Goal: Contribute content: Contribute content

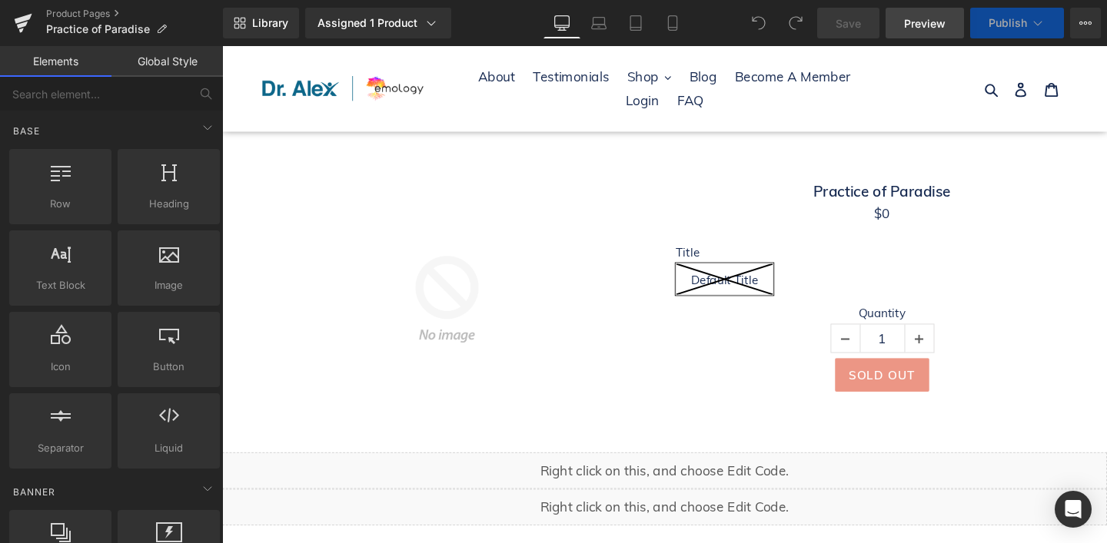
click at [918, 25] on span "Preview" at bounding box center [925, 23] width 42 height 16
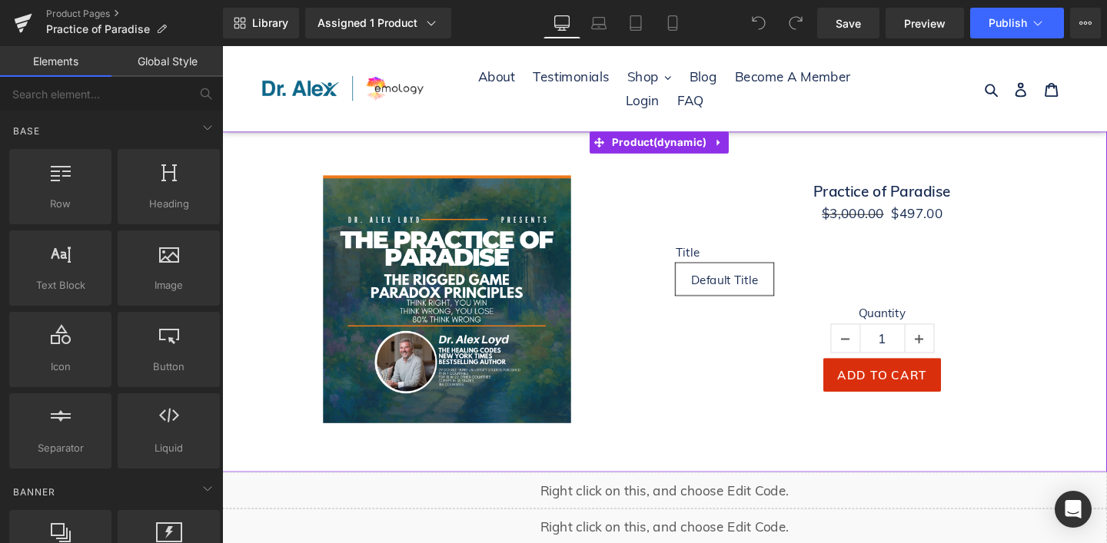
click at [626, 196] on div "Sale Off" at bounding box center [458, 312] width 434 height 261
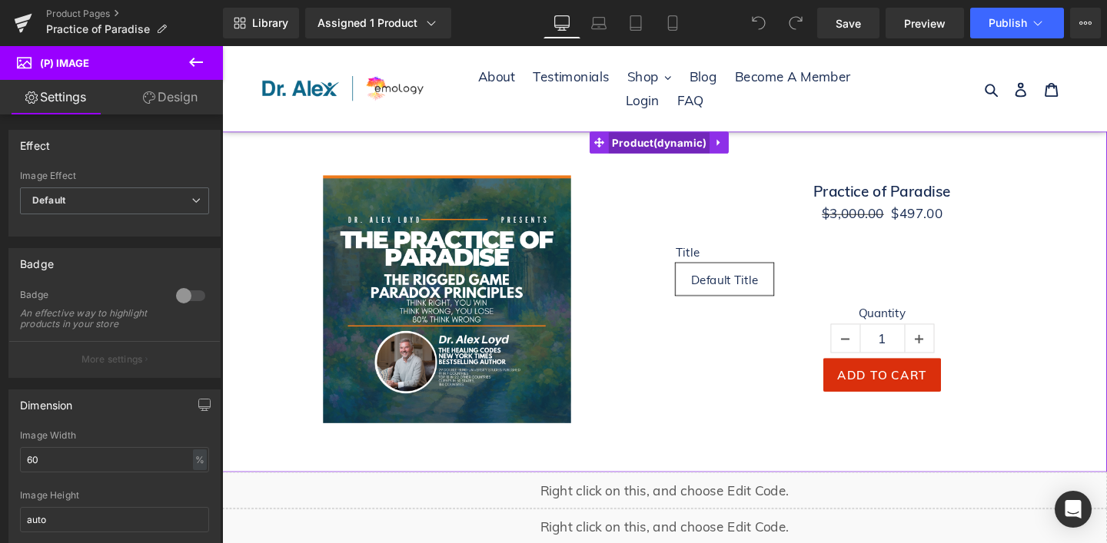
click at [698, 141] on span "Product" at bounding box center [681, 148] width 107 height 23
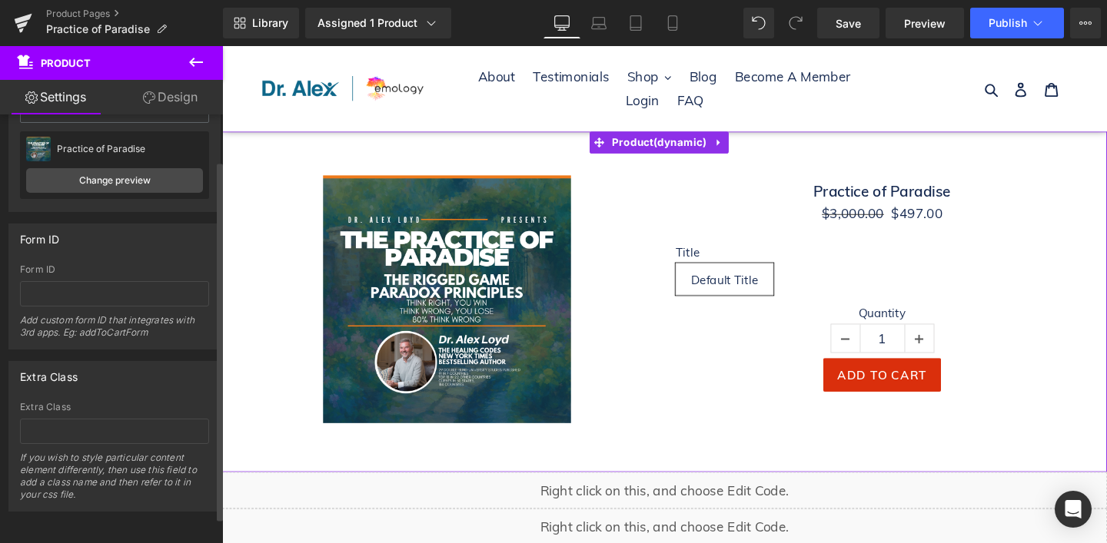
scroll to position [86, 0]
click at [128, 168] on link "Change preview" at bounding box center [114, 180] width 177 height 25
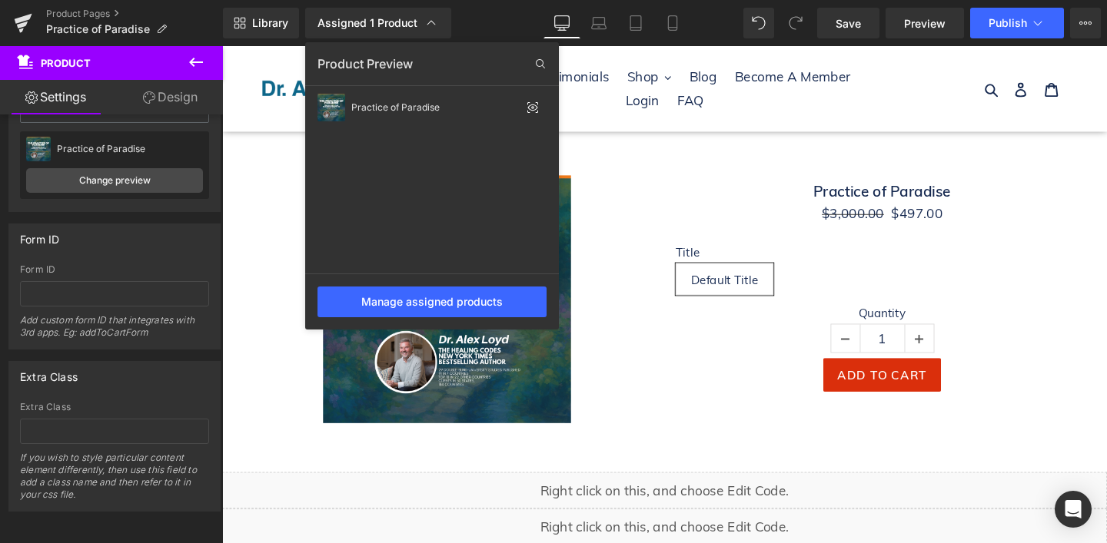
click at [724, 211] on div at bounding box center [664, 294] width 885 height 497
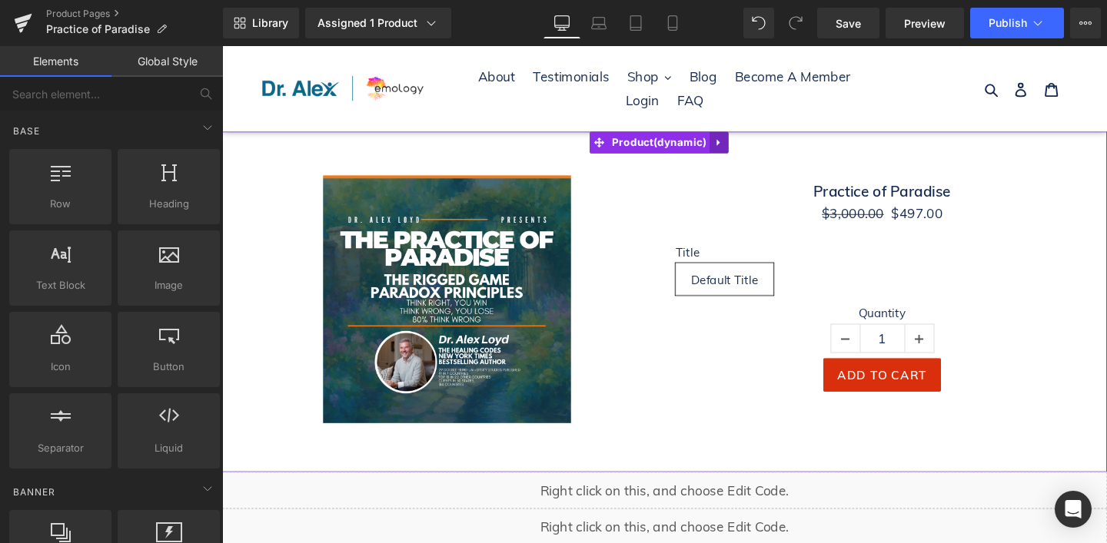
click at [742, 142] on icon at bounding box center [744, 148] width 11 height 12
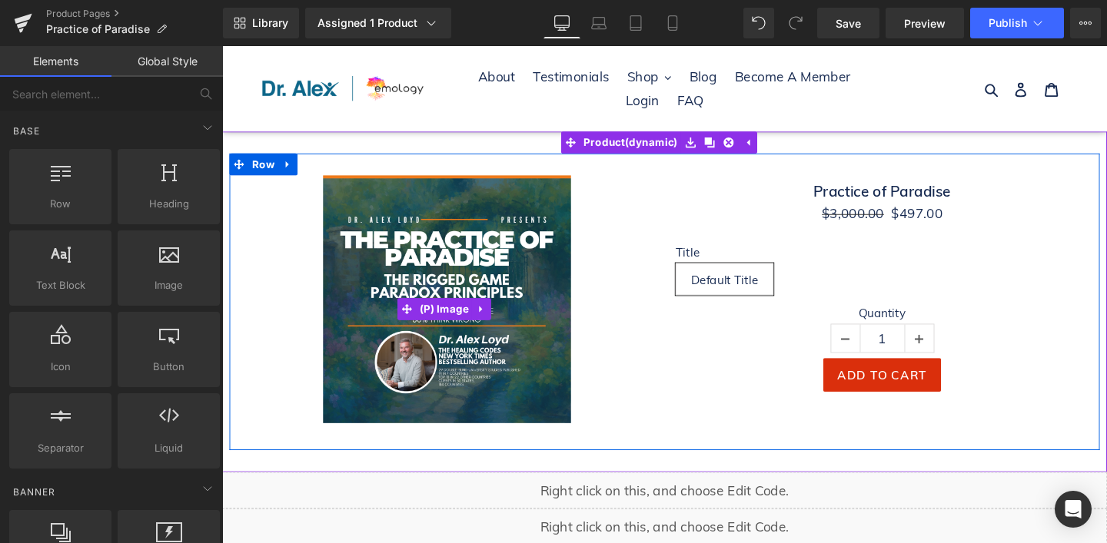
click at [661, 191] on div "Sale Off" at bounding box center [458, 312] width 434 height 261
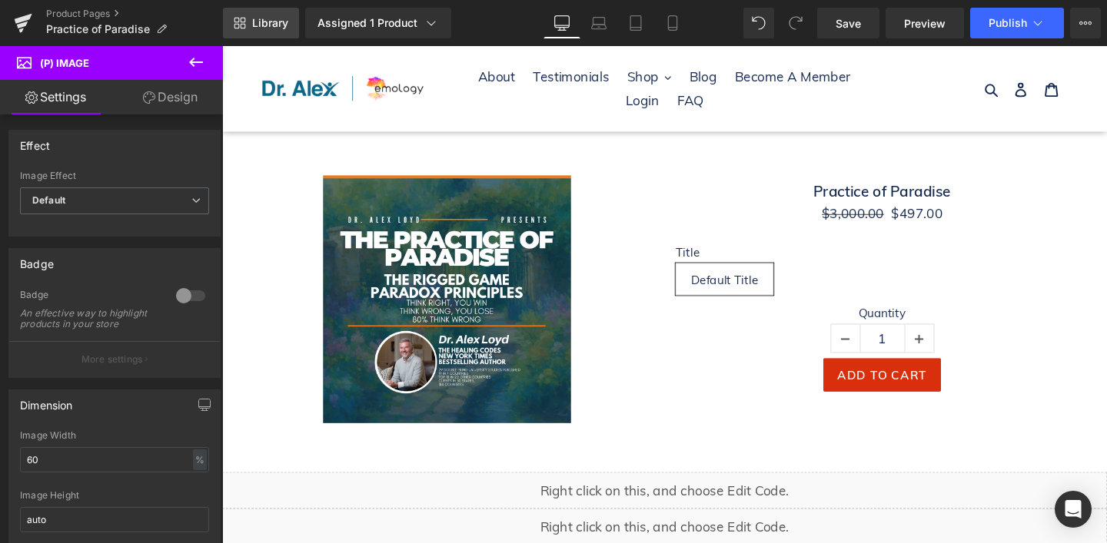
click at [270, 18] on span "Library" at bounding box center [270, 23] width 36 height 14
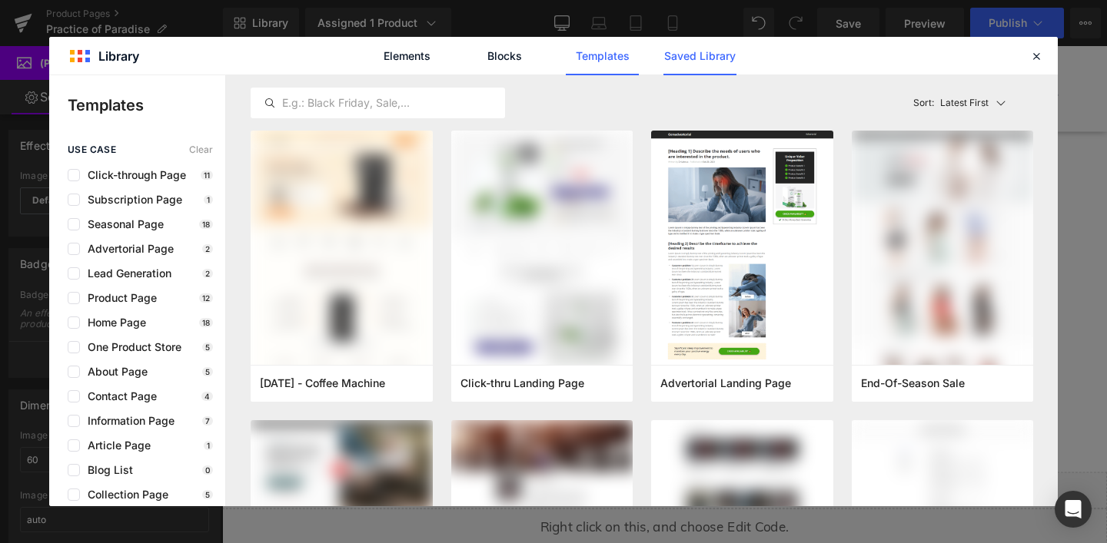
click at [720, 52] on link "Saved Library" at bounding box center [699, 56] width 73 height 38
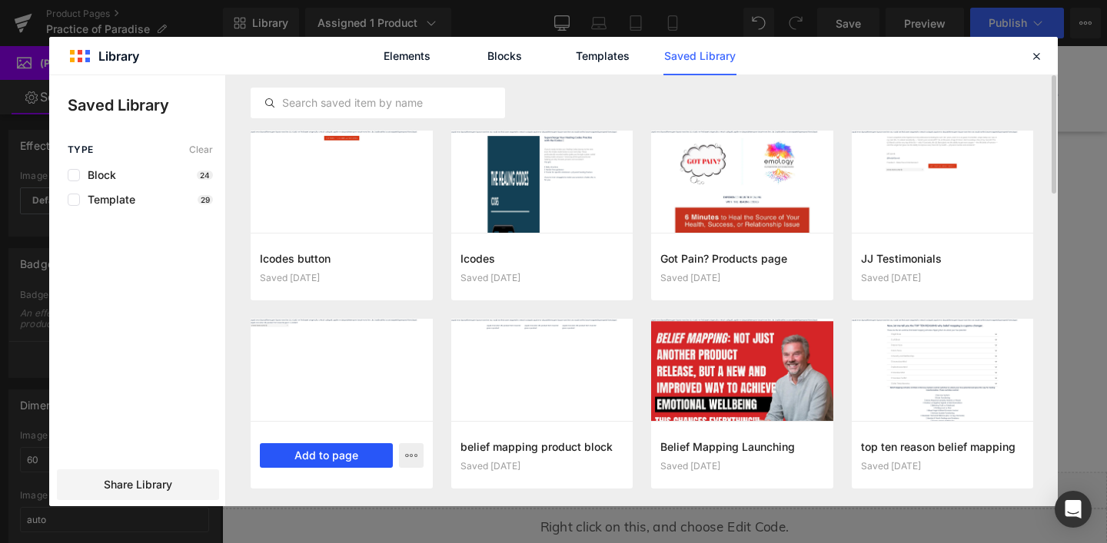
click at [320, 451] on button "Add to page" at bounding box center [326, 456] width 133 height 25
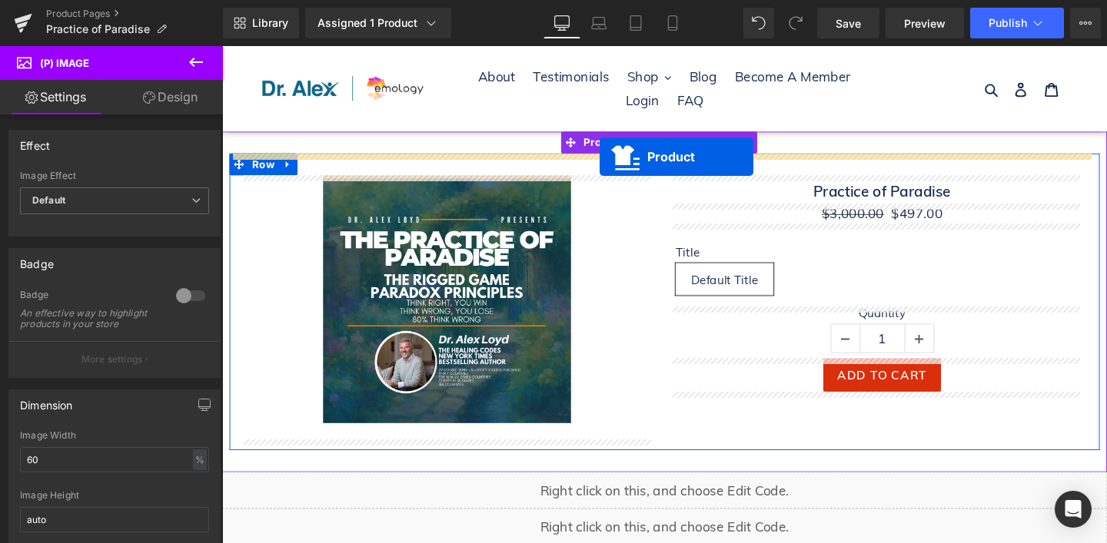
drag, startPoint x: 688, startPoint y: 168, endPoint x: 619, endPoint y: 162, distance: 69.4
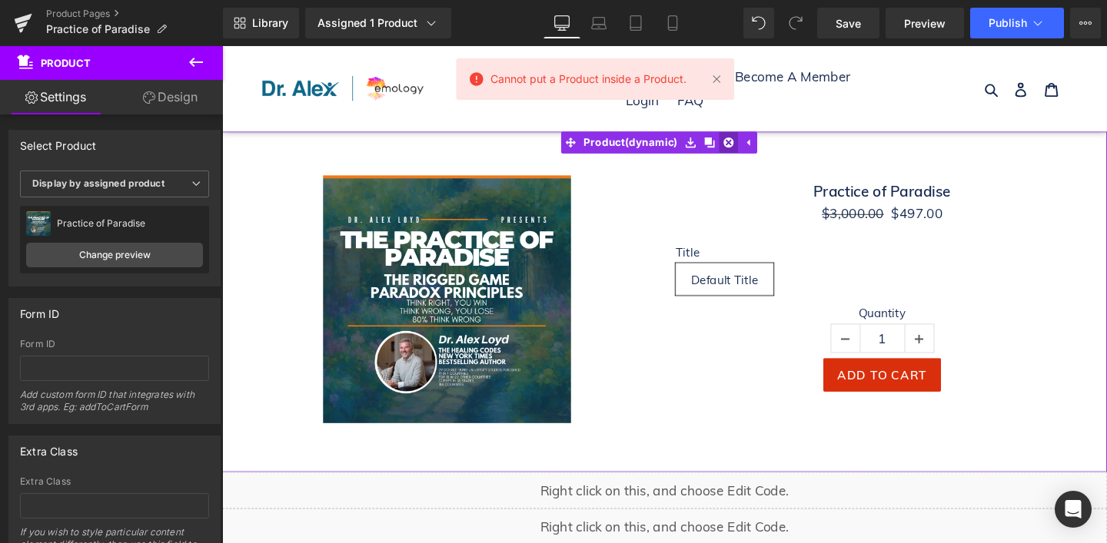
click at [756, 146] on icon at bounding box center [754, 148] width 11 height 12
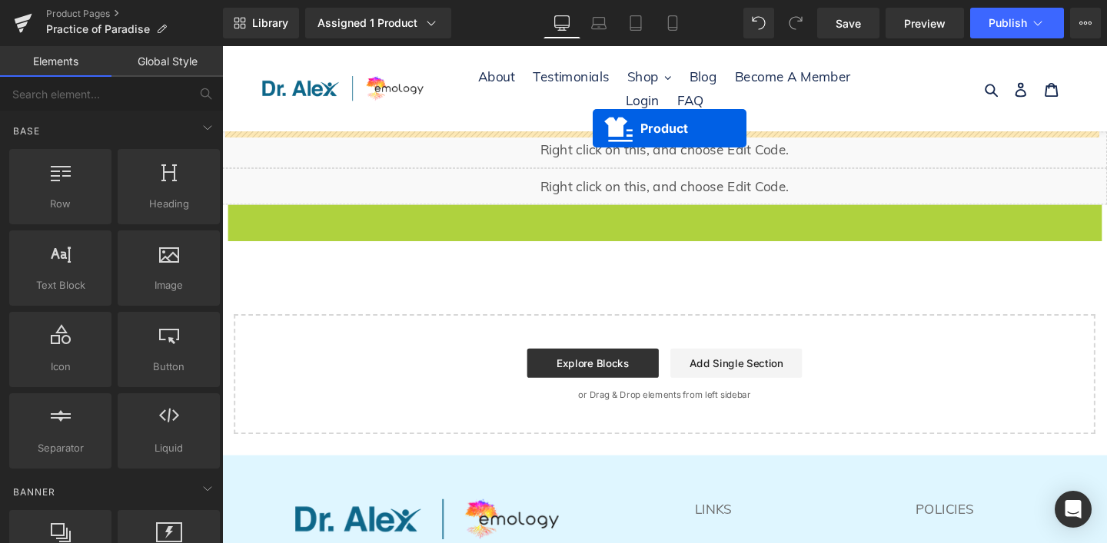
drag, startPoint x: 621, startPoint y: 221, endPoint x: 612, endPoint y: 132, distance: 89.6
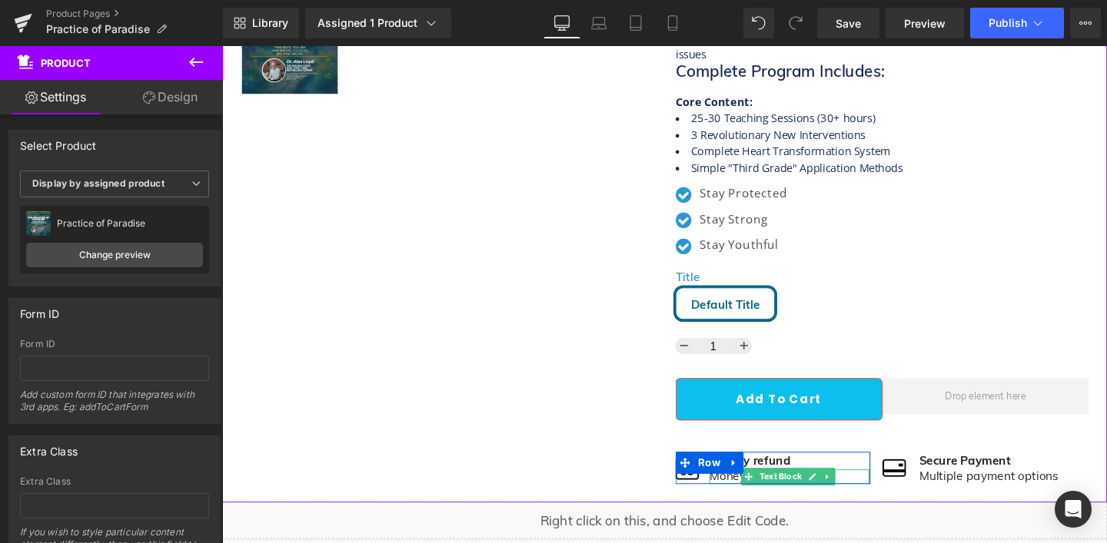
scroll to position [413, 0]
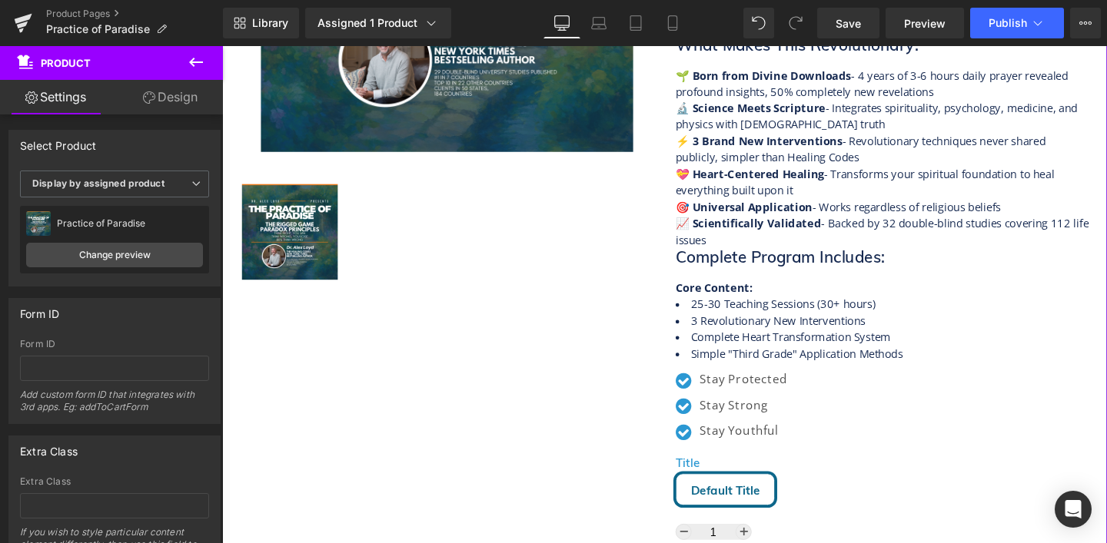
click at [902, 456] on div "Title Default Title" at bounding box center [916, 497] width 434 height 87
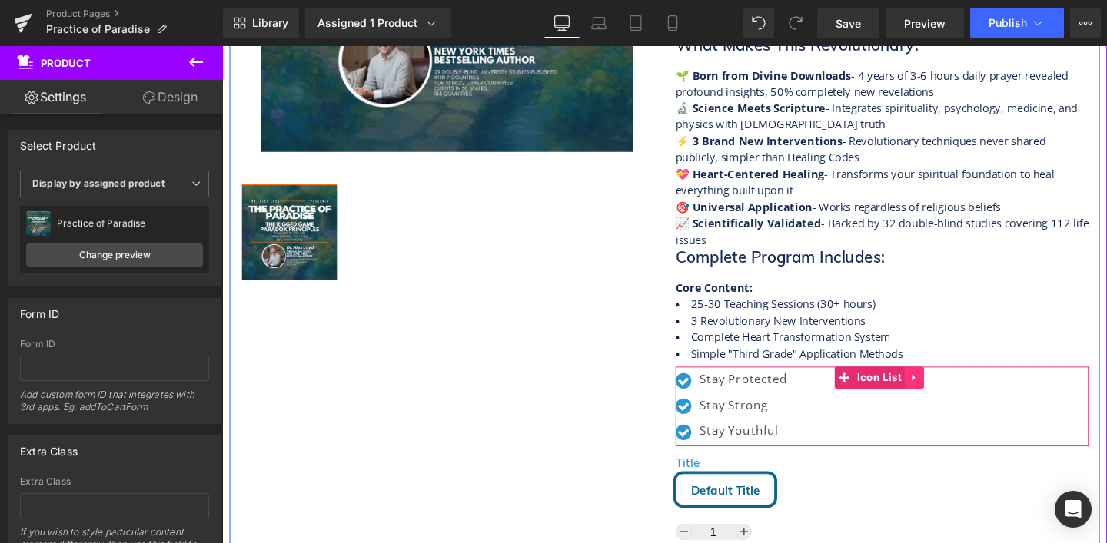
click at [950, 390] on link at bounding box center [950, 395] width 20 height 23
click at [950, 393] on link at bounding box center [960, 395] width 20 height 23
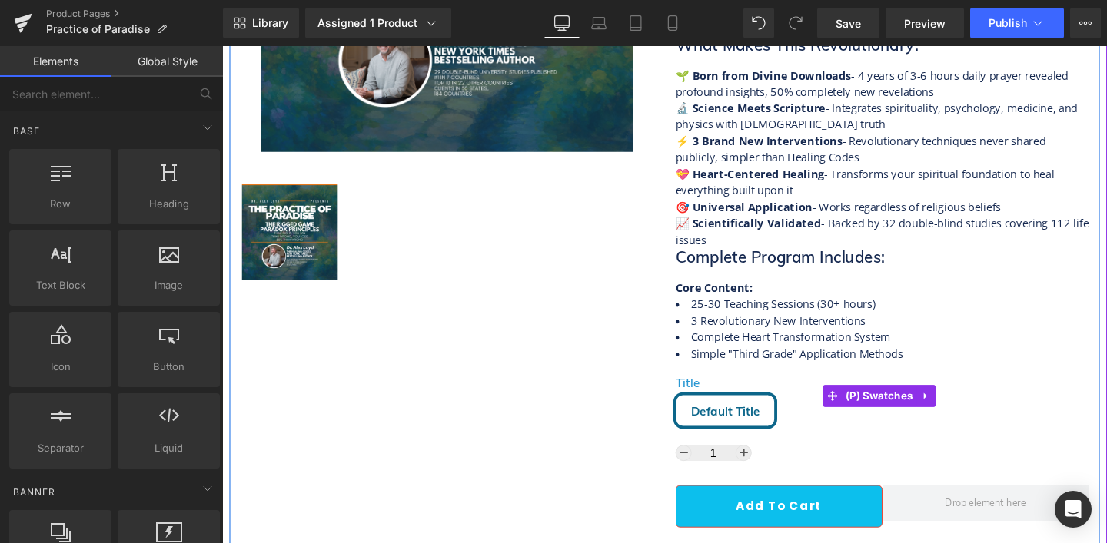
click at [797, 441] on div "Title Default Title" at bounding box center [916, 426] width 434 height 64
click at [742, 430] on span "Default Title" at bounding box center [751, 430] width 72 height 32
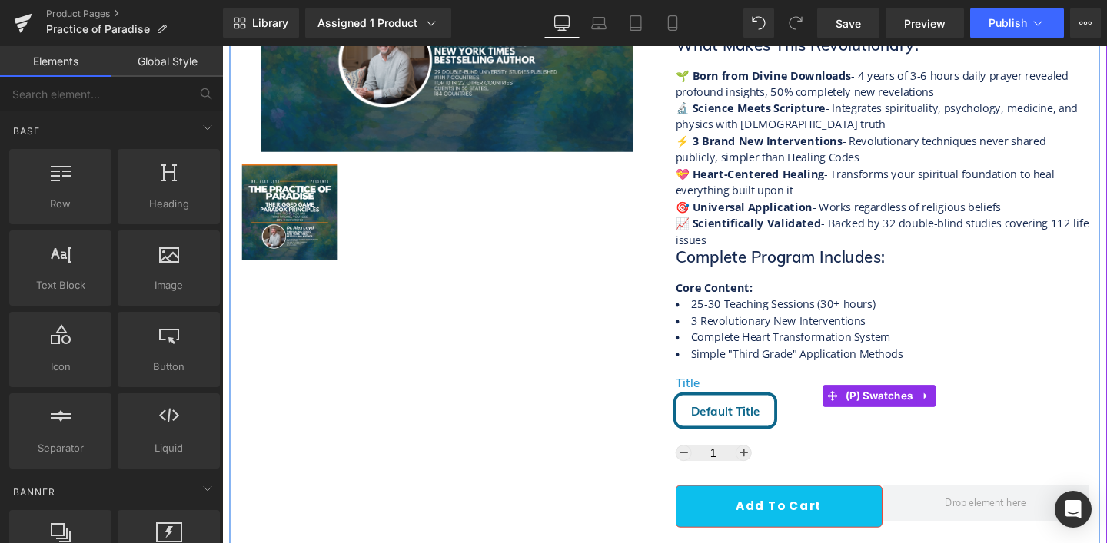
click at [837, 444] on div "Title Default Title" at bounding box center [916, 426] width 434 height 64
click at [902, 411] on span "(P) Swatches" at bounding box center [912, 415] width 79 height 23
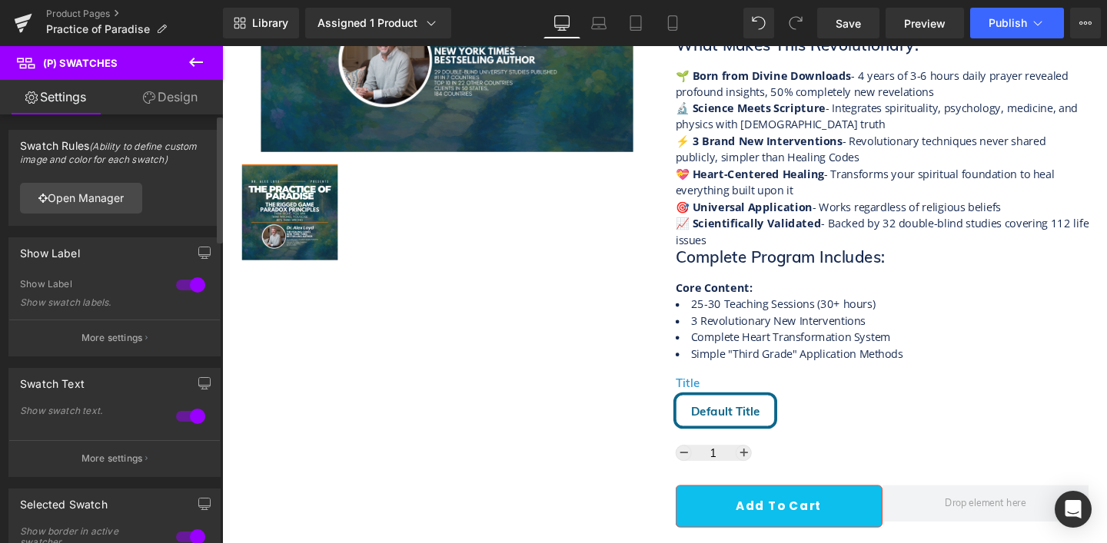
click at [190, 419] on div at bounding box center [190, 416] width 37 height 25
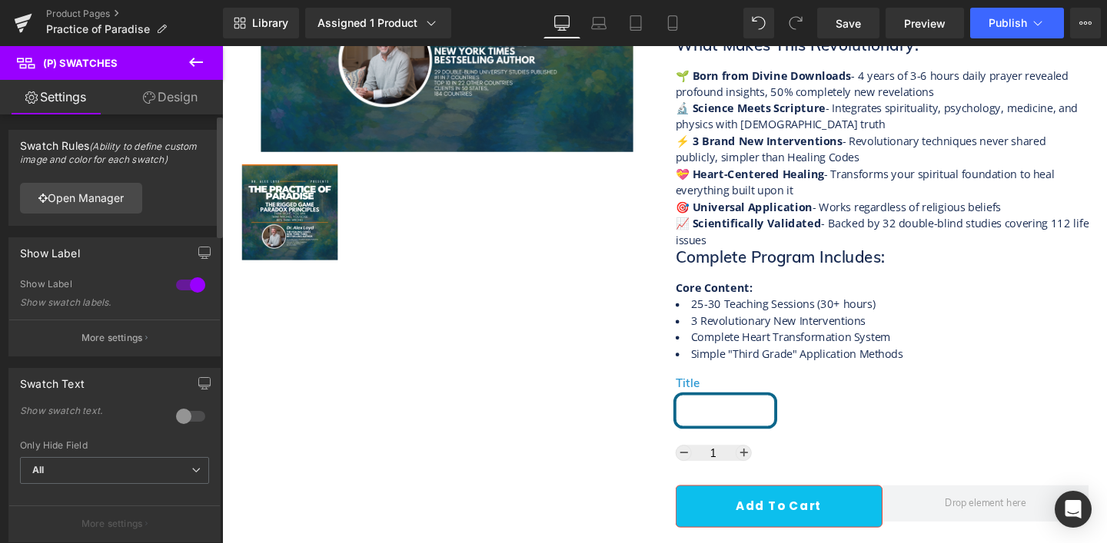
click at [188, 278] on div at bounding box center [190, 285] width 37 height 25
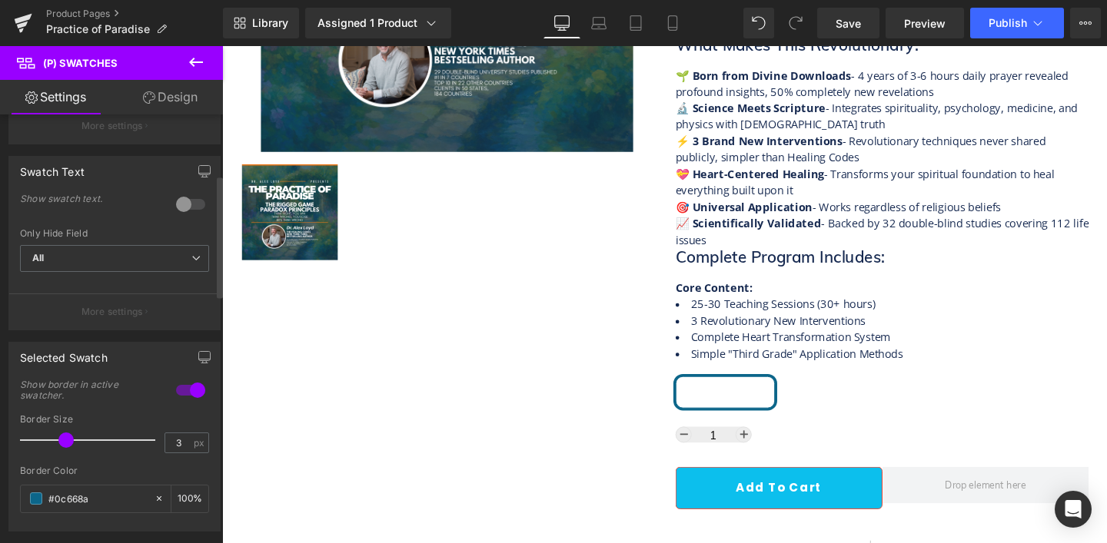
scroll to position [215, 0]
click at [172, 387] on div at bounding box center [190, 387] width 37 height 25
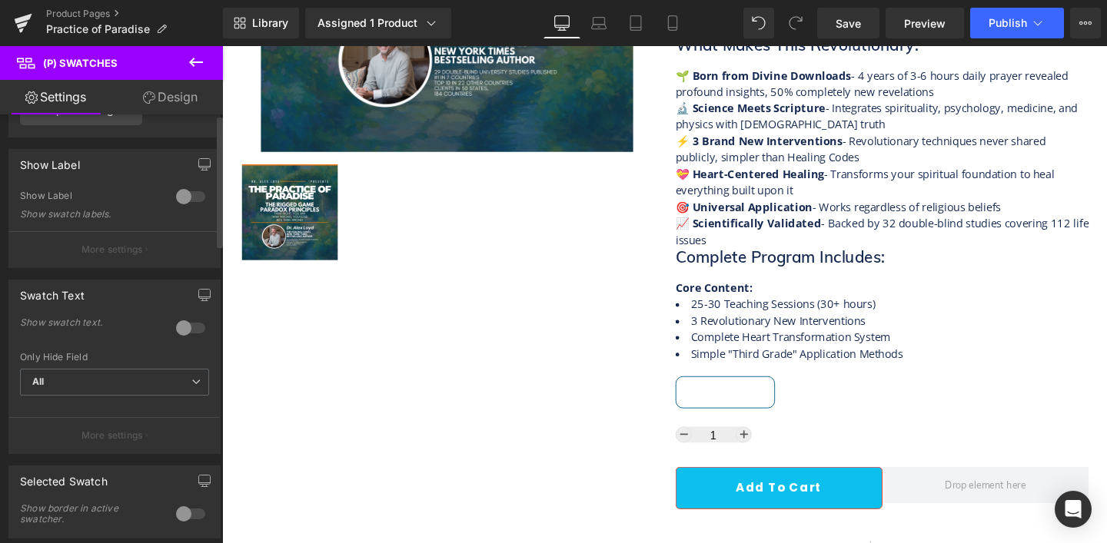
scroll to position [0, 0]
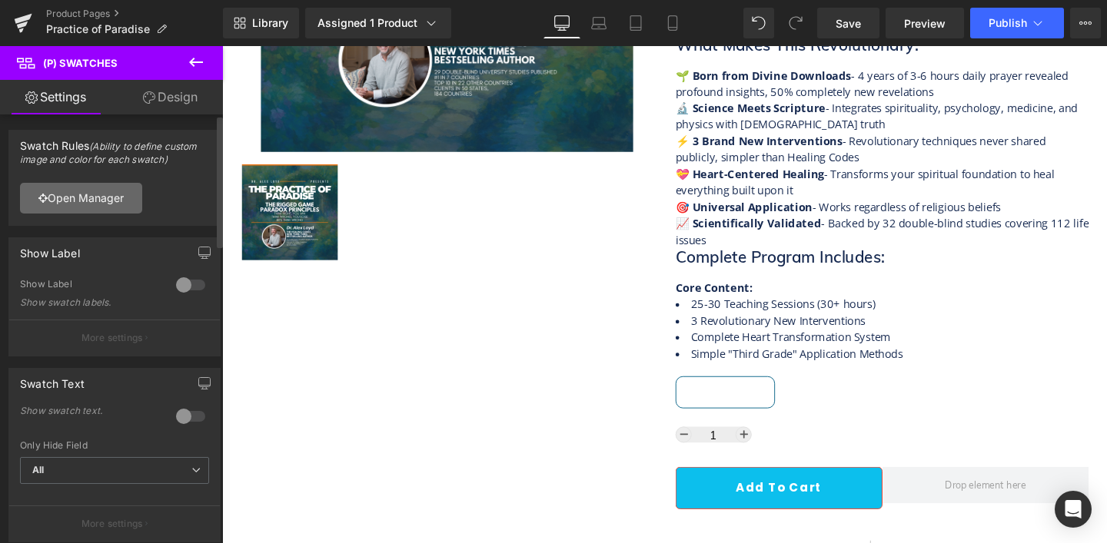
click at [78, 199] on link "Open Manager" at bounding box center [81, 198] width 122 height 31
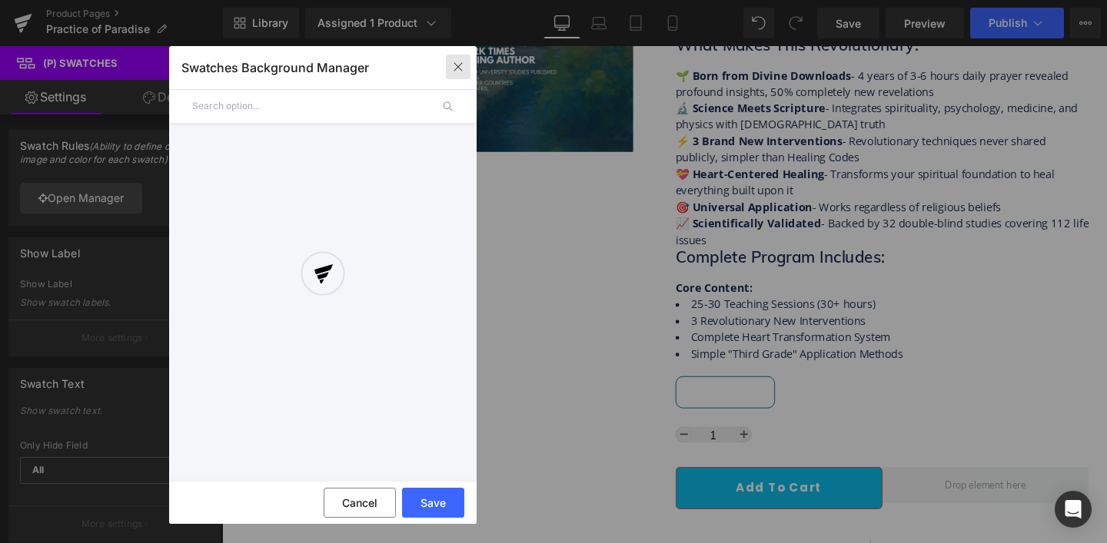
click at [447, 71] on button "button" at bounding box center [458, 67] width 25 height 25
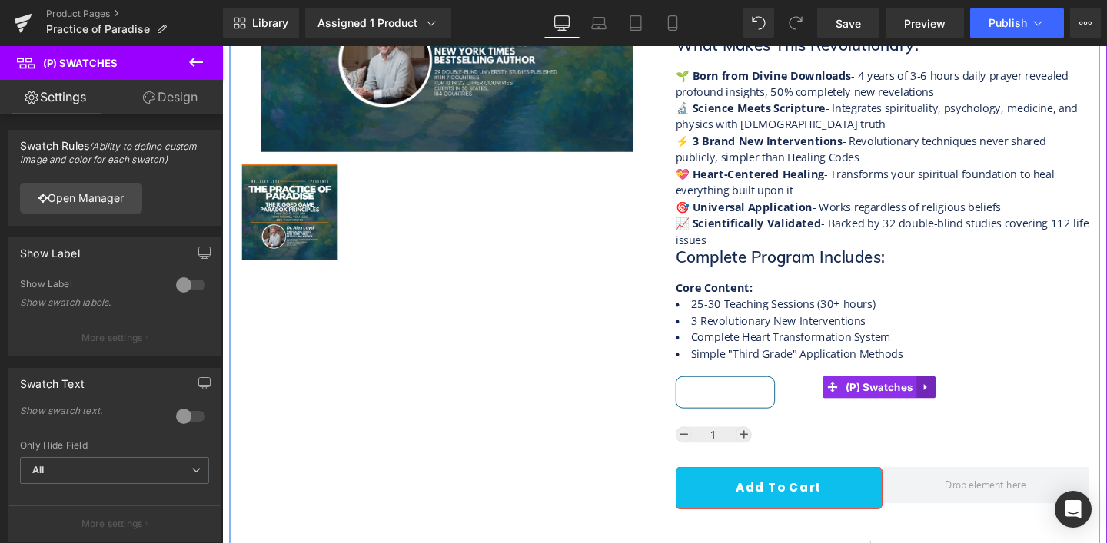
click at [946, 400] on ul "(P) Swatches" at bounding box center [912, 405] width 119 height 23
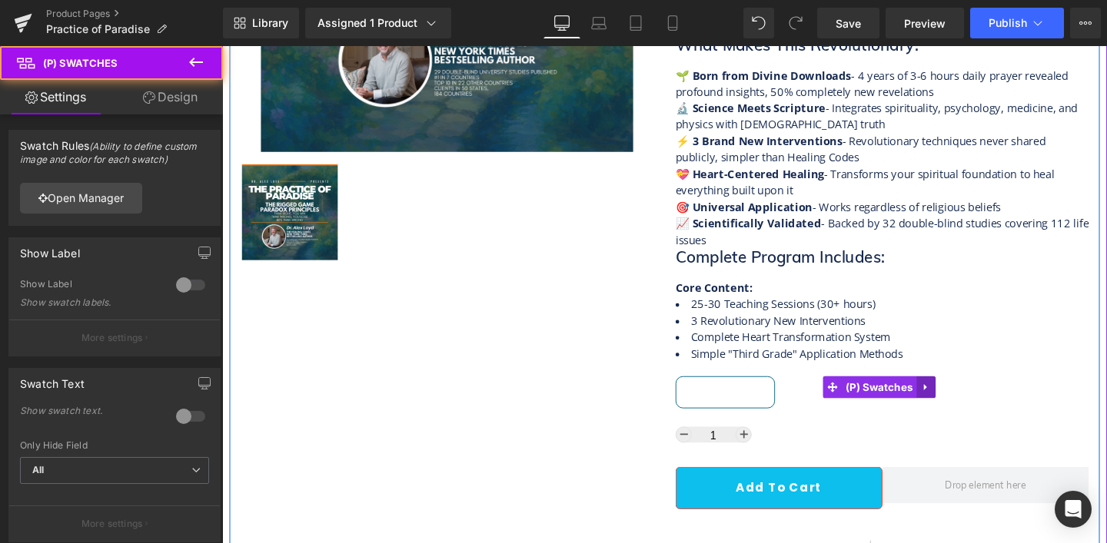
click at [952, 399] on link at bounding box center [962, 405] width 20 height 23
click at [967, 399] on icon at bounding box center [972, 405] width 11 height 12
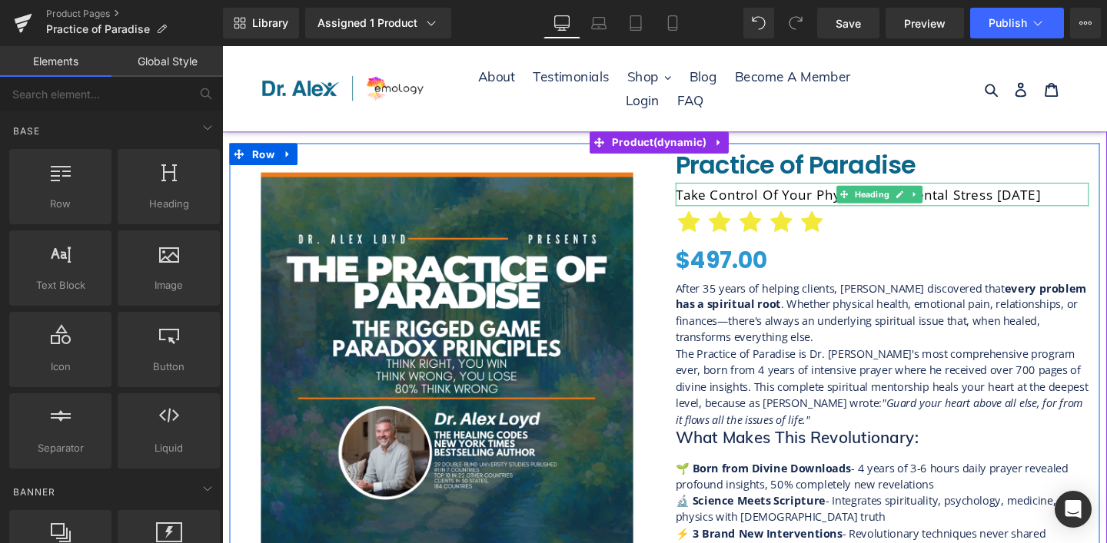
click at [762, 201] on h1 "Take Control of your physical and mental stress [DATE]" at bounding box center [916, 202] width 434 height 25
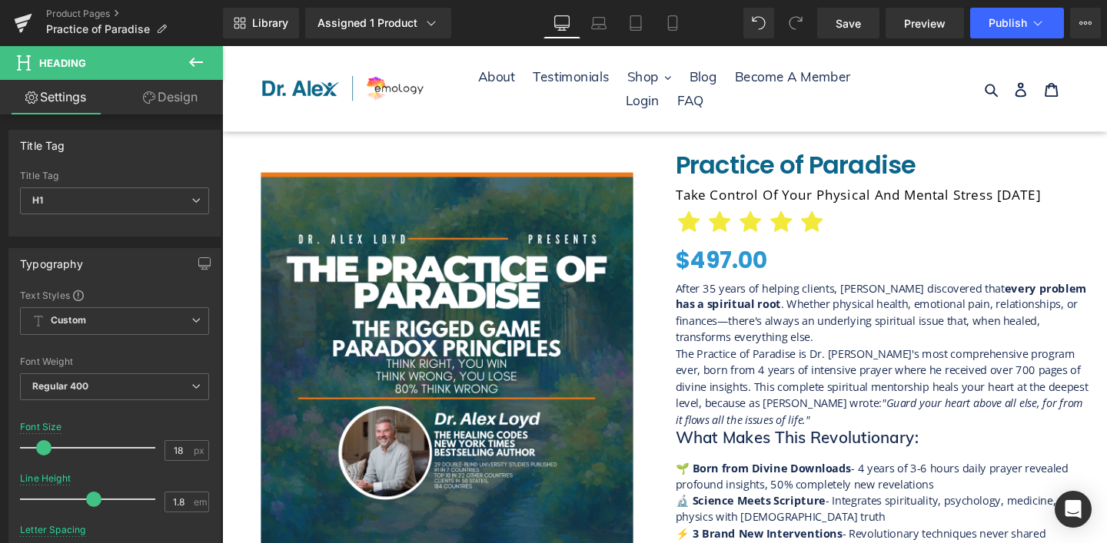
click at [829, 207] on h1 "Take Control of your physical and mental stress [DATE]" at bounding box center [916, 202] width 434 height 25
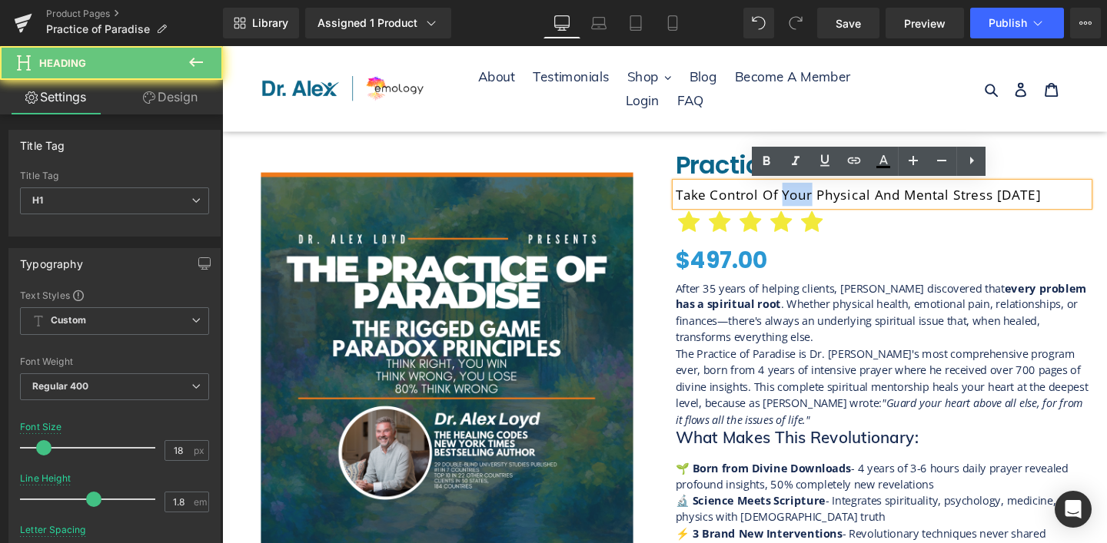
click at [829, 207] on h1 "Take Control of your physical and mental stress [DATE]" at bounding box center [916, 202] width 434 height 25
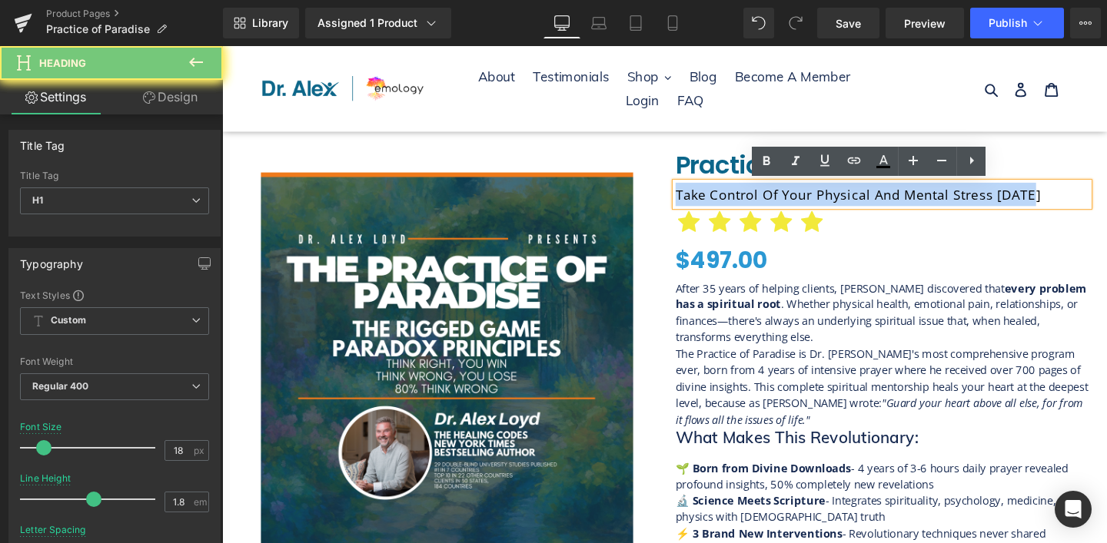
click at [829, 207] on h1 "Take Control of your physical and mental stress [DATE]" at bounding box center [916, 202] width 434 height 25
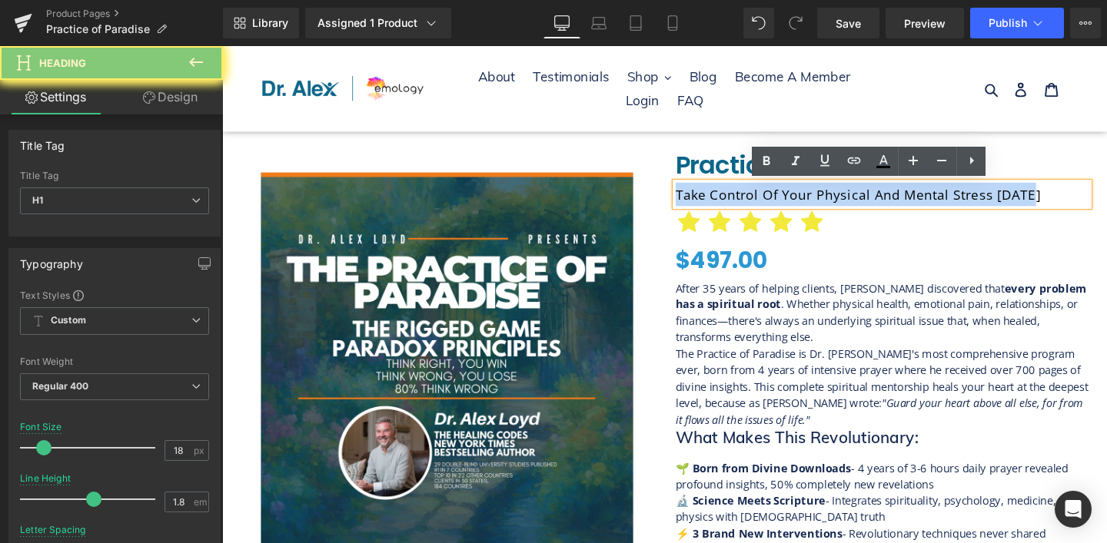
paste div
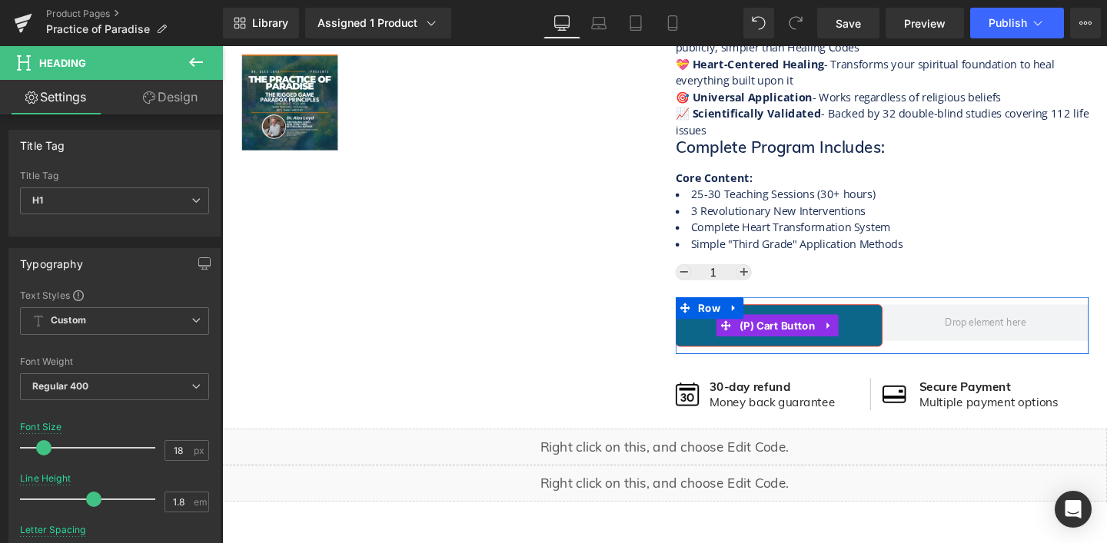
scroll to position [570, 0]
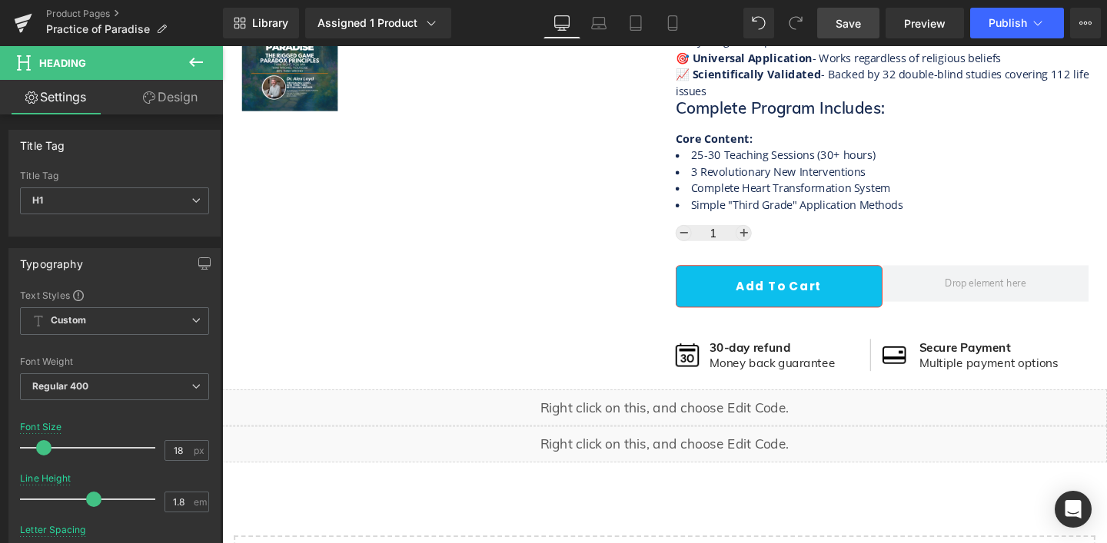
click at [849, 20] on span "Save" at bounding box center [848, 23] width 25 height 16
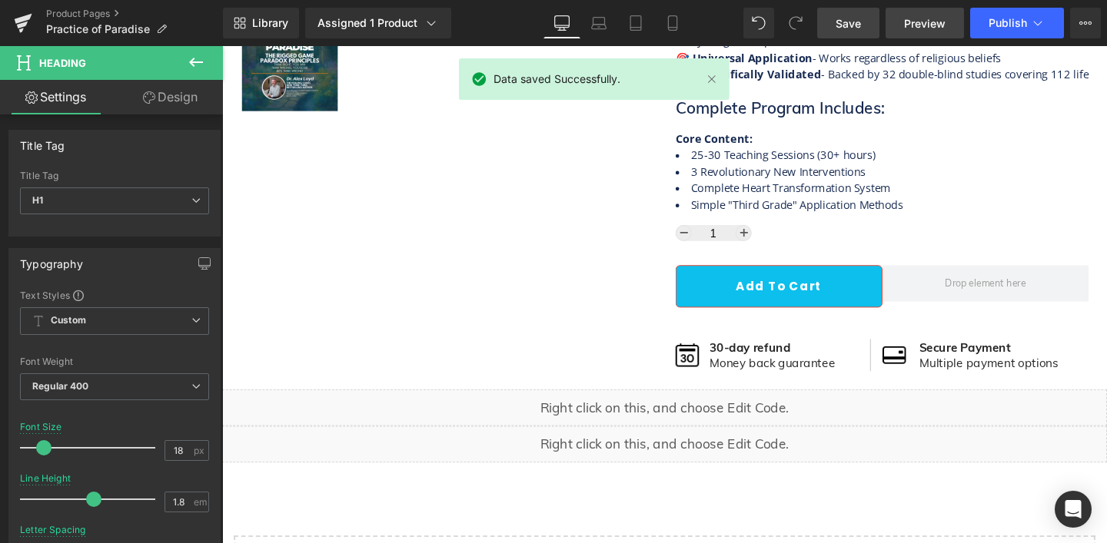
click at [931, 23] on span "Preview" at bounding box center [925, 23] width 42 height 16
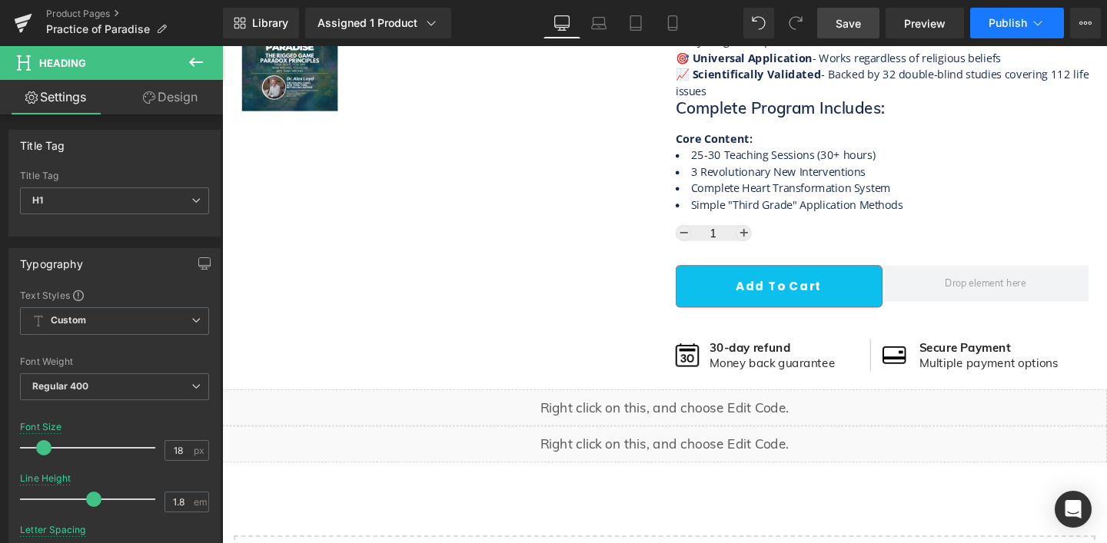
click at [985, 21] on button "Publish" at bounding box center [1017, 23] width 94 height 31
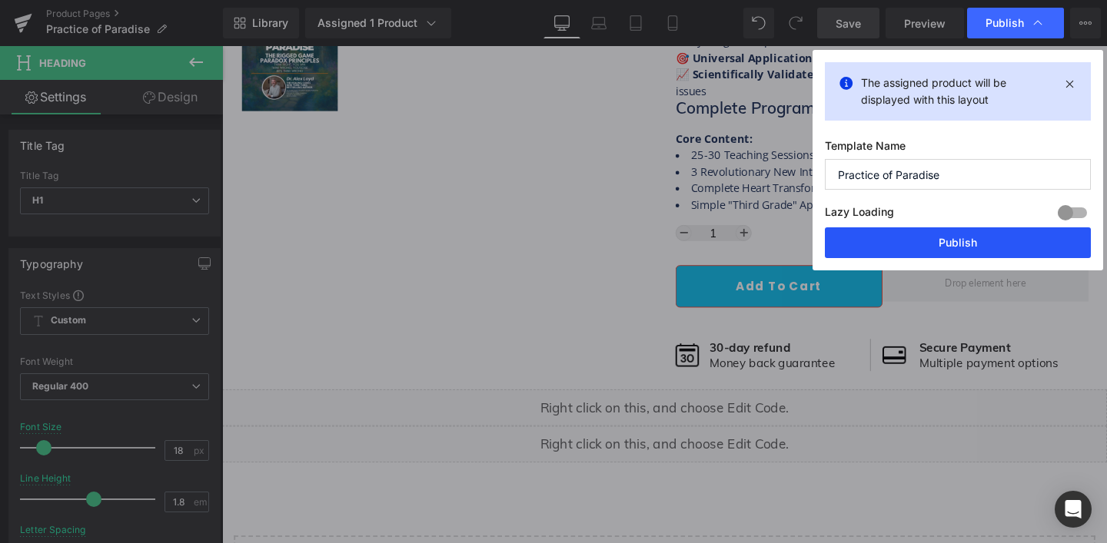
drag, startPoint x: 982, startPoint y: 238, endPoint x: 799, endPoint y: 202, distance: 185.7
click at [982, 238] on button "Publish" at bounding box center [958, 243] width 266 height 31
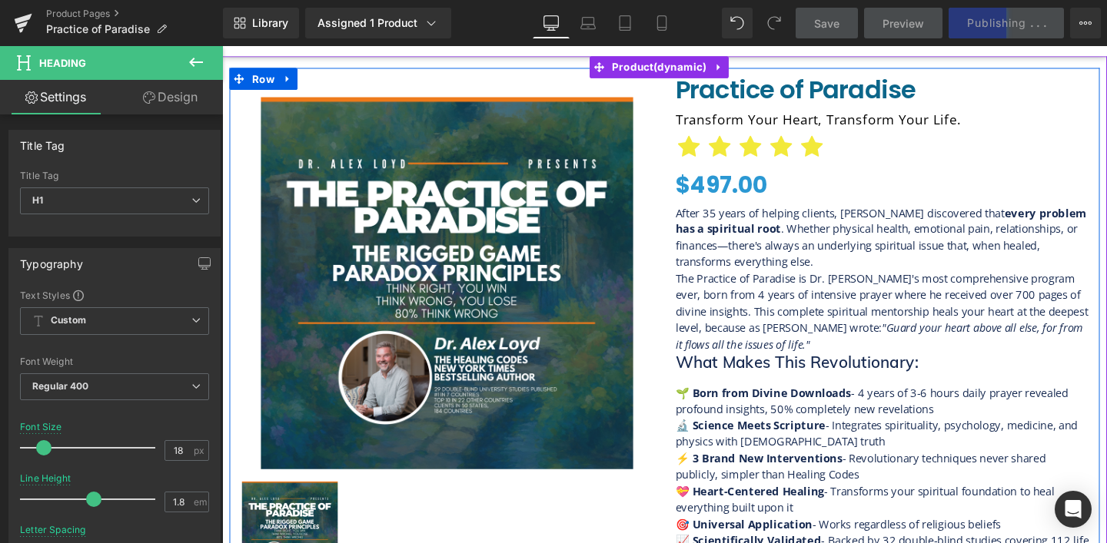
scroll to position [0, 0]
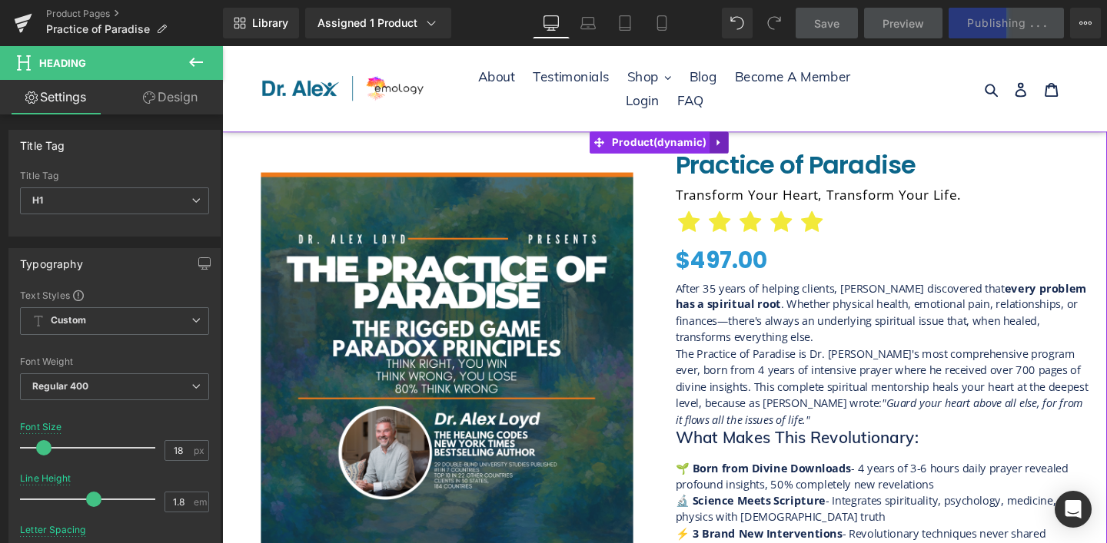
click at [742, 151] on icon at bounding box center [744, 148] width 11 height 12
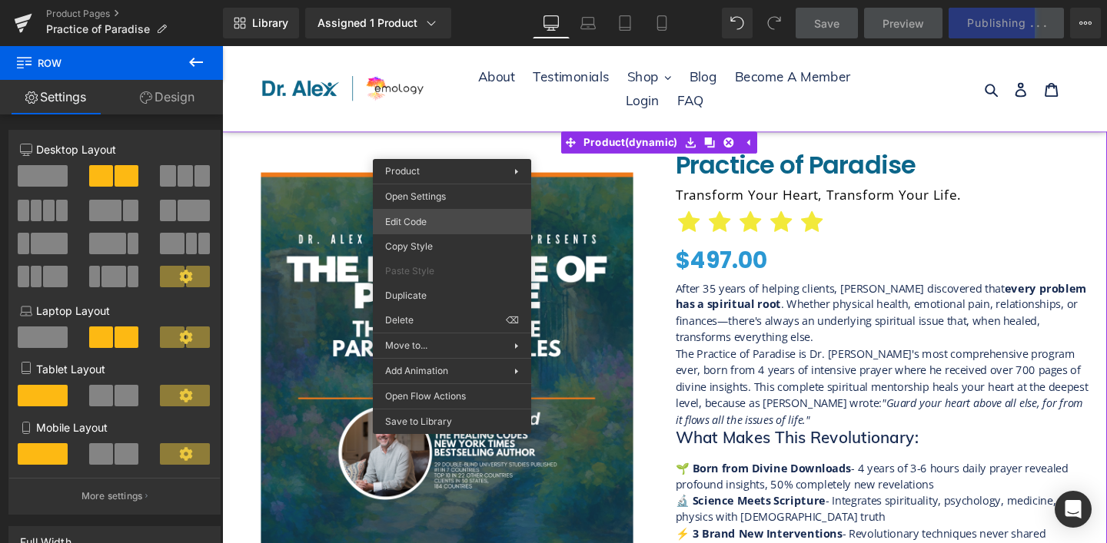
click at [432, 0] on div "(P) Swatches You are previewing how the will restyle your page. You can not edi…" at bounding box center [553, 0] width 1107 height 0
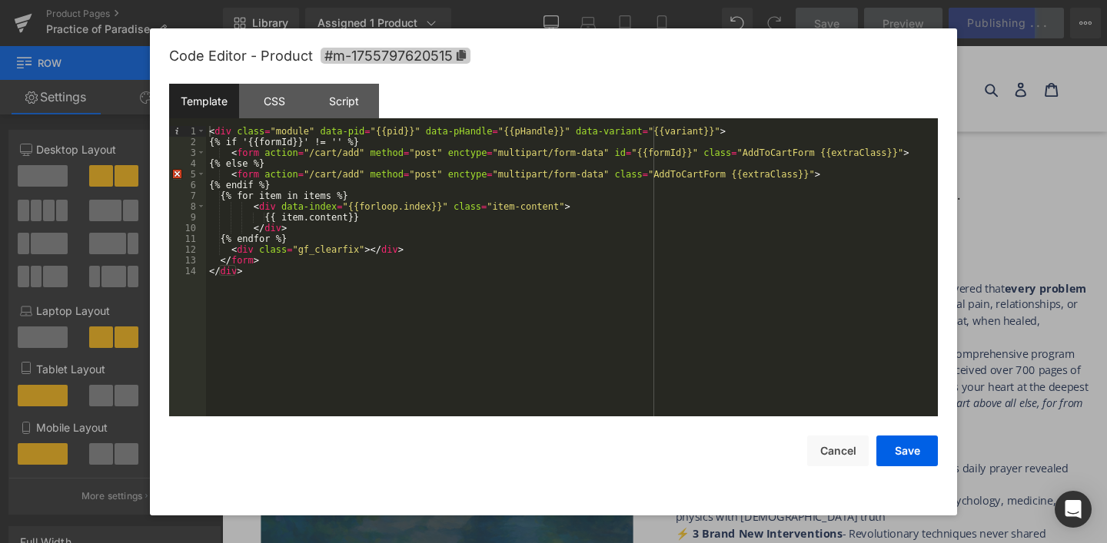
click at [467, 56] on span "#m-1755797620515" at bounding box center [396, 56] width 150 height 16
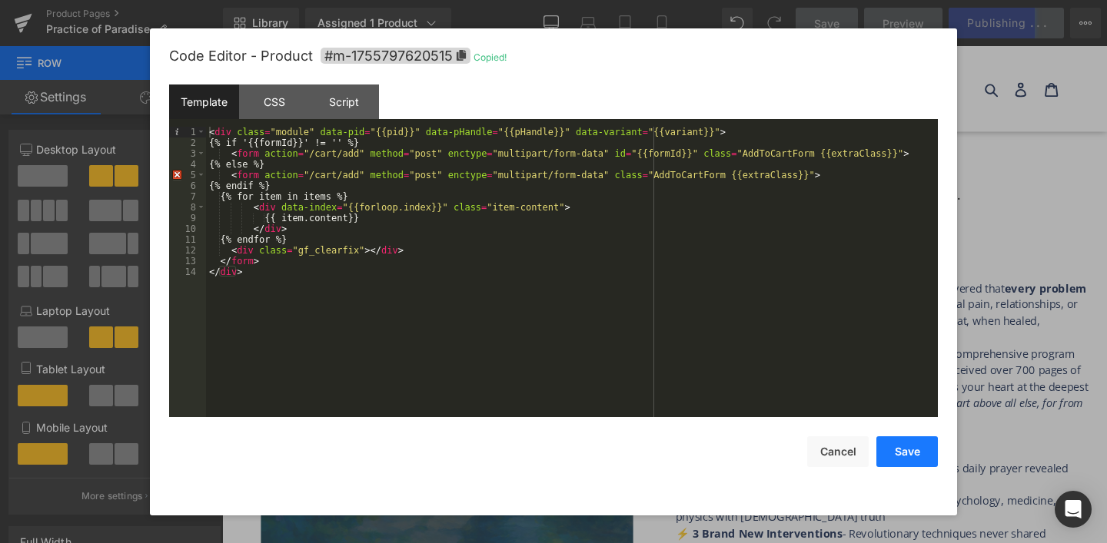
click at [923, 444] on button "Save" at bounding box center [906, 452] width 61 height 31
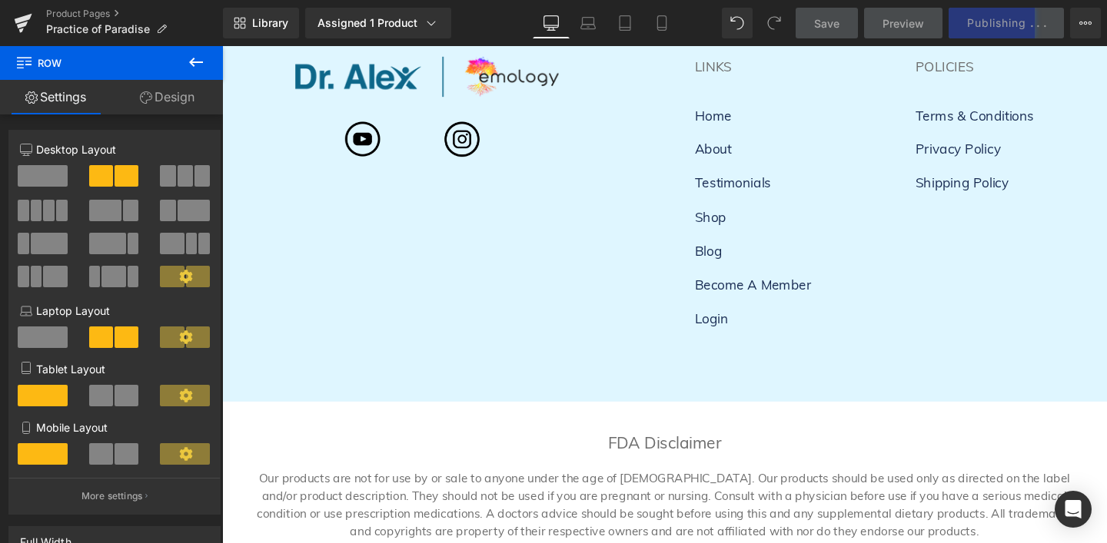
scroll to position [712, 0]
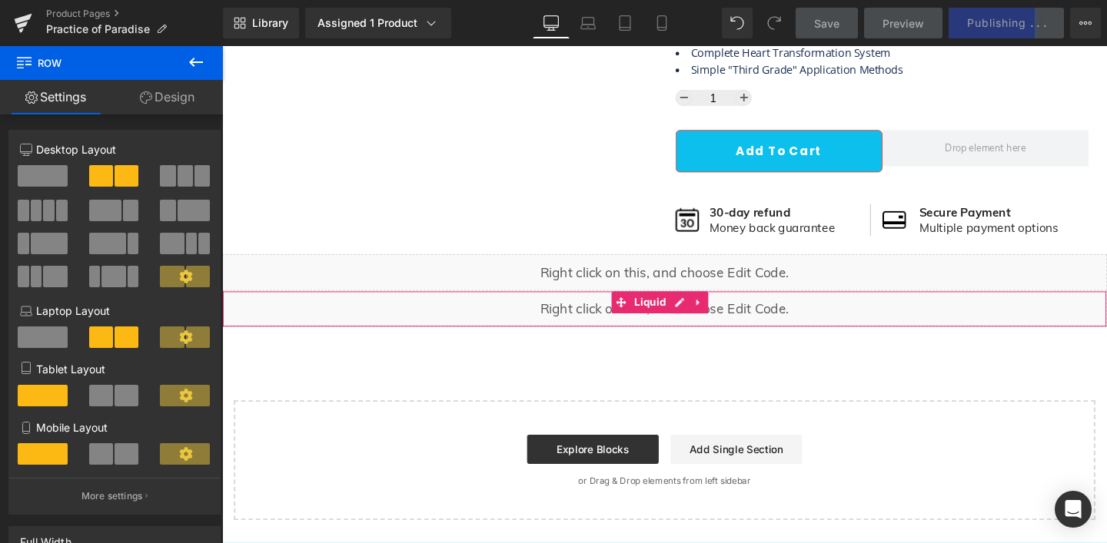
click at [564, 313] on div "Liquid" at bounding box center [687, 323] width 930 height 38
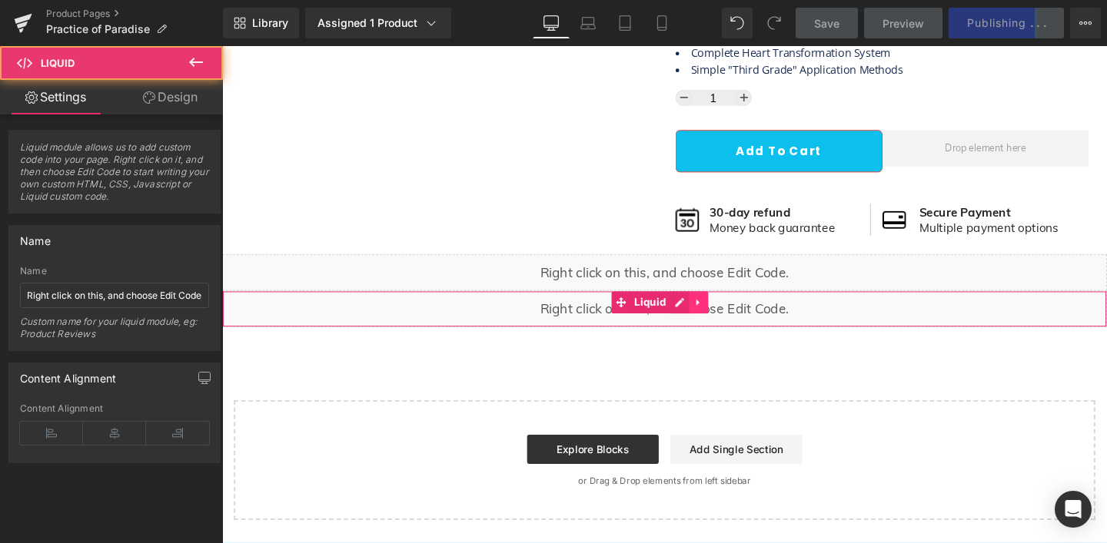
click at [713, 311] on link at bounding box center [723, 315] width 20 height 23
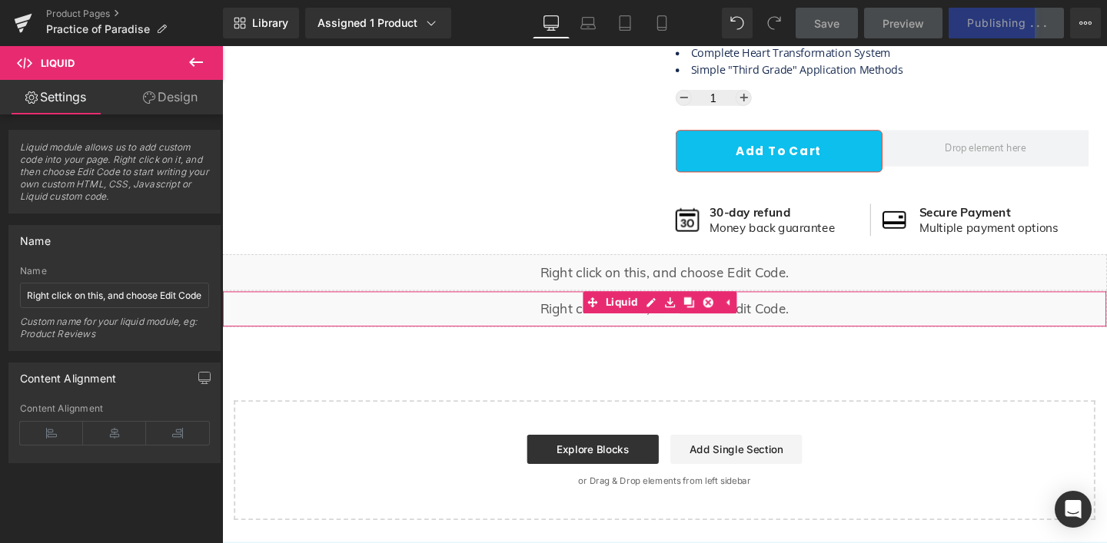
click at [673, 317] on div "Liquid" at bounding box center [687, 323] width 930 height 38
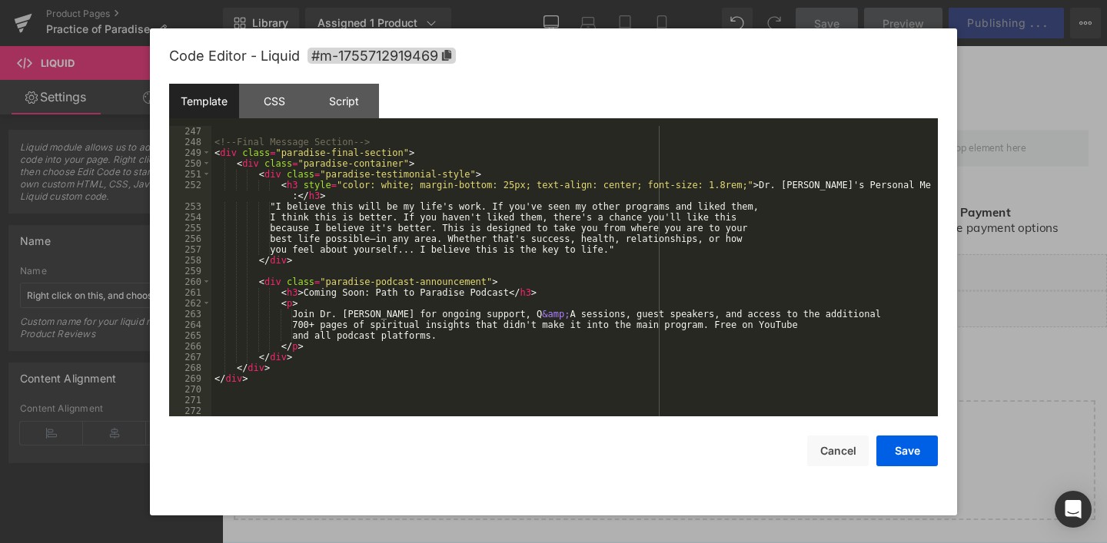
scroll to position [2463, 0]
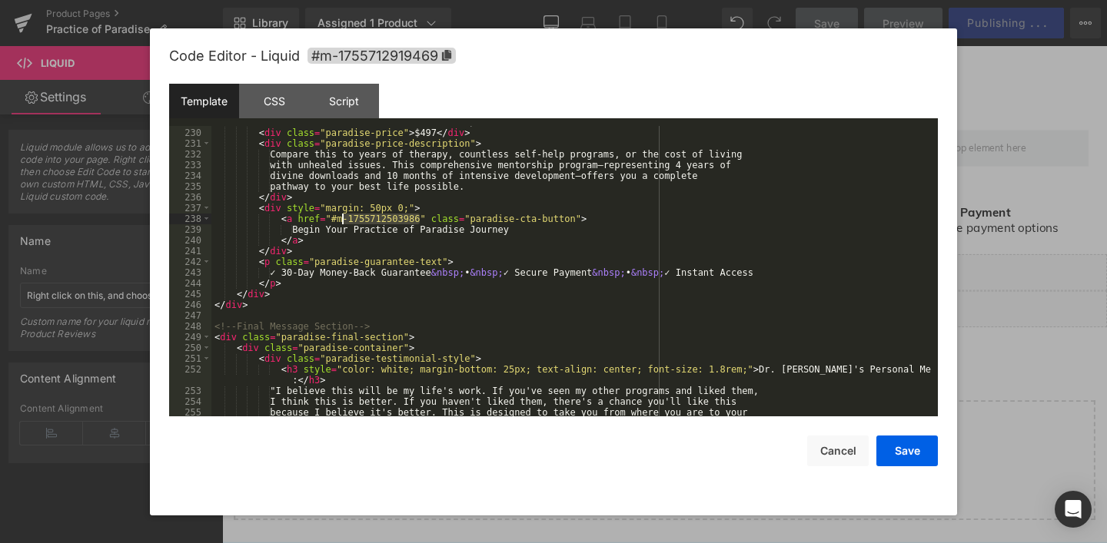
drag, startPoint x: 420, startPoint y: 222, endPoint x: 343, endPoint y: 219, distance: 76.9
click at [343, 219] on div "< h2 > Your Investment in Transformation </ h2 > < div class = "paradise-price"…" at bounding box center [571, 273] width 720 height 312
drag, startPoint x: 333, startPoint y: 220, endPoint x: 418, endPoint y: 217, distance: 85.4
click at [418, 217] on div "< h2 > Your Investment in Transformation </ h2 > < div class = "paradise-price"…" at bounding box center [571, 273] width 720 height 312
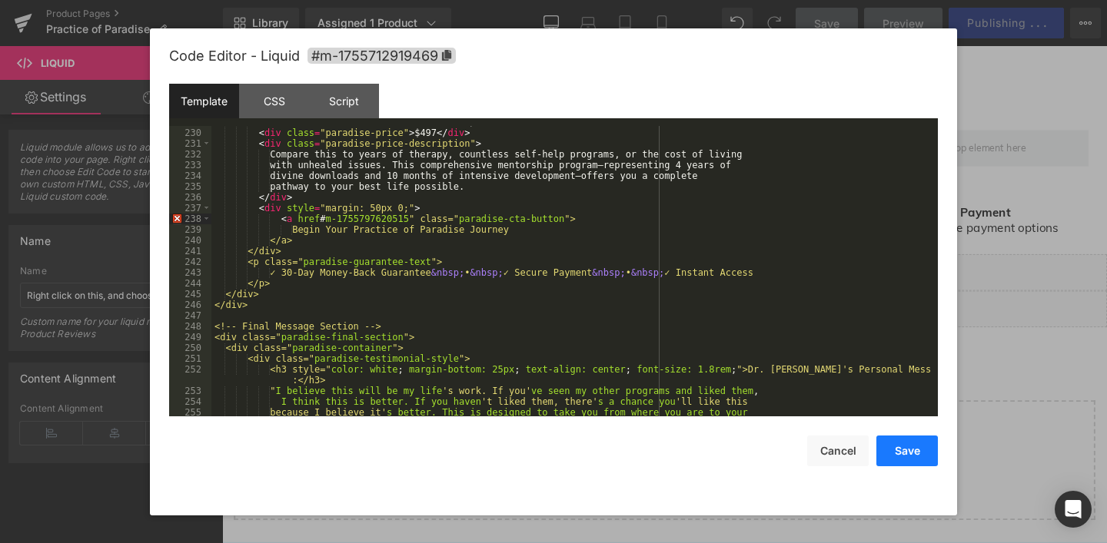
click at [903, 450] on button "Save" at bounding box center [906, 451] width 61 height 31
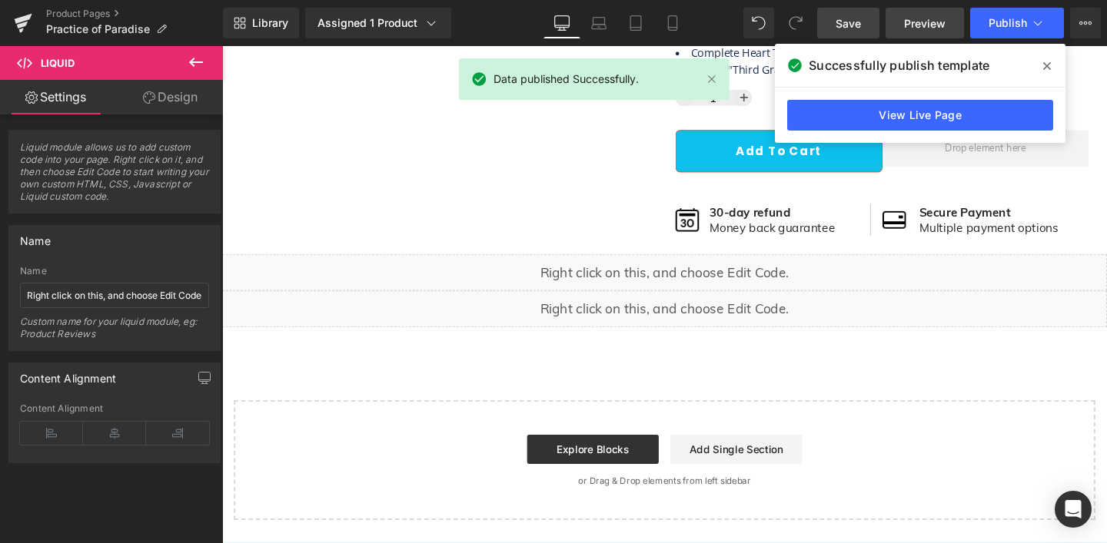
click at [922, 20] on span "Preview" at bounding box center [925, 23] width 42 height 16
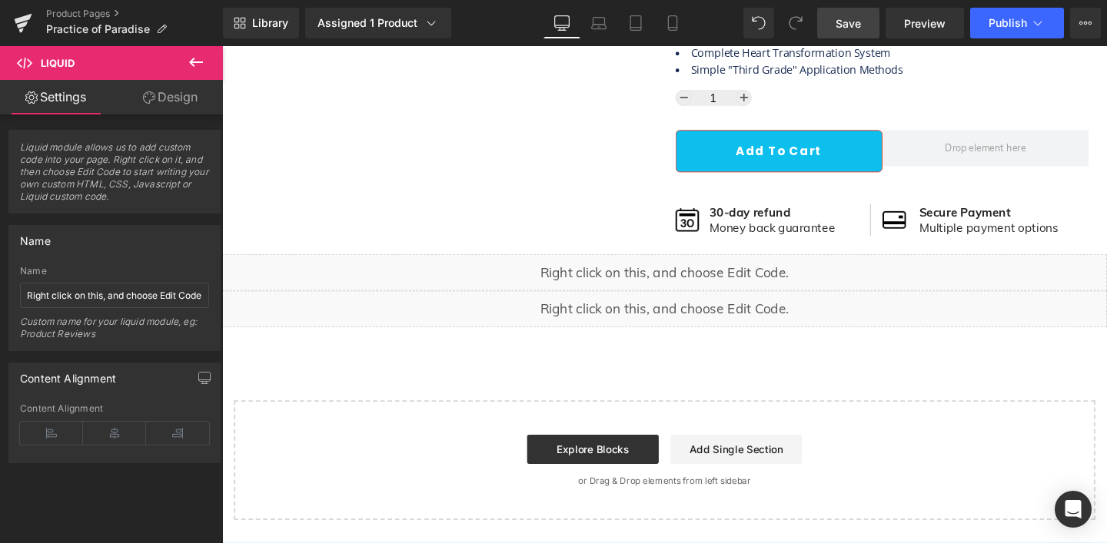
click at [508, 286] on div "Liquid" at bounding box center [687, 284] width 930 height 38
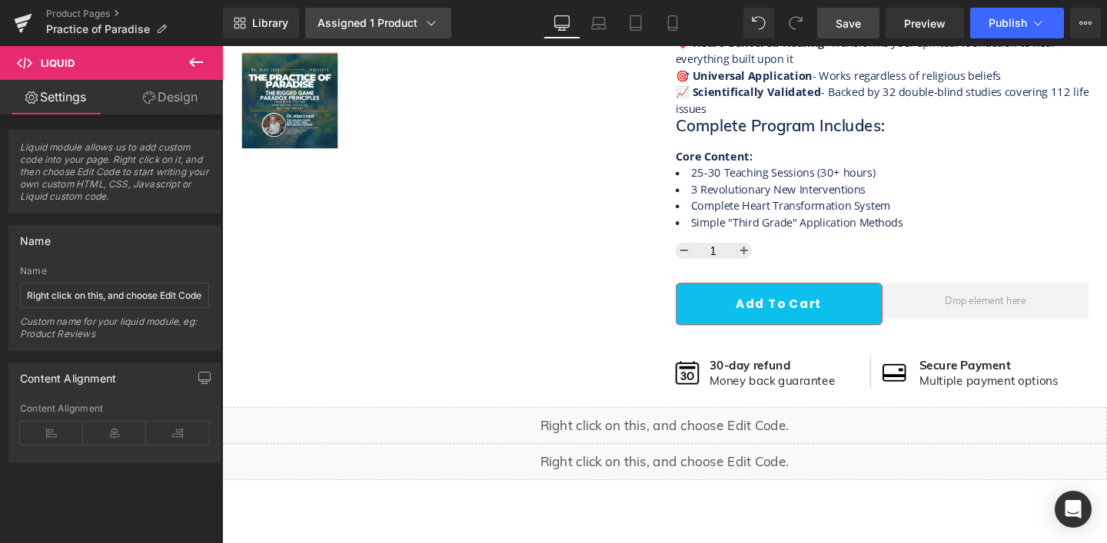
scroll to position [565, 0]
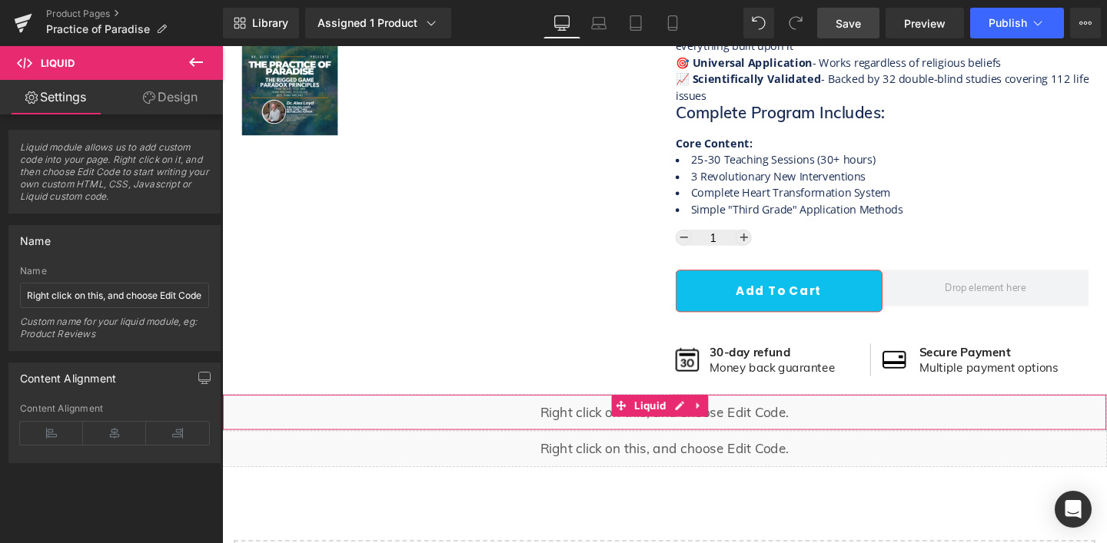
click at [581, 421] on div "Liquid" at bounding box center [687, 431] width 930 height 38
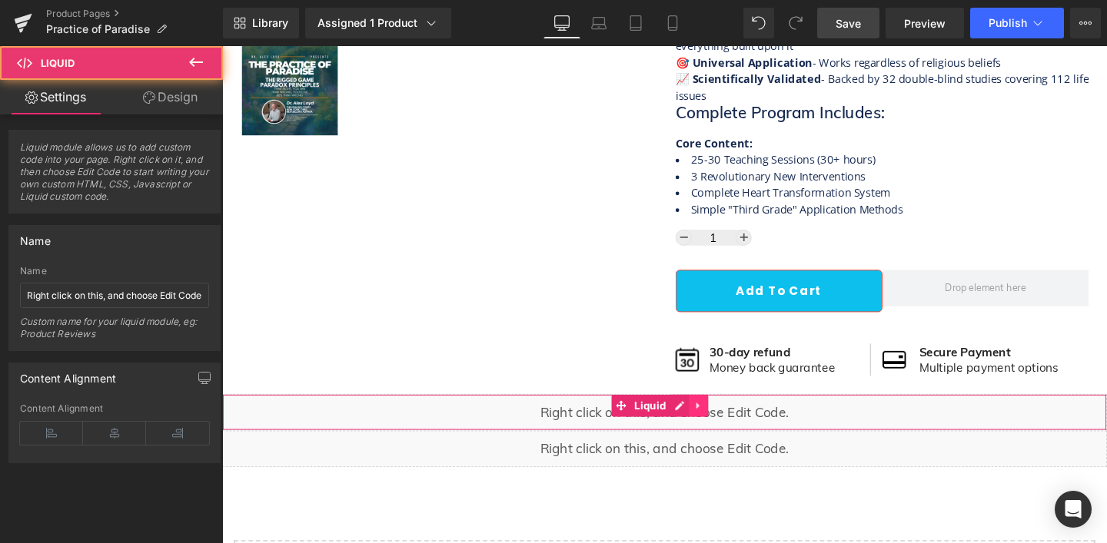
click at [716, 421] on link at bounding box center [723, 424] width 20 height 23
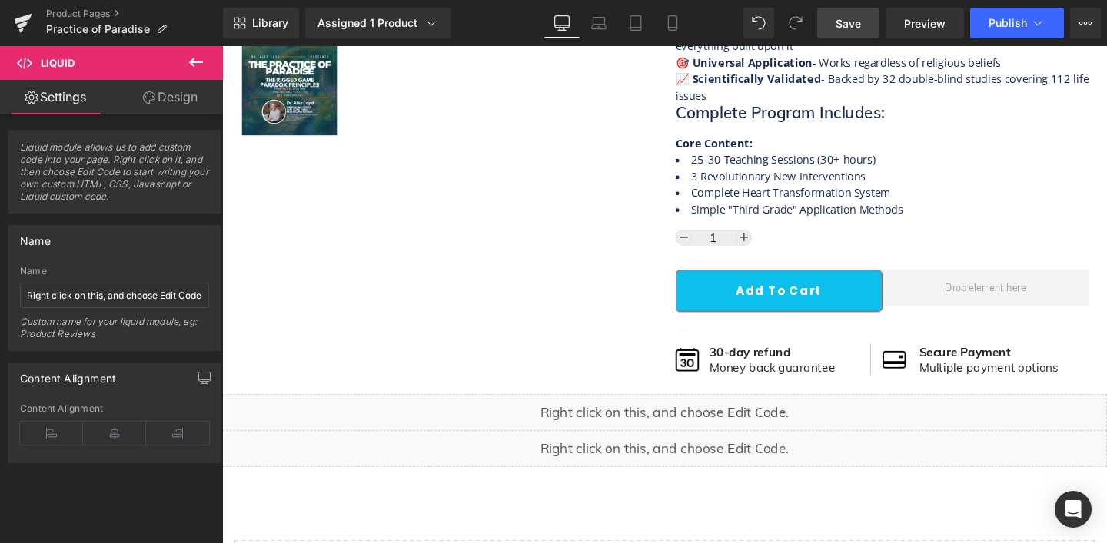
click at [674, 424] on div "Liquid" at bounding box center [687, 431] width 930 height 38
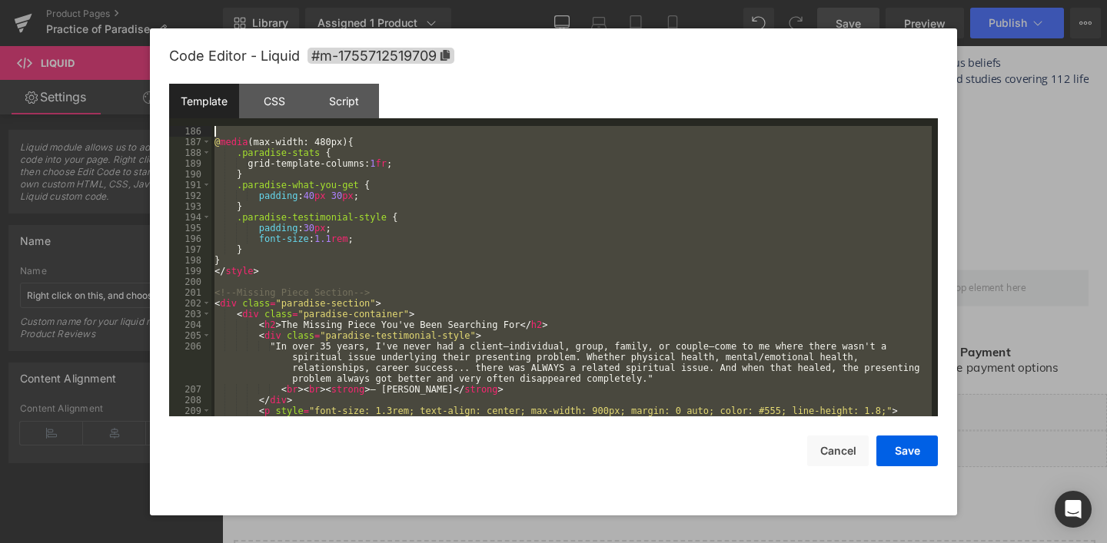
scroll to position [0, 0]
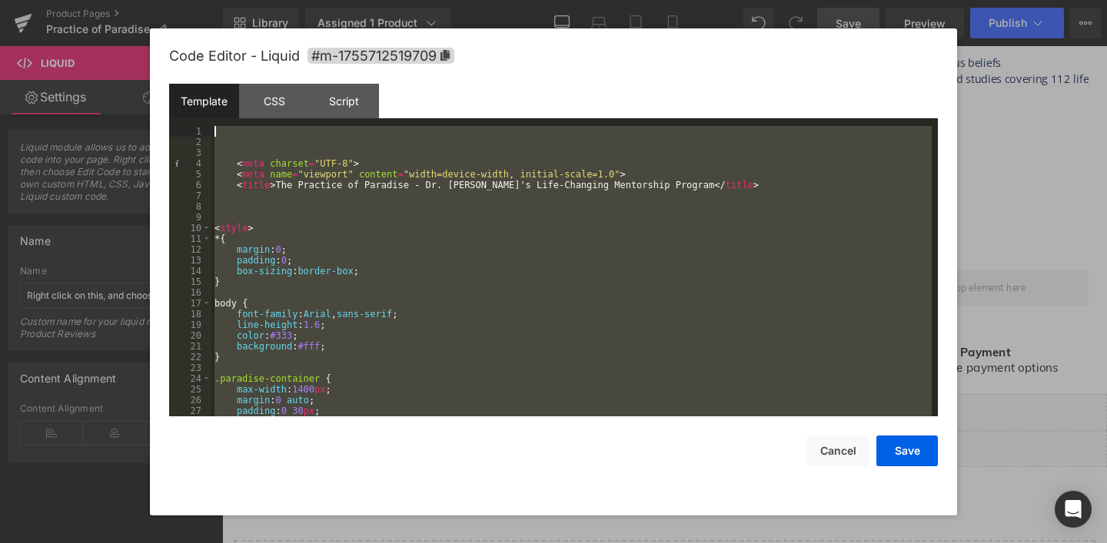
drag, startPoint x: 264, startPoint y: 381, endPoint x: 203, endPoint y: -153, distance: 537.8
click at [203, 0] on html "(P) Swatches You are previewing how the will restyle your page. You can not edi…" at bounding box center [553, 271] width 1107 height 543
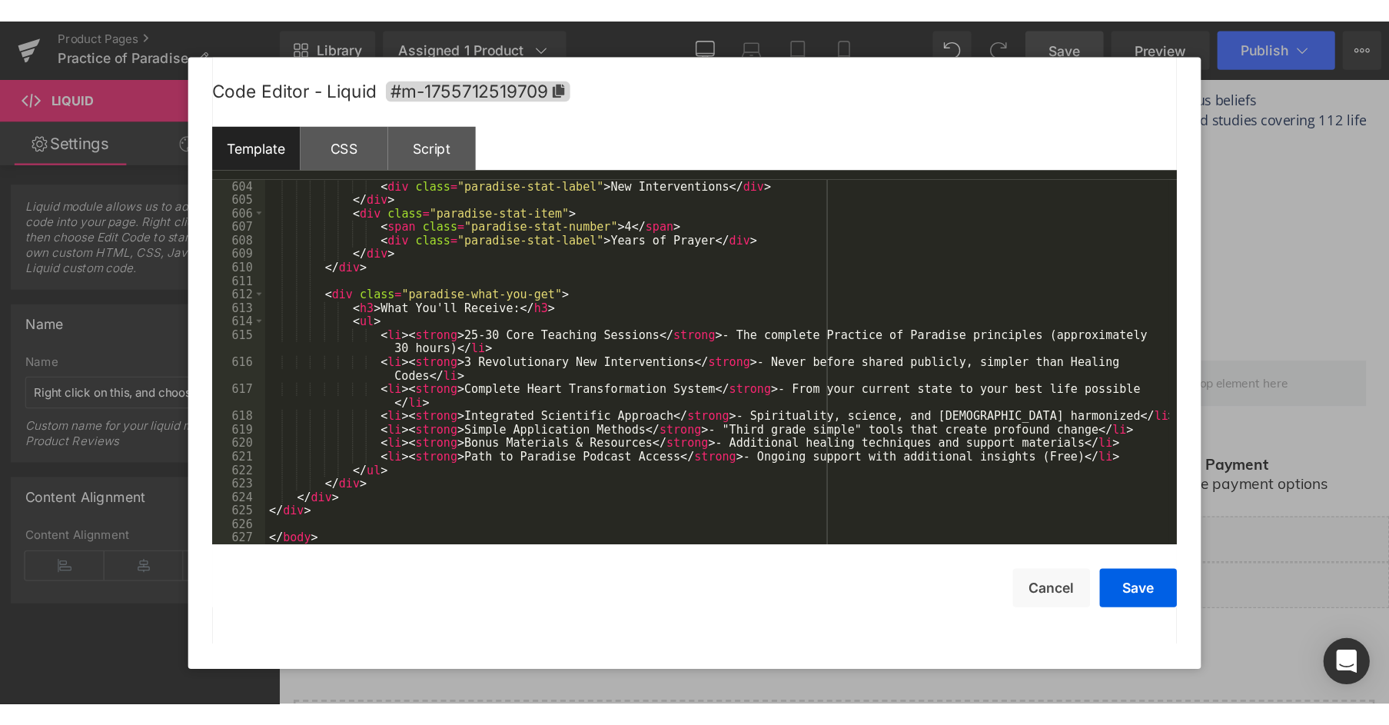
scroll to position [6651, 0]
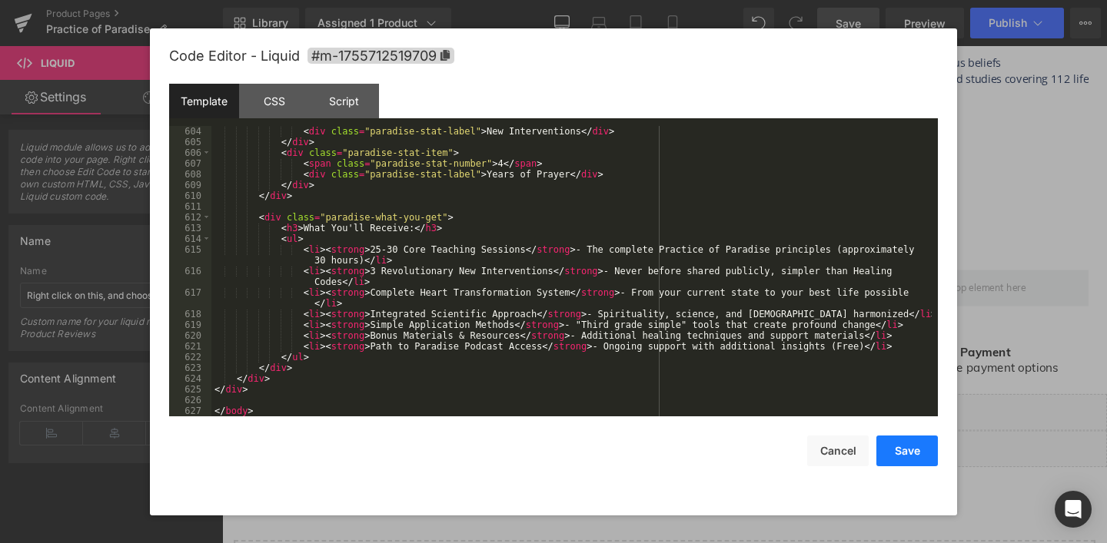
click at [906, 457] on button "Save" at bounding box center [906, 451] width 61 height 31
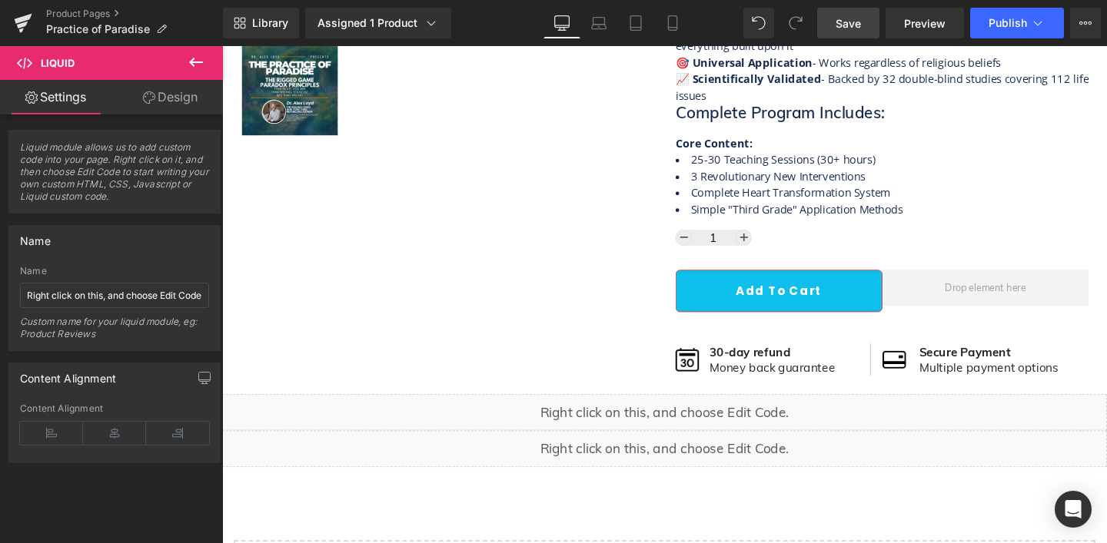
click at [865, 29] on link "Save" at bounding box center [848, 23] width 62 height 31
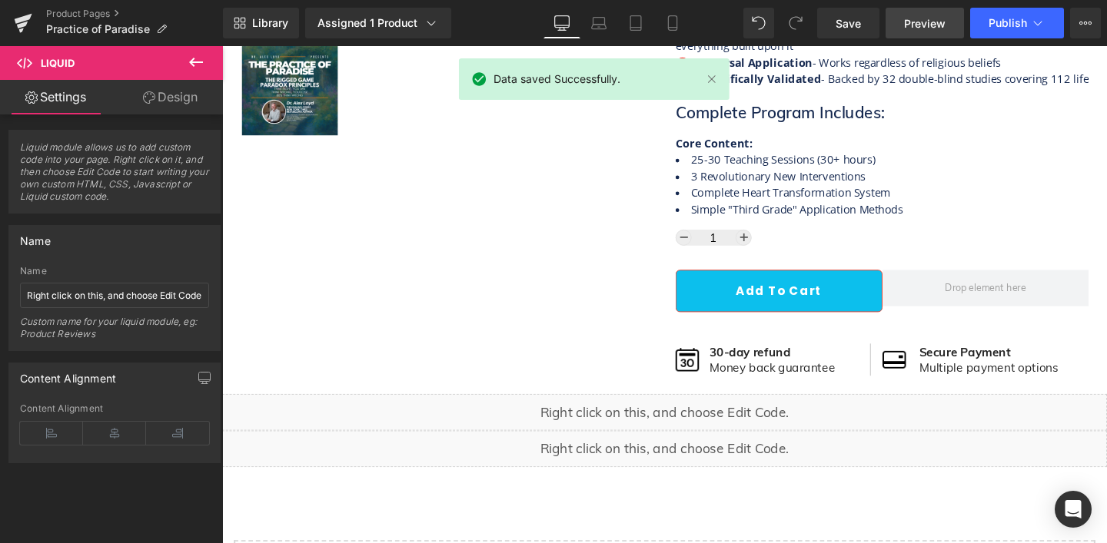
click at [932, 23] on span "Preview" at bounding box center [925, 23] width 42 height 16
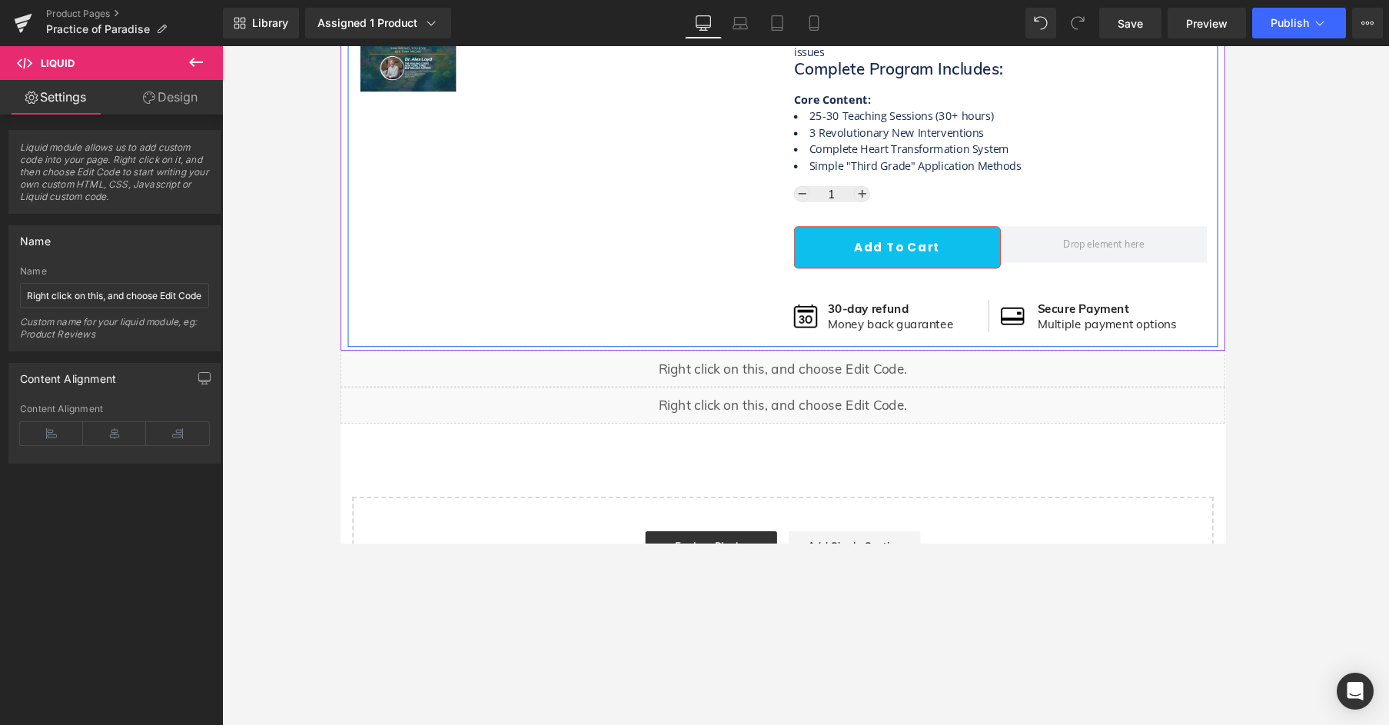
scroll to position [613, 0]
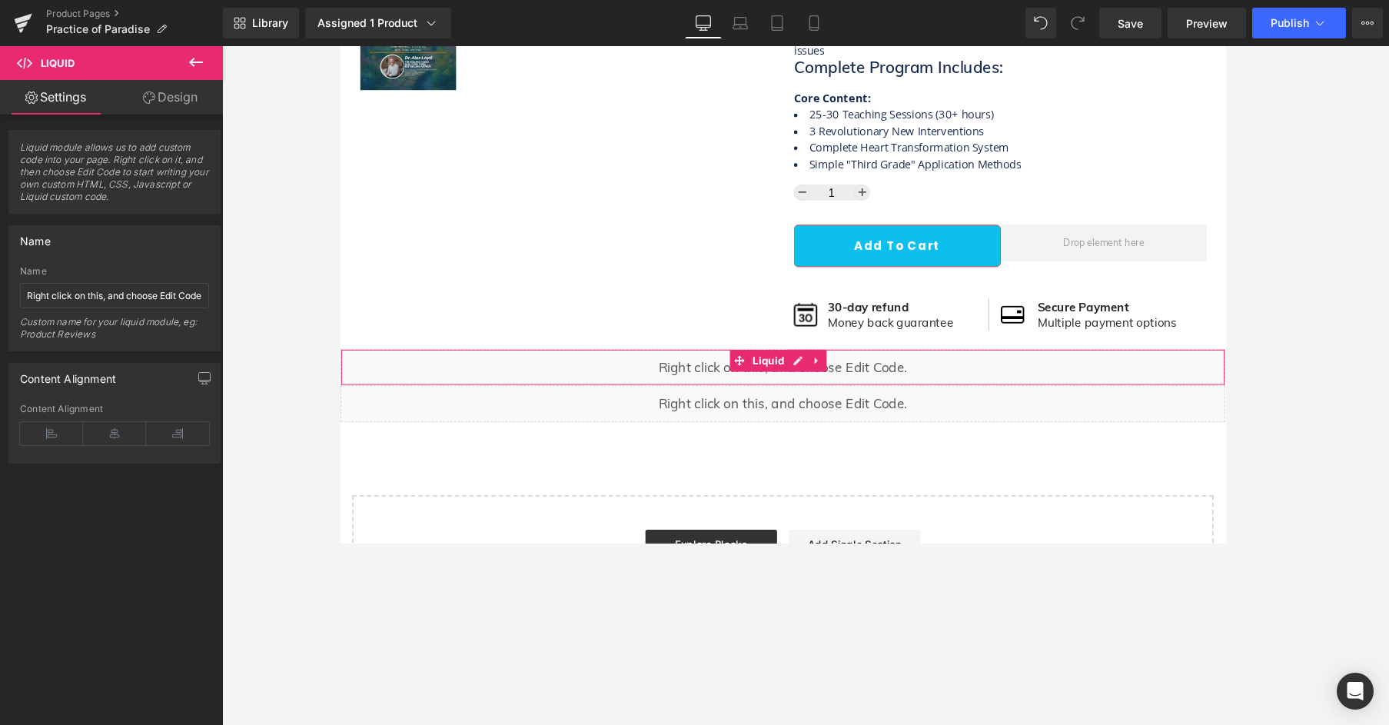
click at [800, 388] on div "Liquid" at bounding box center [806, 383] width 930 height 38
click at [818, 376] on div "Liquid" at bounding box center [806, 383] width 930 height 38
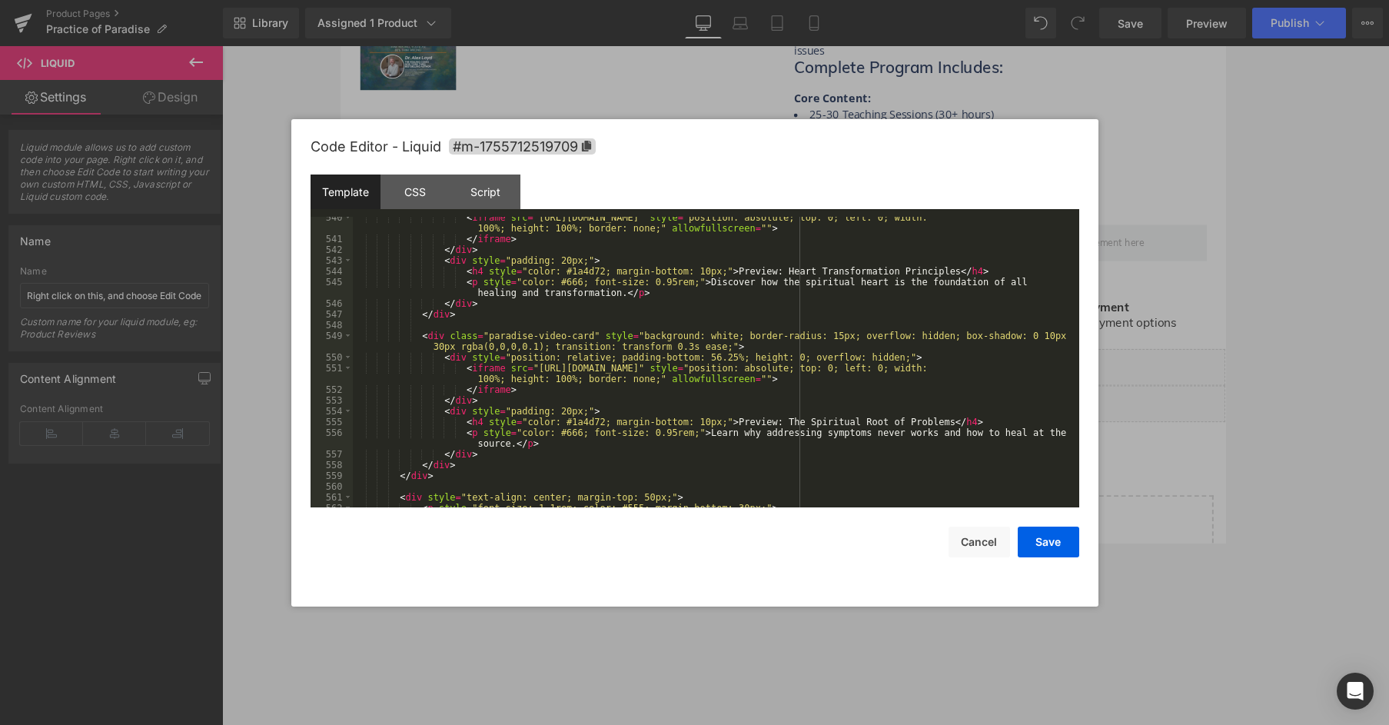
scroll to position [5980, 0]
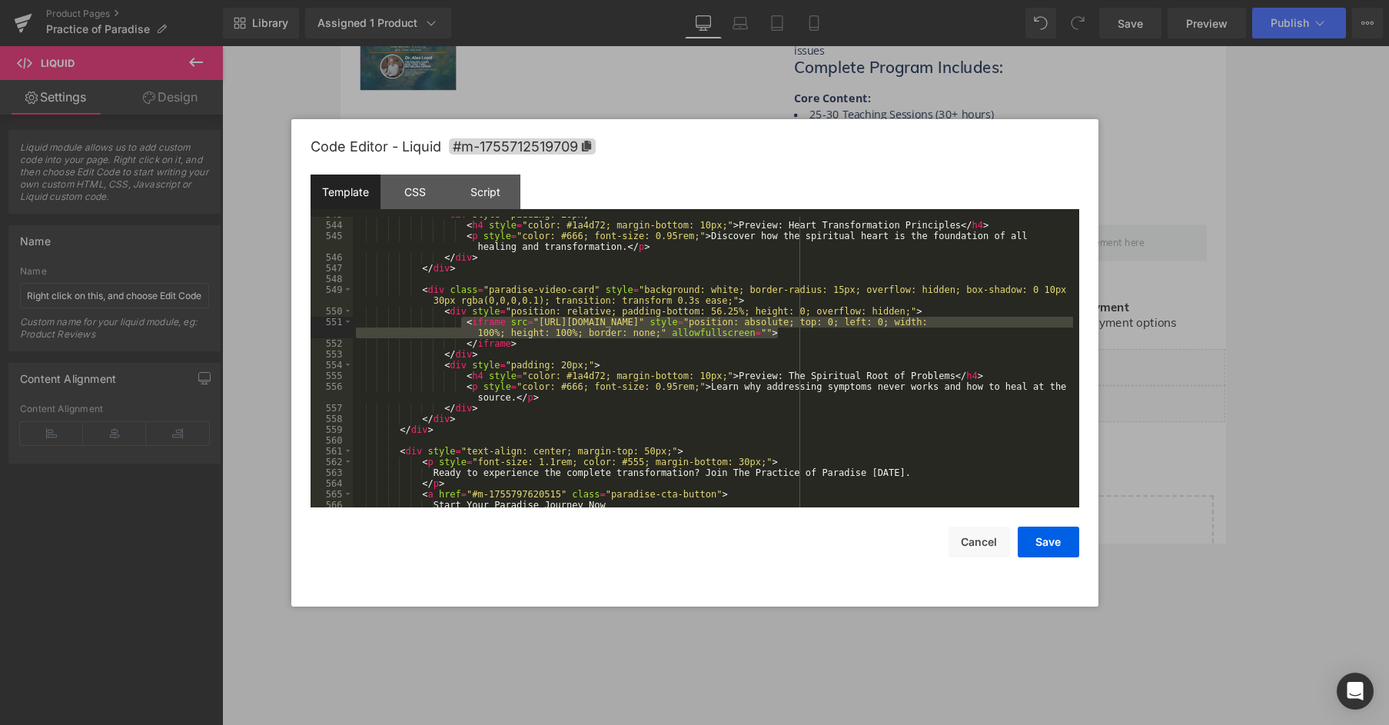
drag, startPoint x: 793, startPoint y: 337, endPoint x: 464, endPoint y: 321, distance: 329.4
click at [464, 321] on div "< div style = "padding: 20px;" > < h4 style = "color: #1a4d72; margin-bottom: 1…" at bounding box center [713, 365] width 720 height 312
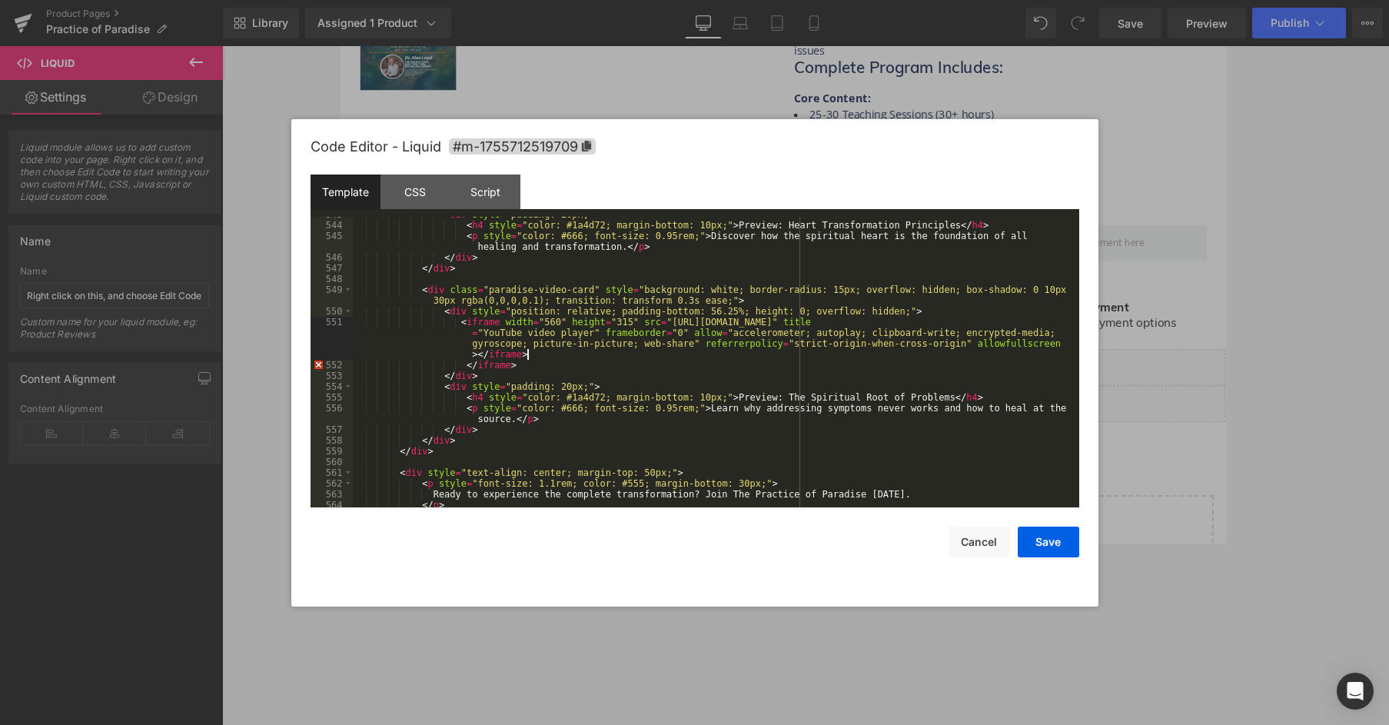
click at [484, 370] on div "< div style = "padding: 20px;" > < h4 style = "color: #1a4d72; margin-bottom: 1…" at bounding box center [713, 365] width 720 height 312
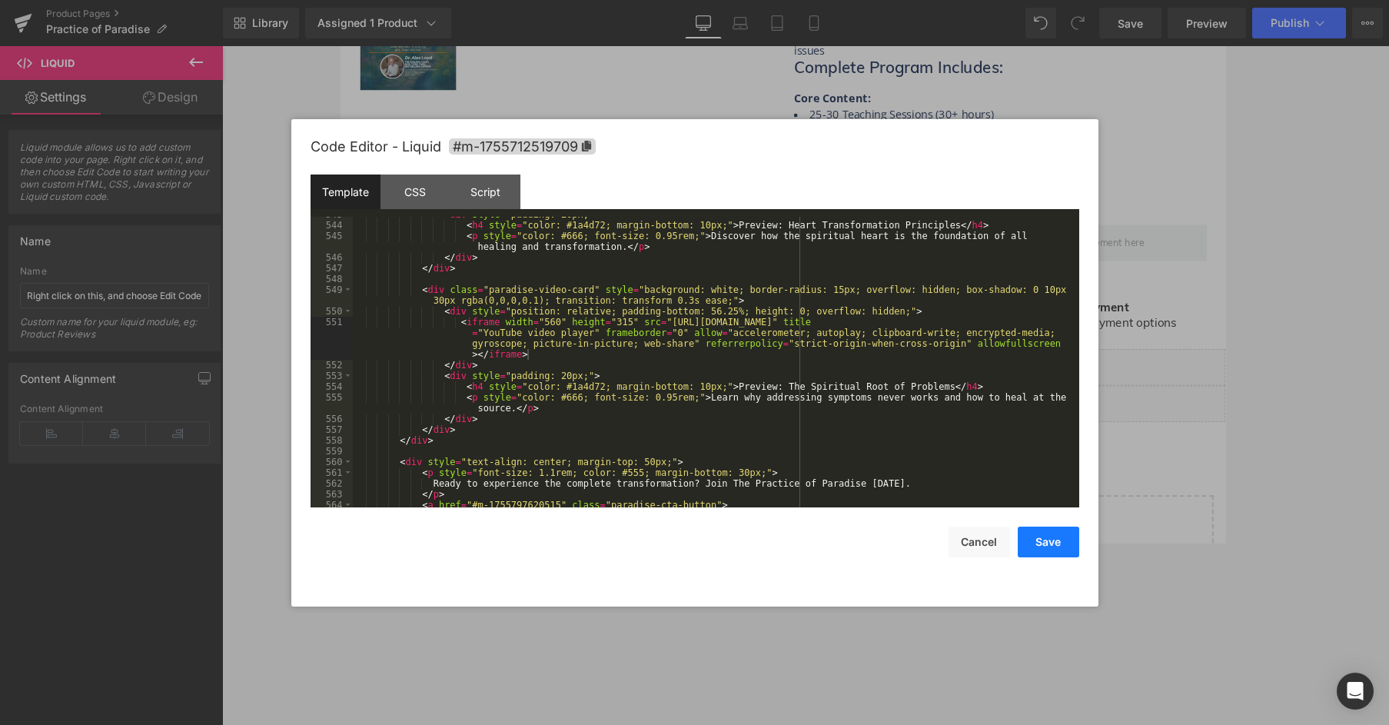
click at [1040, 543] on button "Save" at bounding box center [1048, 542] width 61 height 31
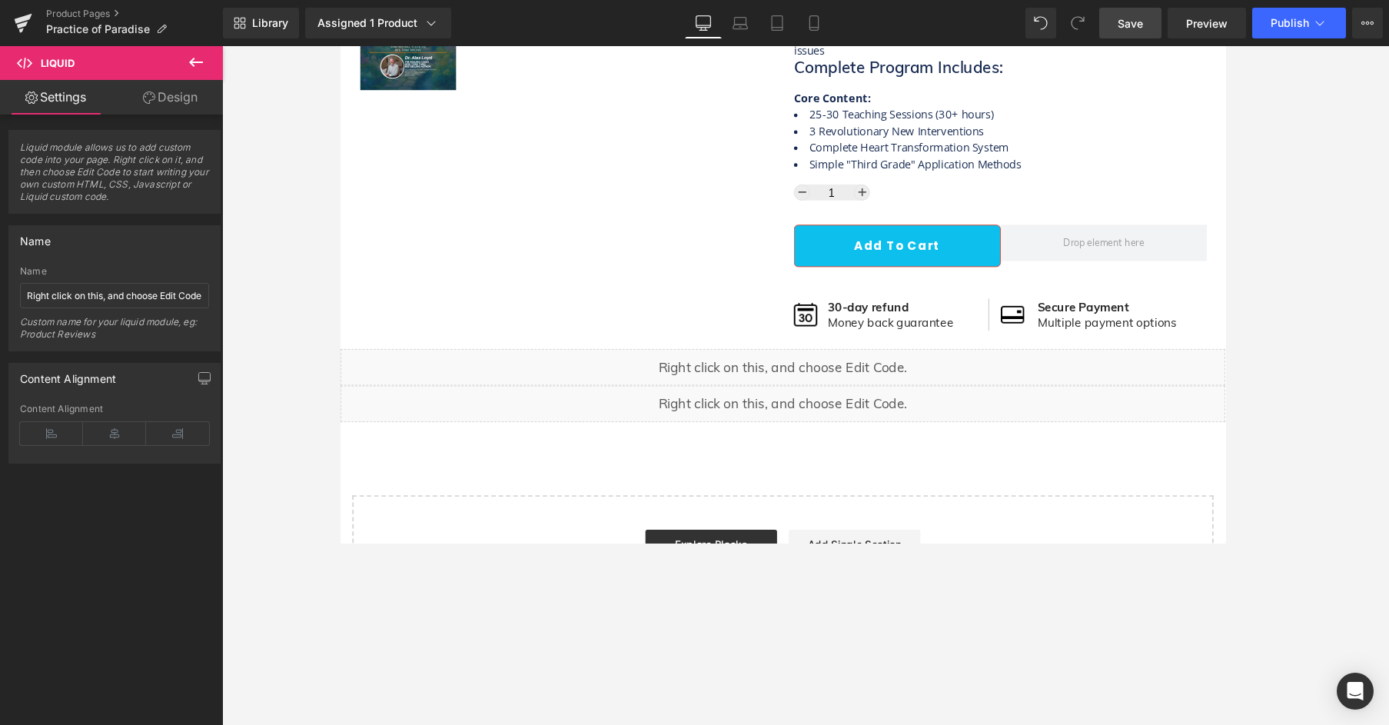
click at [1106, 19] on span "Save" at bounding box center [1130, 23] width 25 height 16
click at [1106, 25] on link "Preview" at bounding box center [1207, 23] width 78 height 31
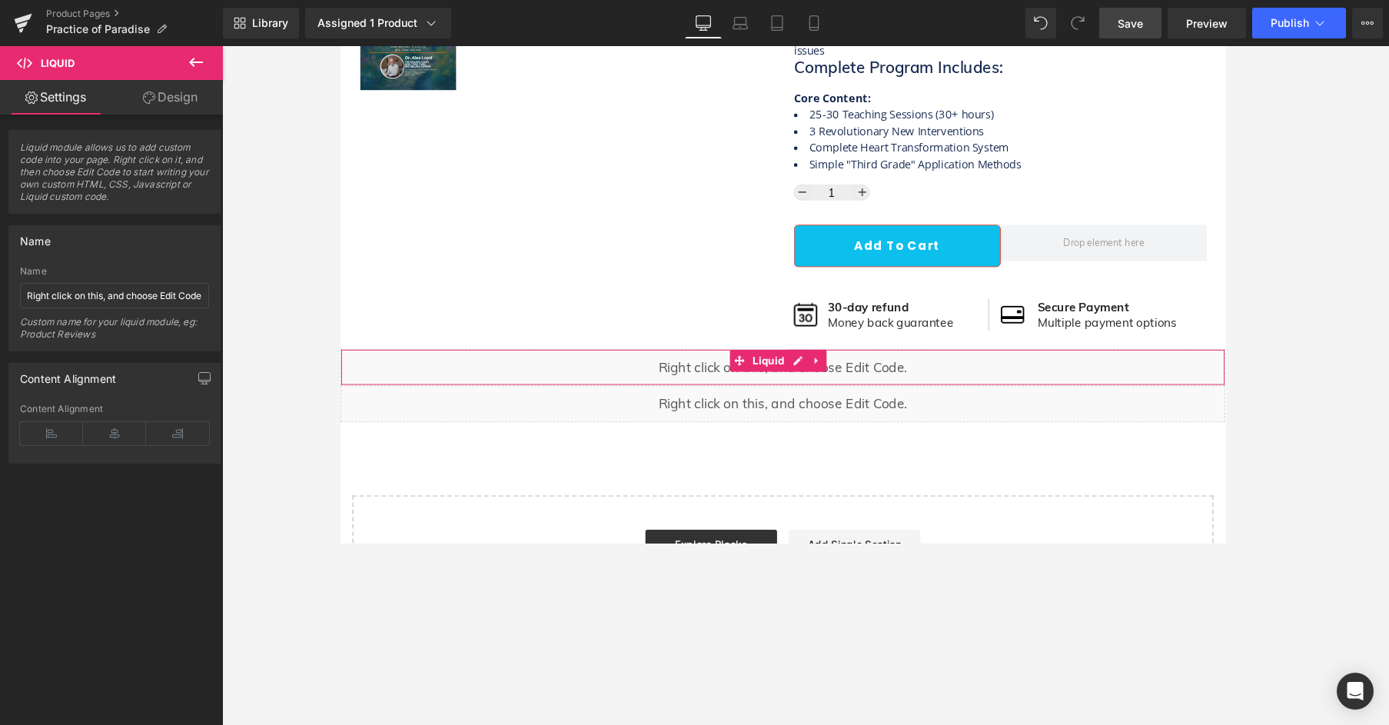
click at [859, 393] on div "Liquid" at bounding box center [806, 383] width 930 height 38
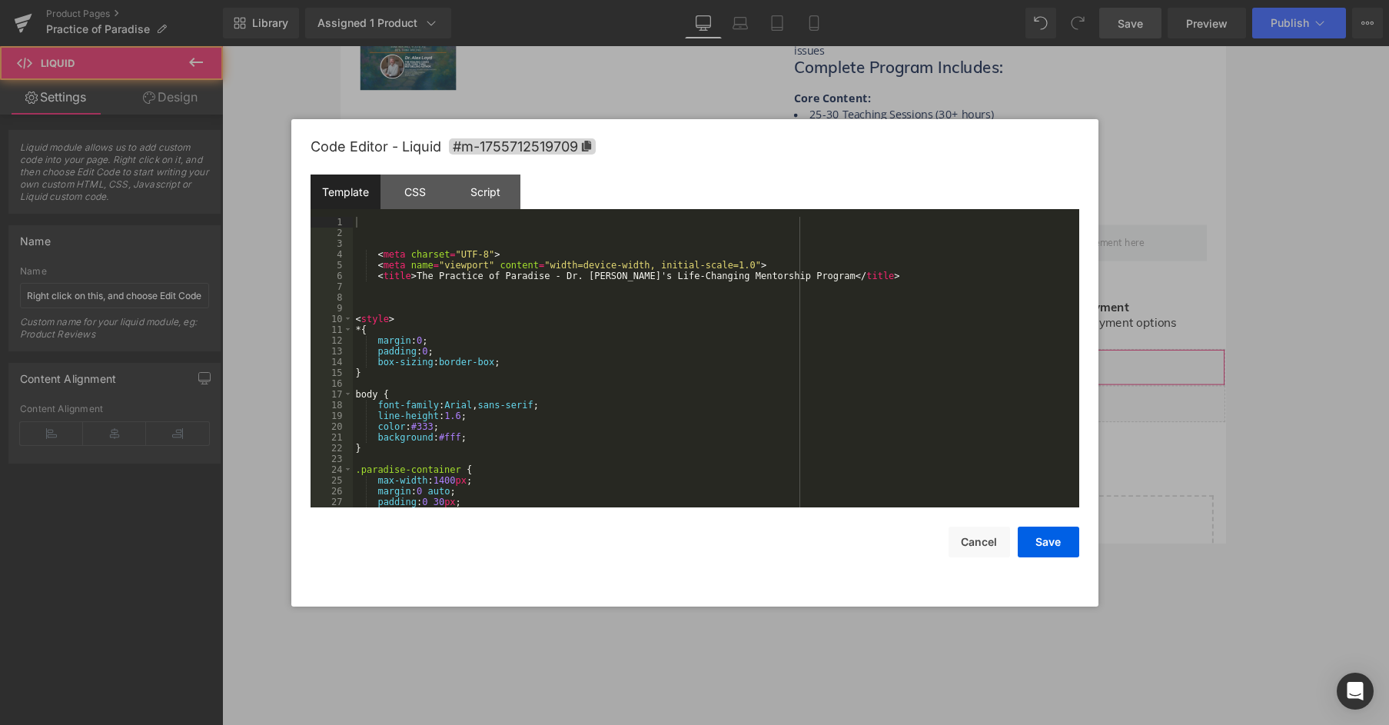
click at [813, 370] on div "Liquid" at bounding box center [806, 383] width 930 height 38
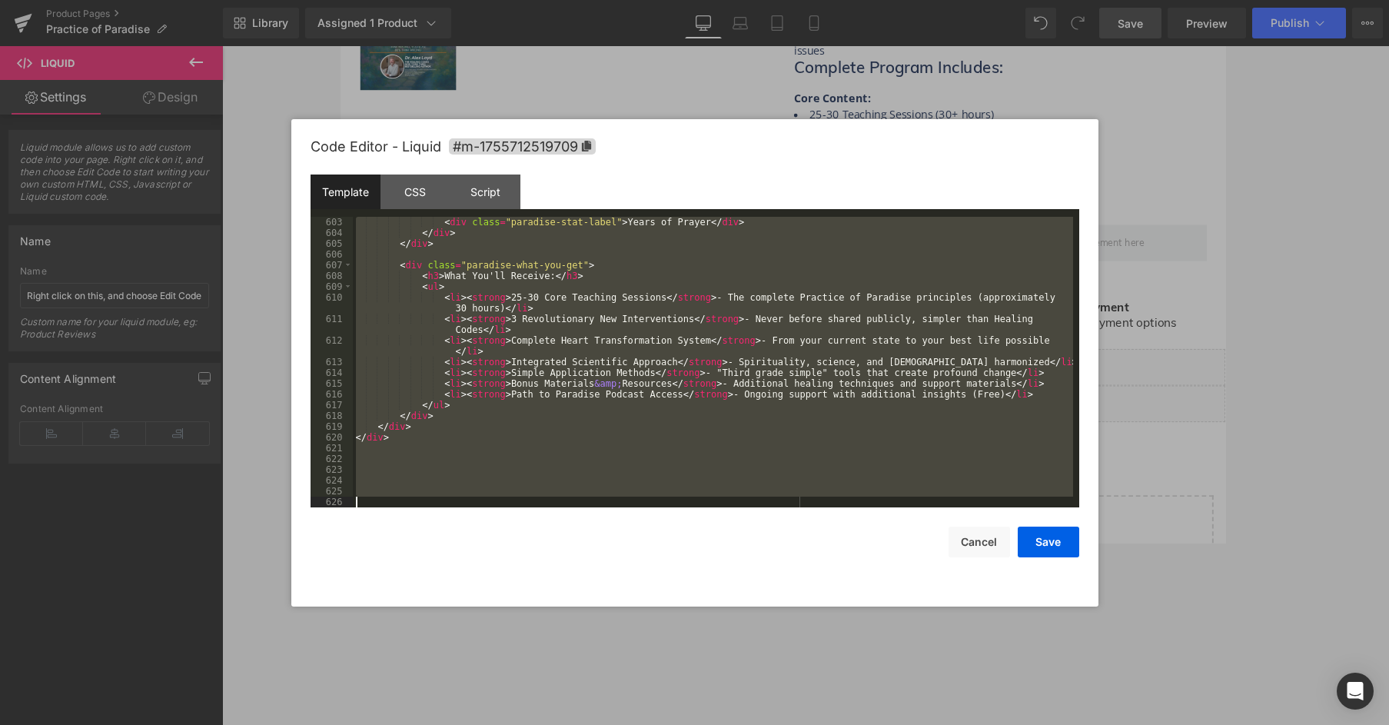
scroll to position [6683, 0]
drag, startPoint x: 364, startPoint y: 228, endPoint x: 620, endPoint y: 724, distance: 558.7
click at [620, 543] on body "(P) Swatches You are previewing how the will restyle your page. You can not edi…" at bounding box center [694, 362] width 1389 height 725
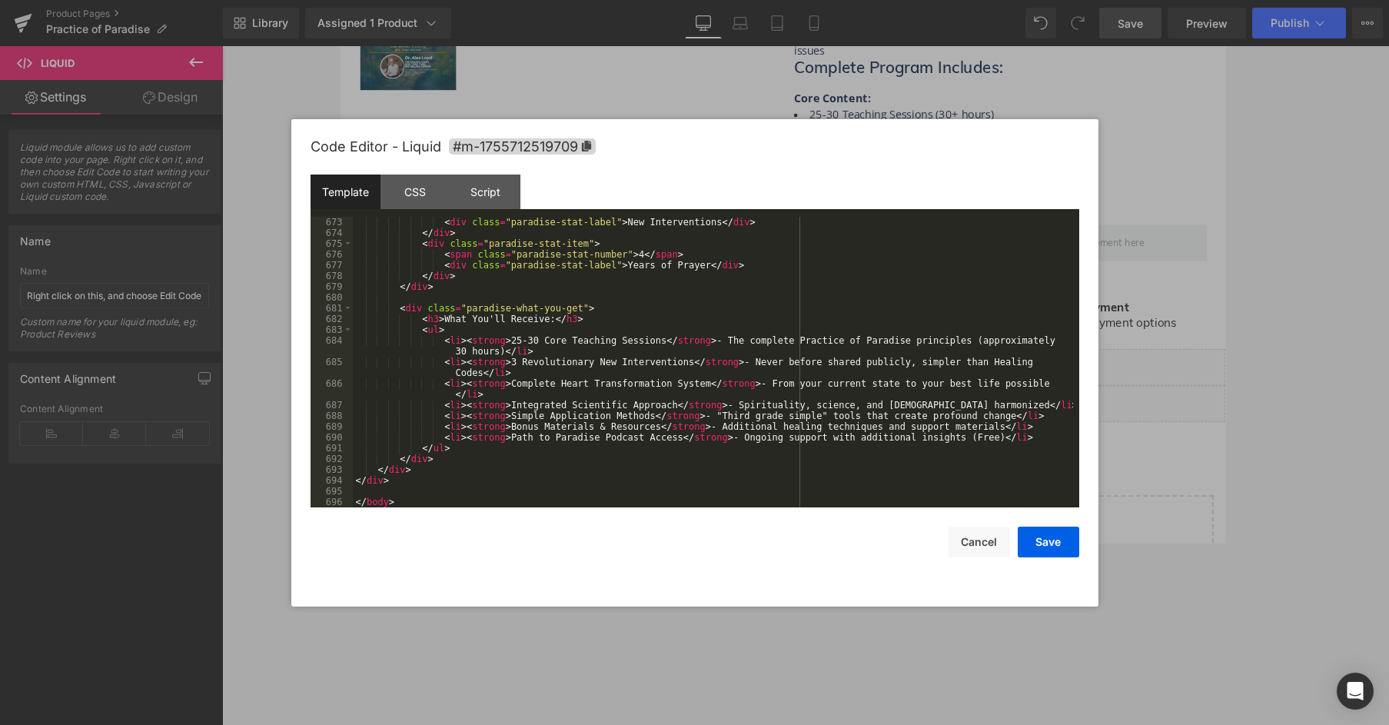
scroll to position [7533, 0]
click at [1072, 543] on button "Save" at bounding box center [1048, 542] width 61 height 31
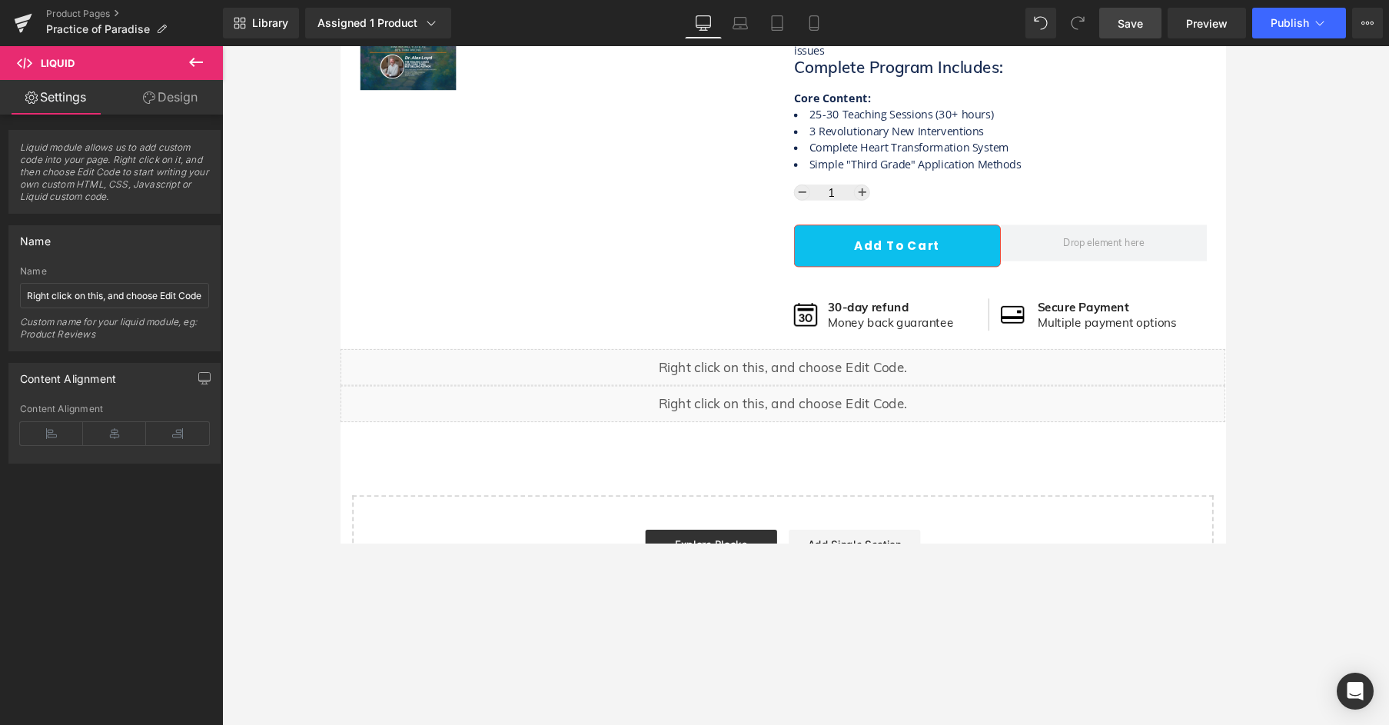
click at [1106, 12] on link "Save" at bounding box center [1130, 23] width 62 height 31
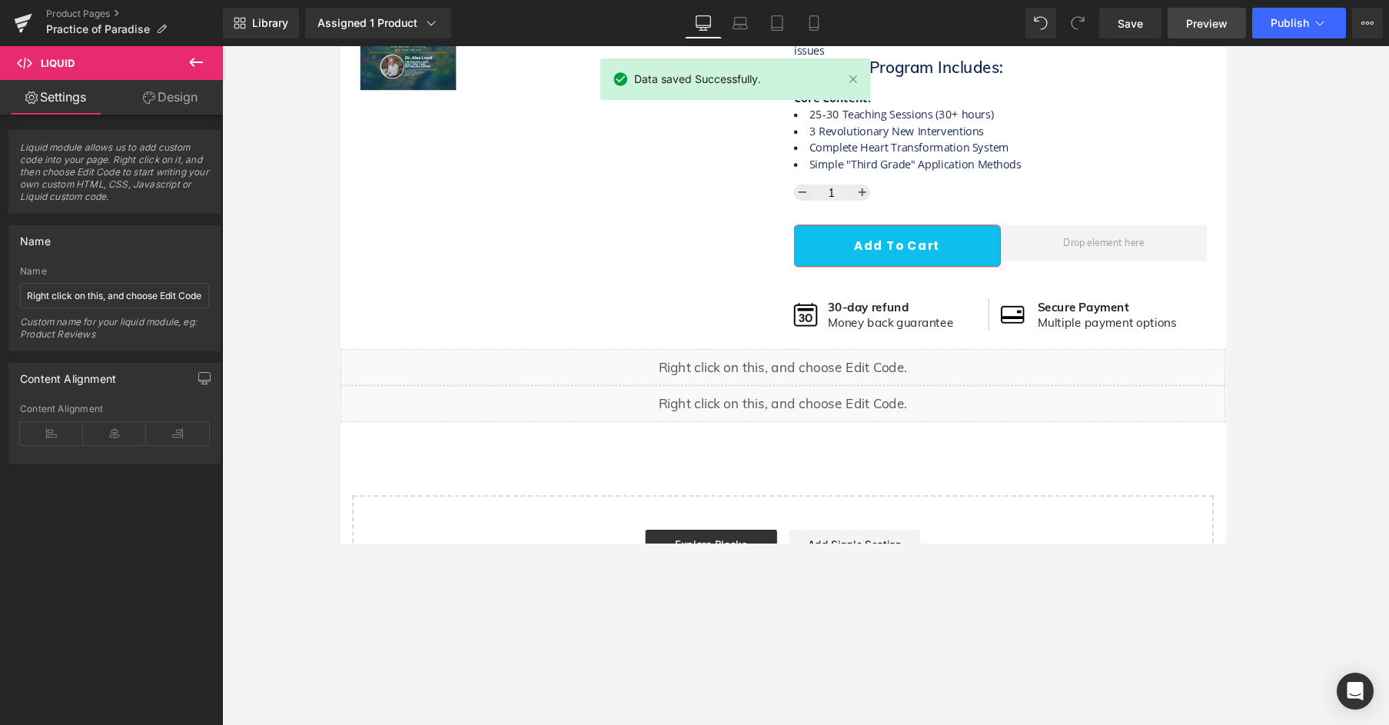
click at [1106, 16] on span "Preview" at bounding box center [1207, 23] width 42 height 16
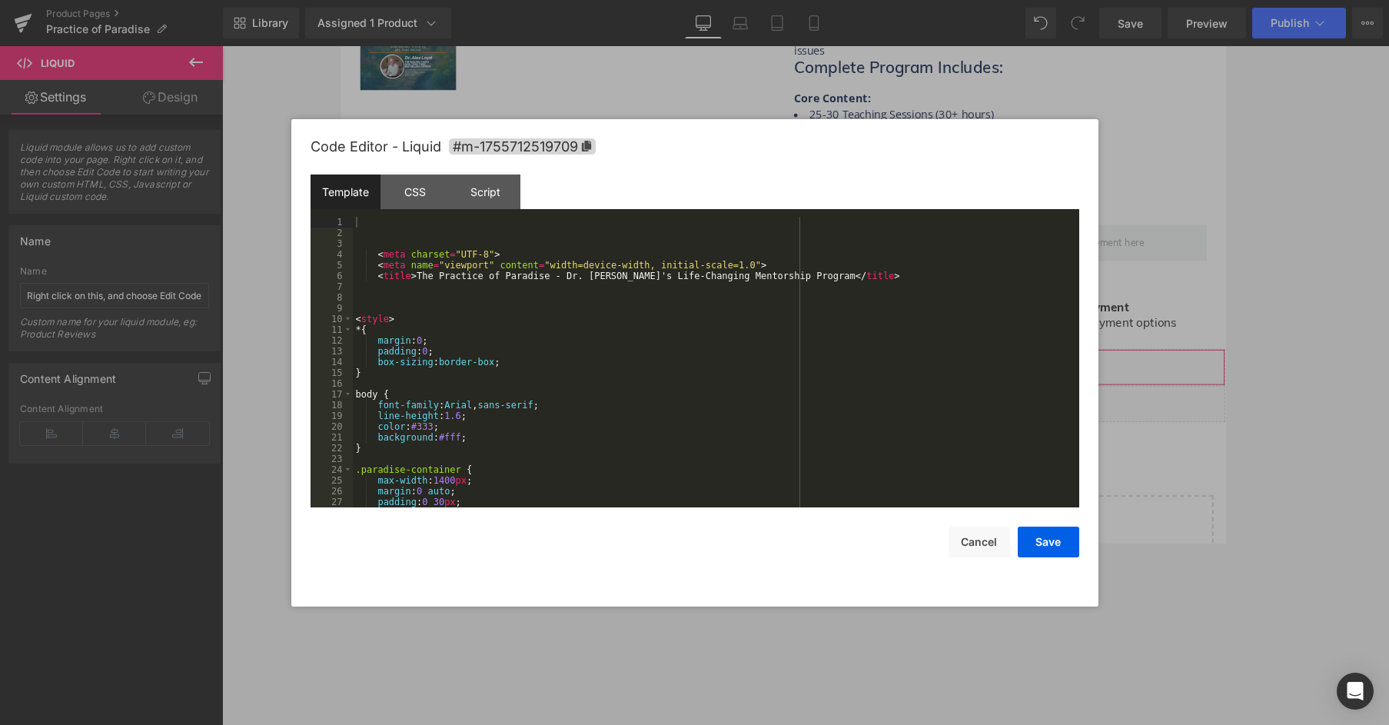
click at [822, 377] on div "Liquid" at bounding box center [806, 383] width 930 height 38
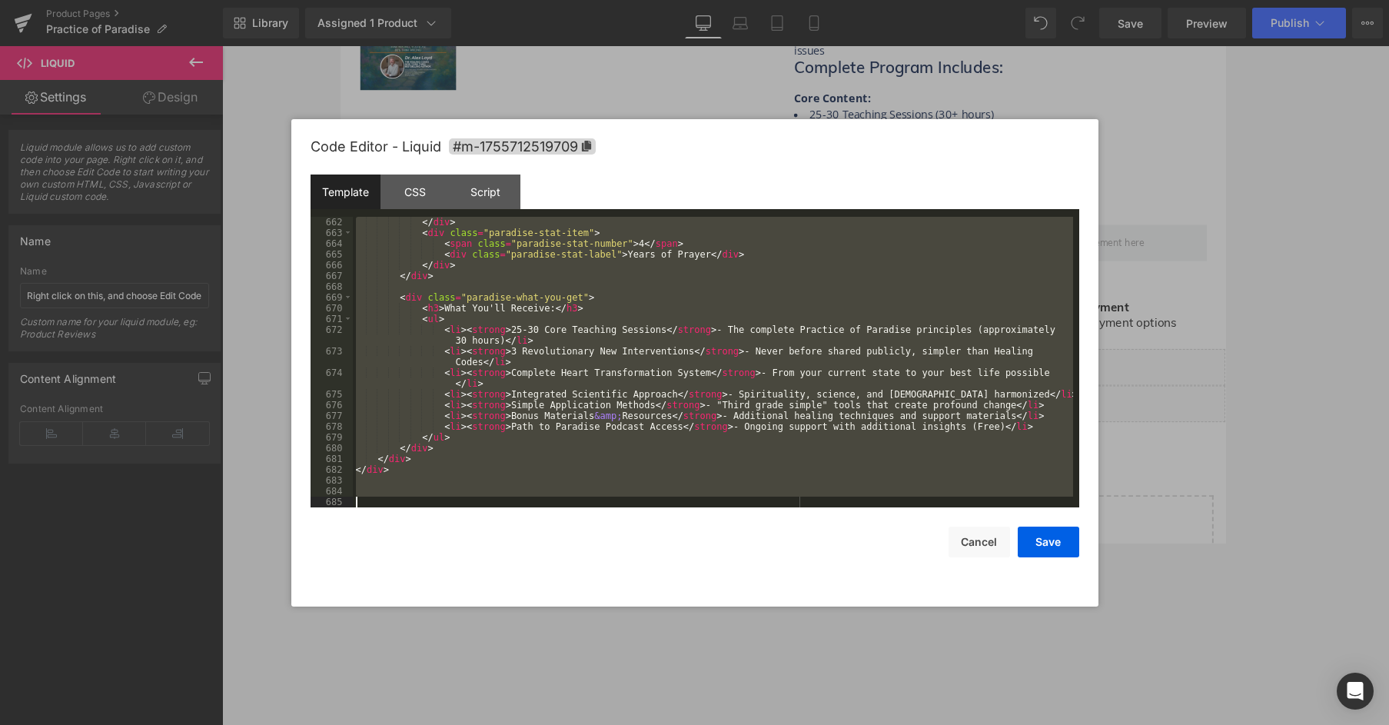
scroll to position [7458, 0]
drag, startPoint x: 375, startPoint y: 229, endPoint x: 635, endPoint y: 724, distance: 559.1
click at [635, 543] on body "(P) Swatches You are previewing how the will restyle your page. You can not edi…" at bounding box center [694, 362] width 1389 height 725
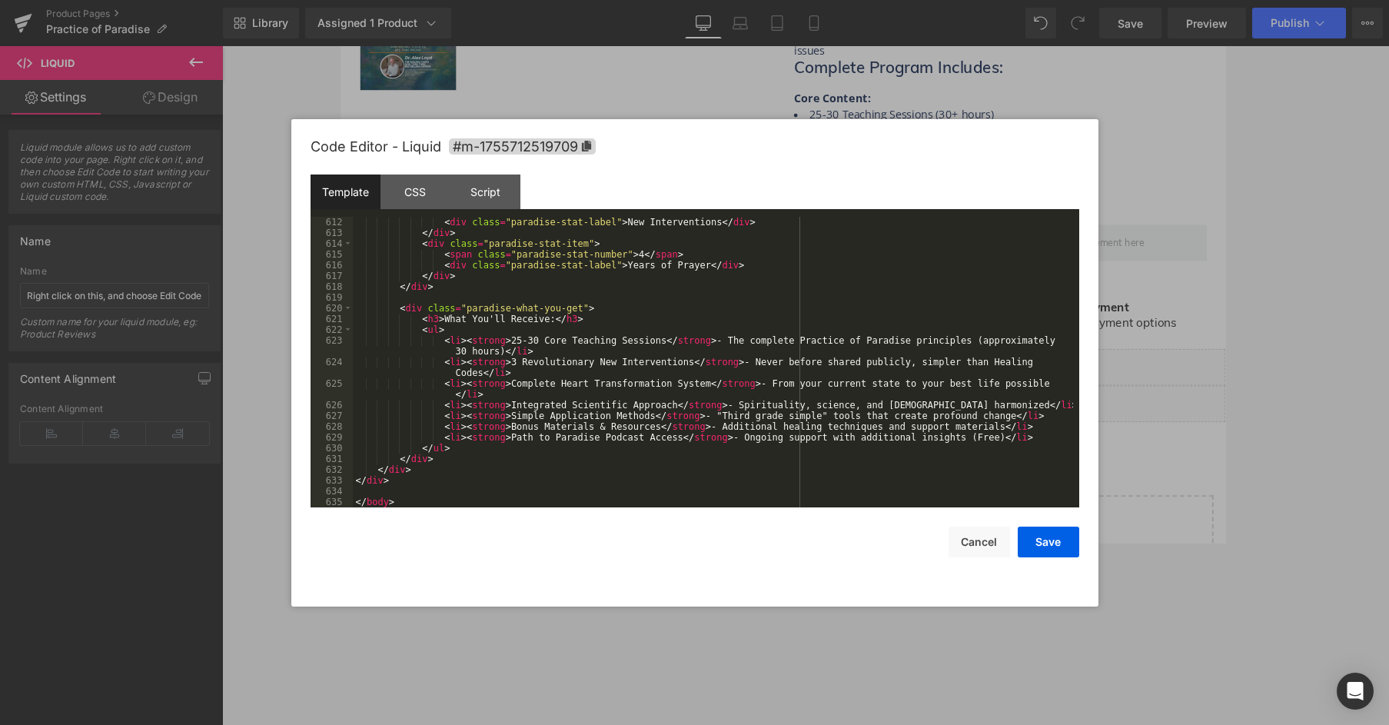
scroll to position [6758, 0]
click at [1065, 543] on button "Save" at bounding box center [1048, 542] width 61 height 31
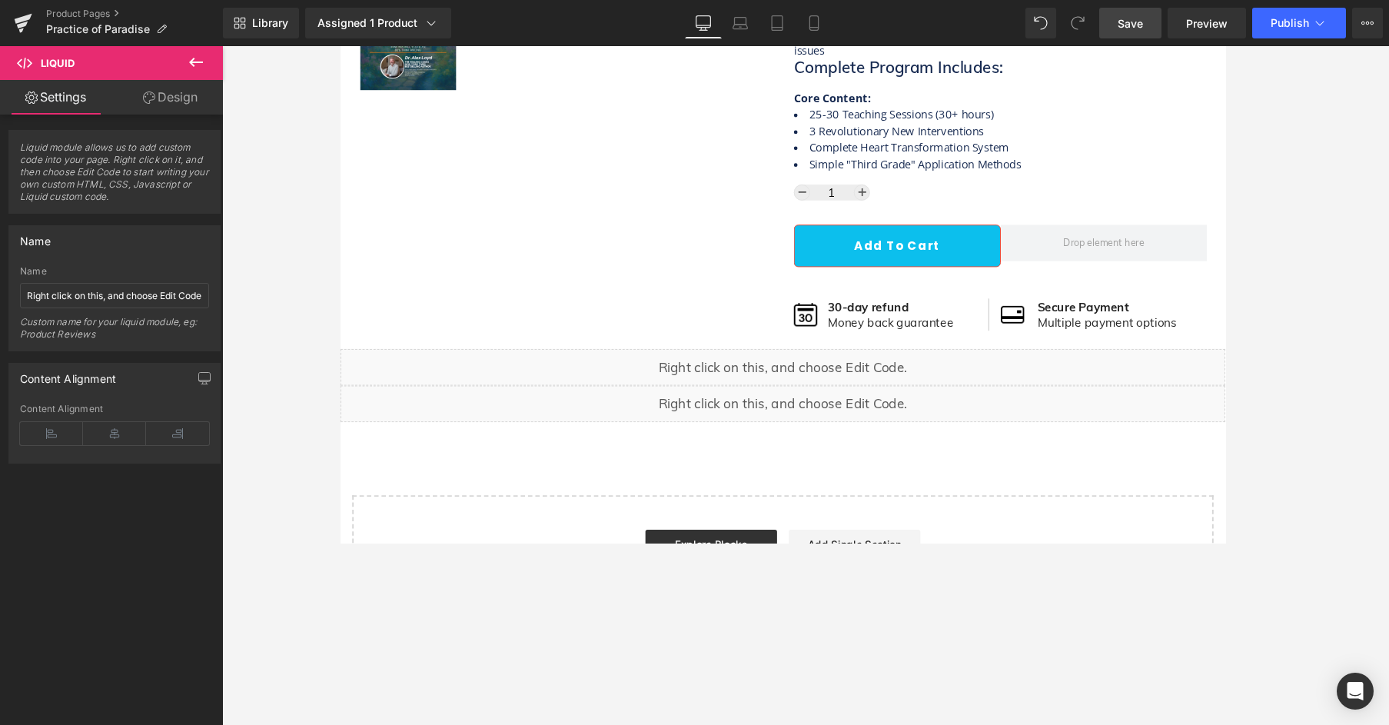
click at [1106, 9] on link "Save" at bounding box center [1130, 23] width 62 height 31
click at [1106, 3] on div "Library Assigned 1 Product Product Preview Practice of Paradise Manage assigned…" at bounding box center [806, 23] width 1166 height 46
click at [1106, 18] on span "Preview" at bounding box center [1207, 23] width 42 height 16
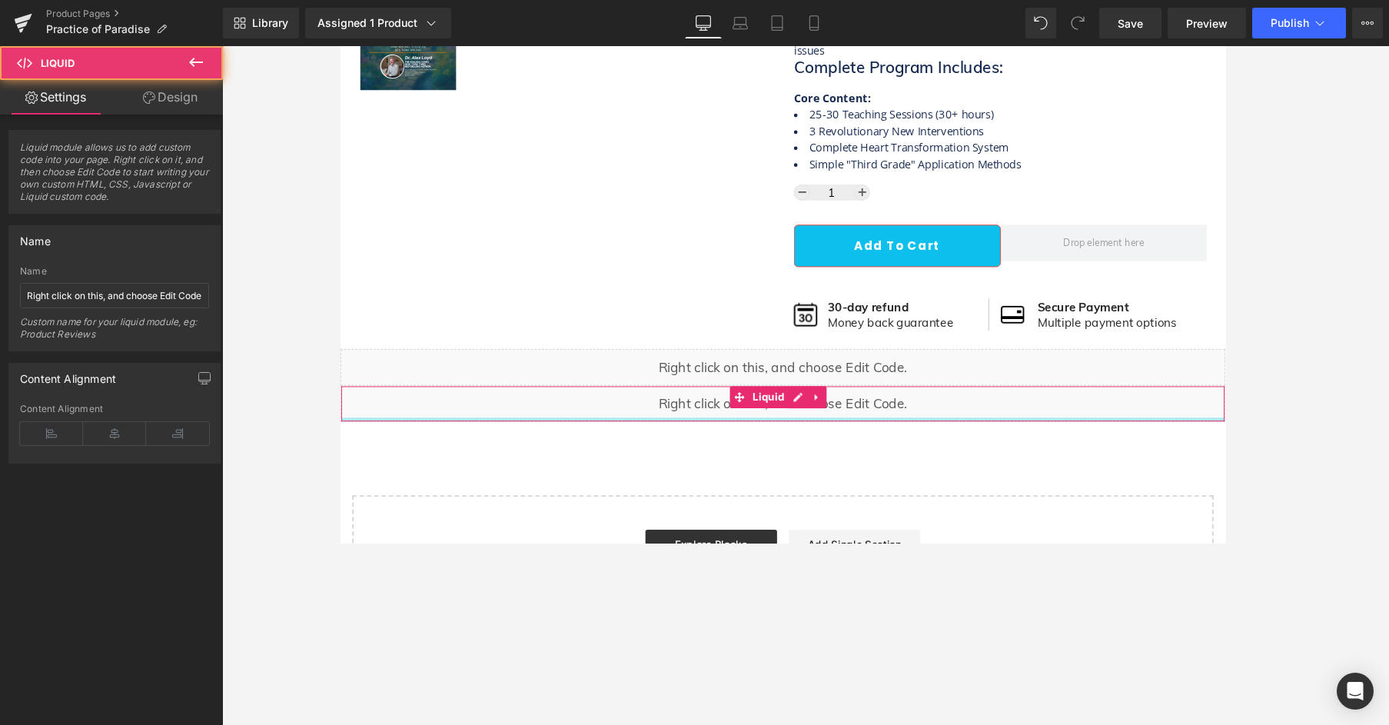
click at [759, 437] on div at bounding box center [805, 439] width 929 height 4
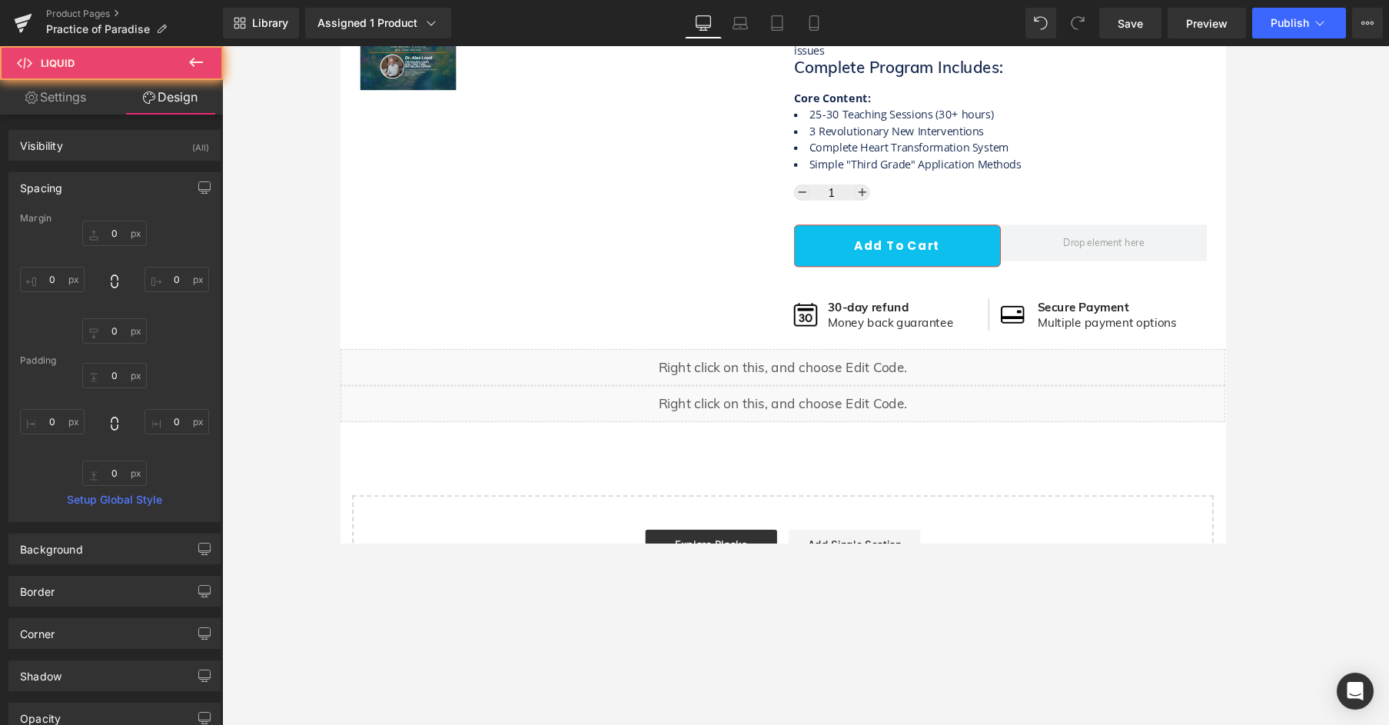
click at [810, 410] on div "Liquid" at bounding box center [806, 422] width 930 height 38
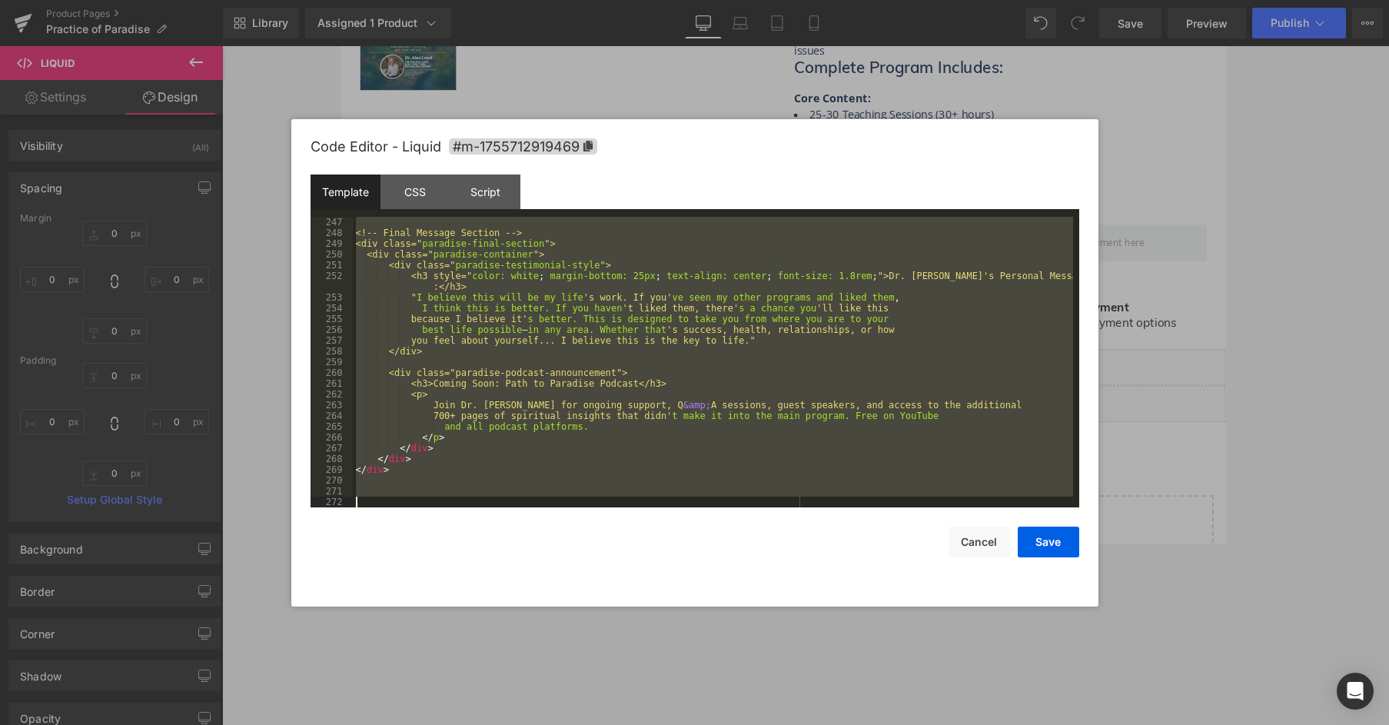
drag, startPoint x: 354, startPoint y: 220, endPoint x: 529, endPoint y: 715, distance: 525.1
click at [528, 543] on body "(P) Swatches You are previewing how the will restyle your page. You can not edi…" at bounding box center [694, 362] width 1389 height 725
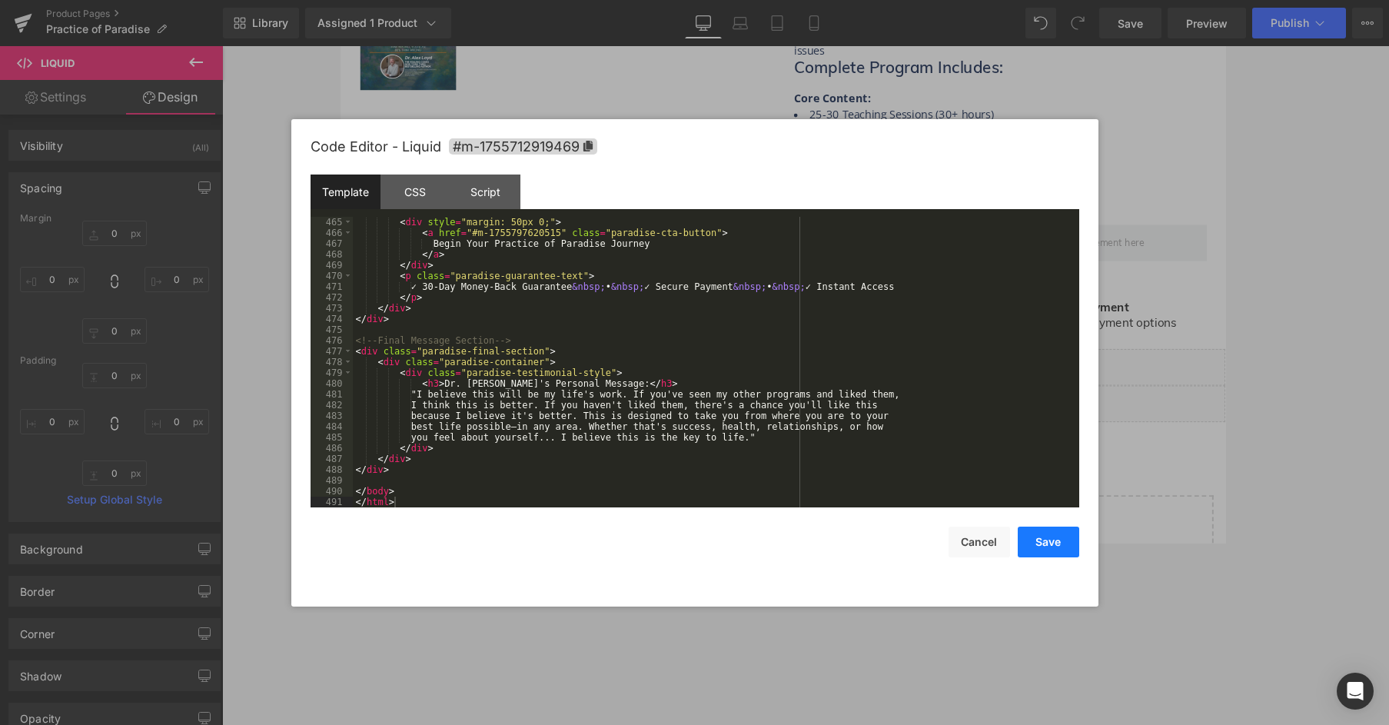
click at [1033, 543] on button "Save" at bounding box center [1048, 542] width 61 height 31
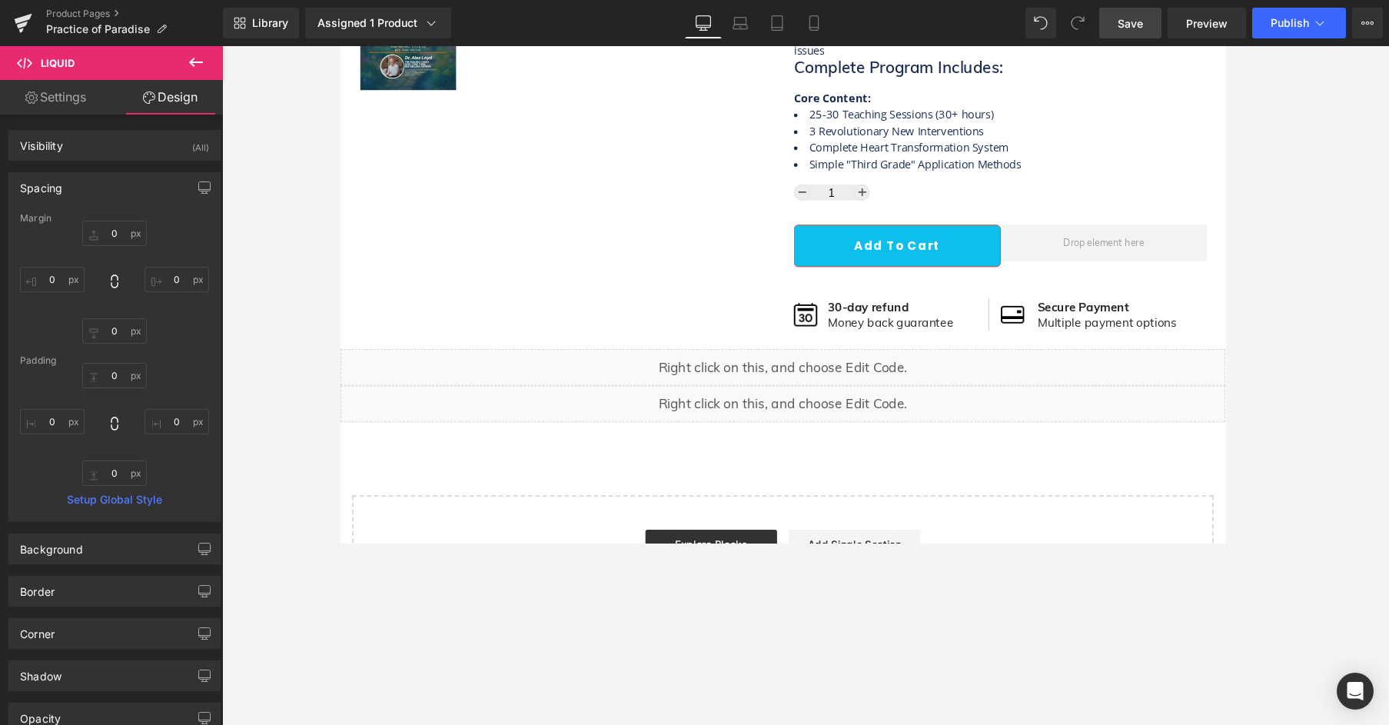
click at [1106, 38] on link "Save" at bounding box center [1130, 23] width 62 height 31
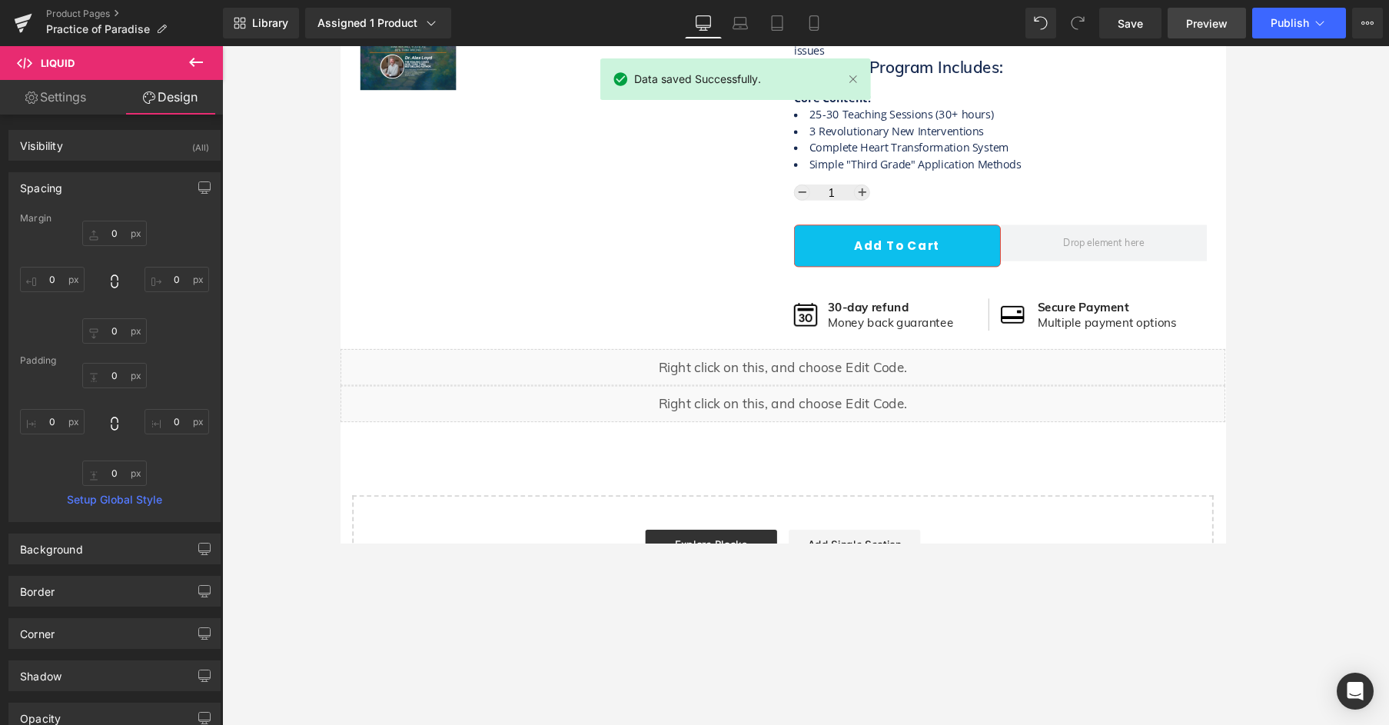
click at [1106, 23] on span "Preview" at bounding box center [1207, 23] width 42 height 16
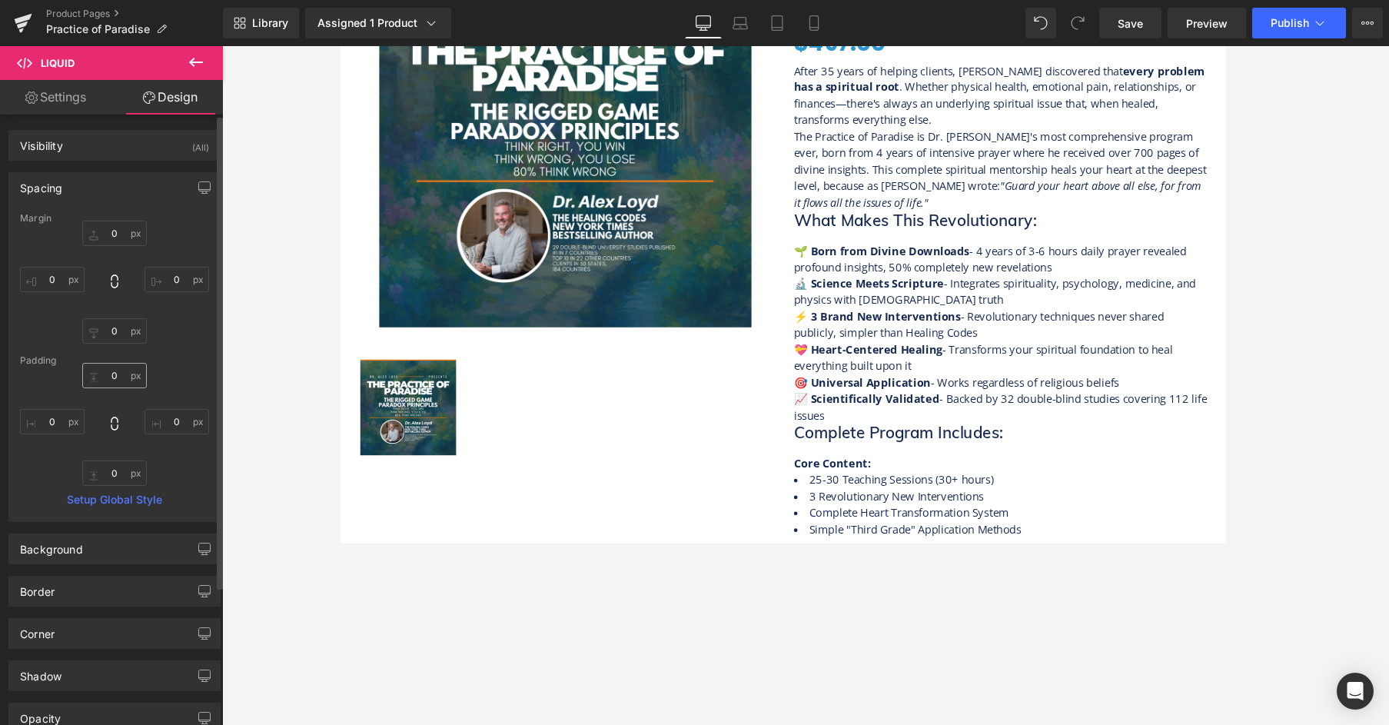
scroll to position [231, 0]
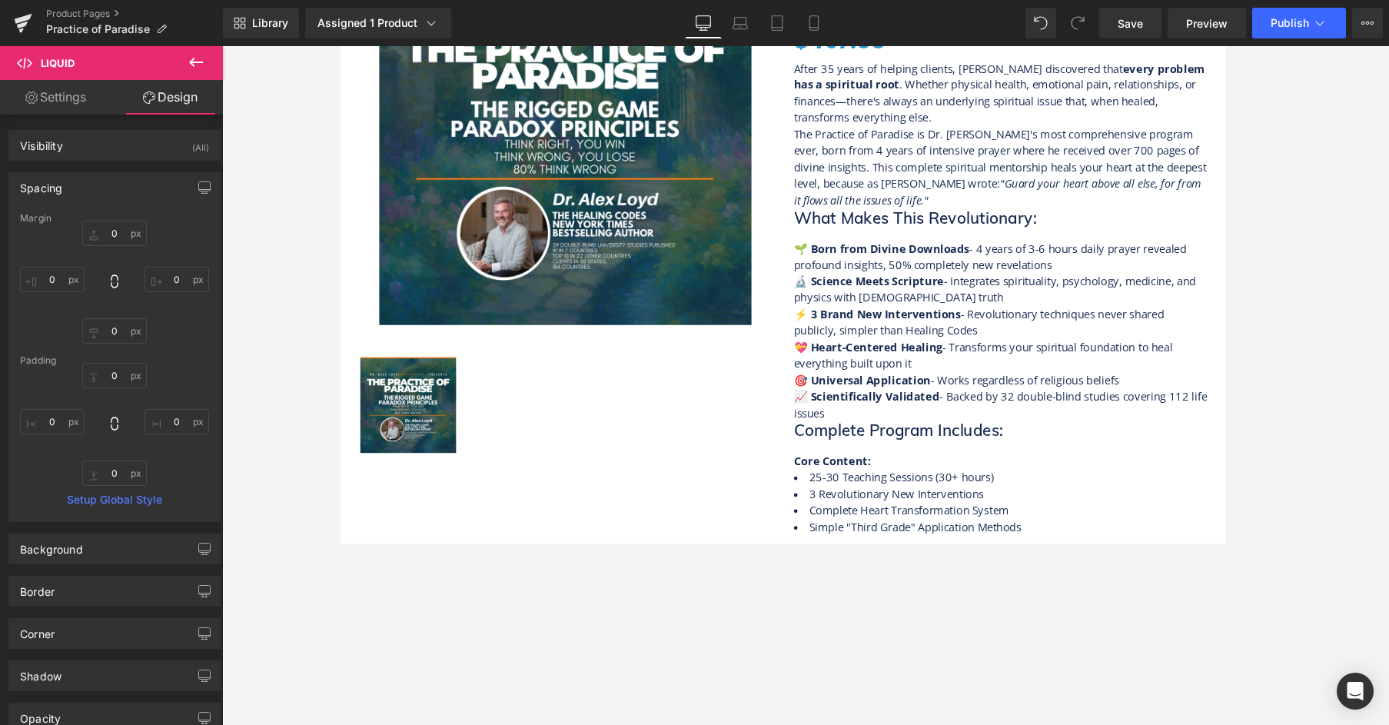
click at [258, 39] on div "Library Assigned 1 Product Product Preview Practice of Paradise Manage assigned…" at bounding box center [806, 23] width 1166 height 46
click at [267, 32] on link "Library" at bounding box center [261, 23] width 76 height 31
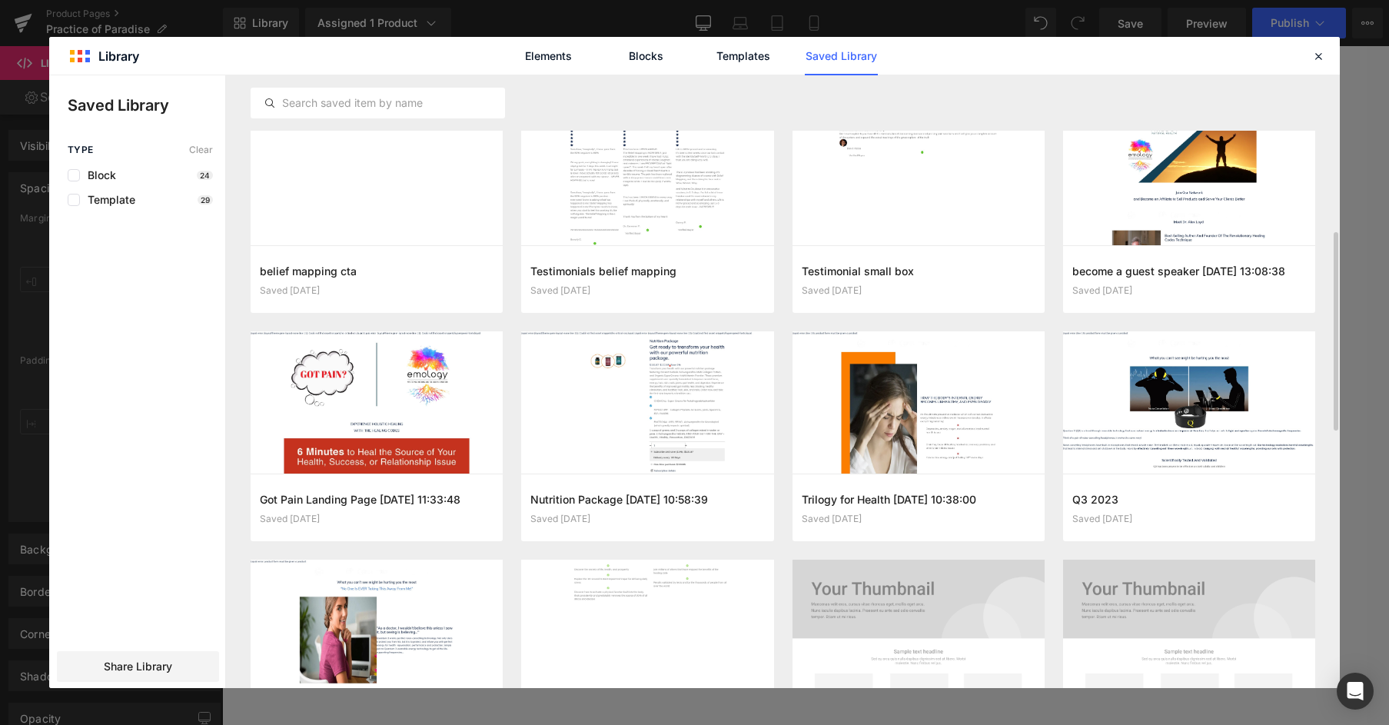
scroll to position [199, 0]
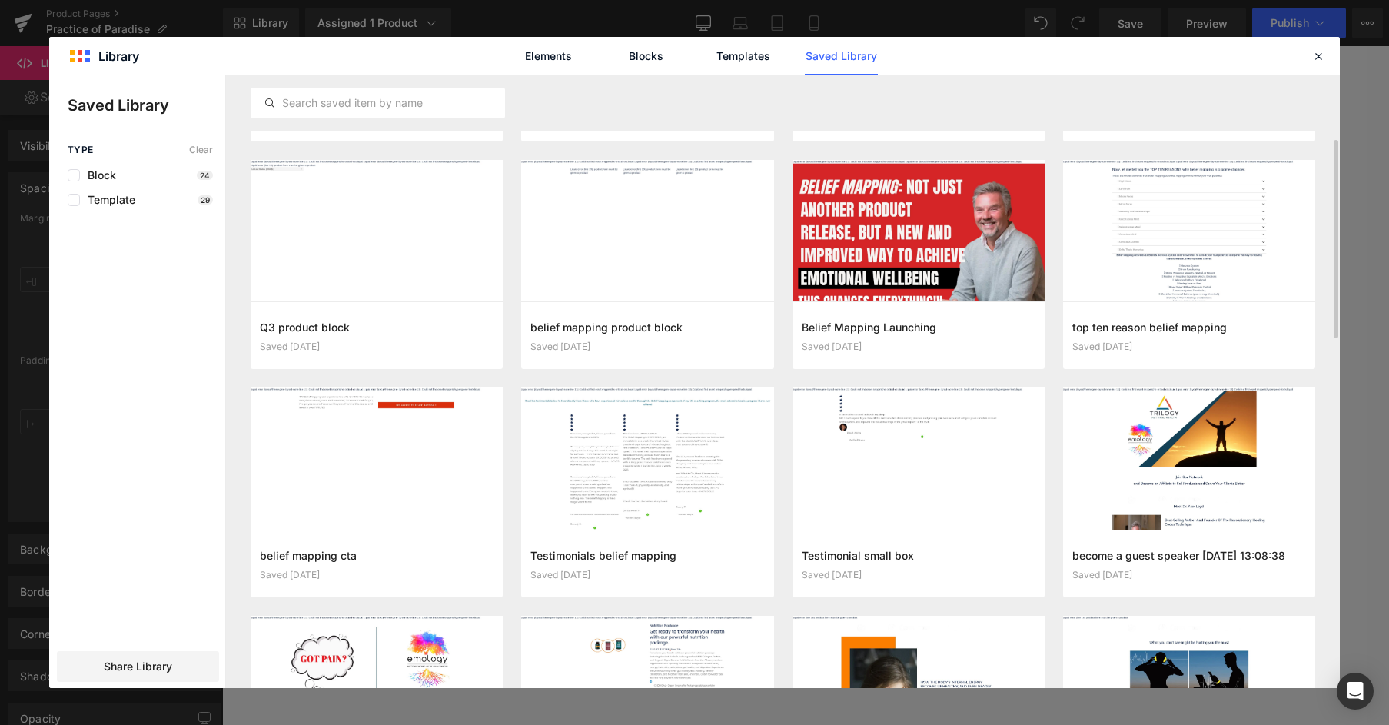
click at [823, 49] on link "Saved Library" at bounding box center [841, 56] width 73 height 38
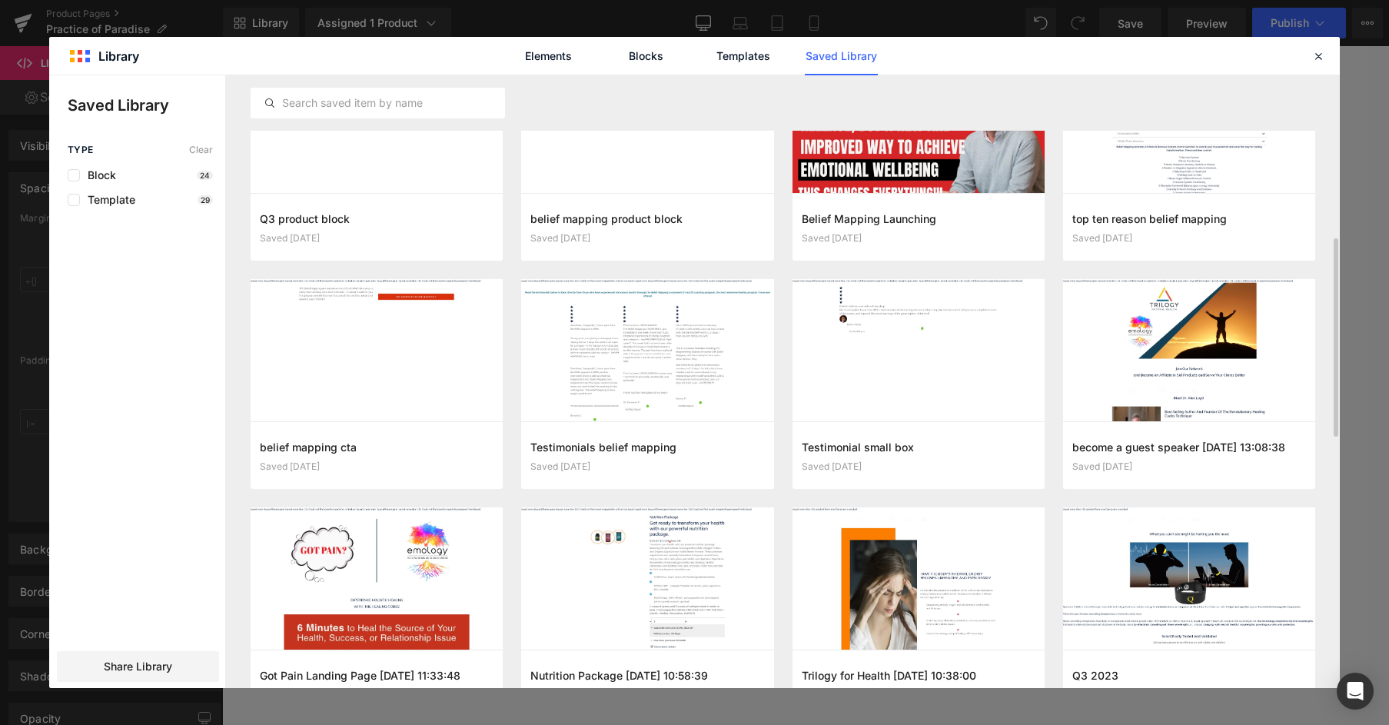
scroll to position [407, 0]
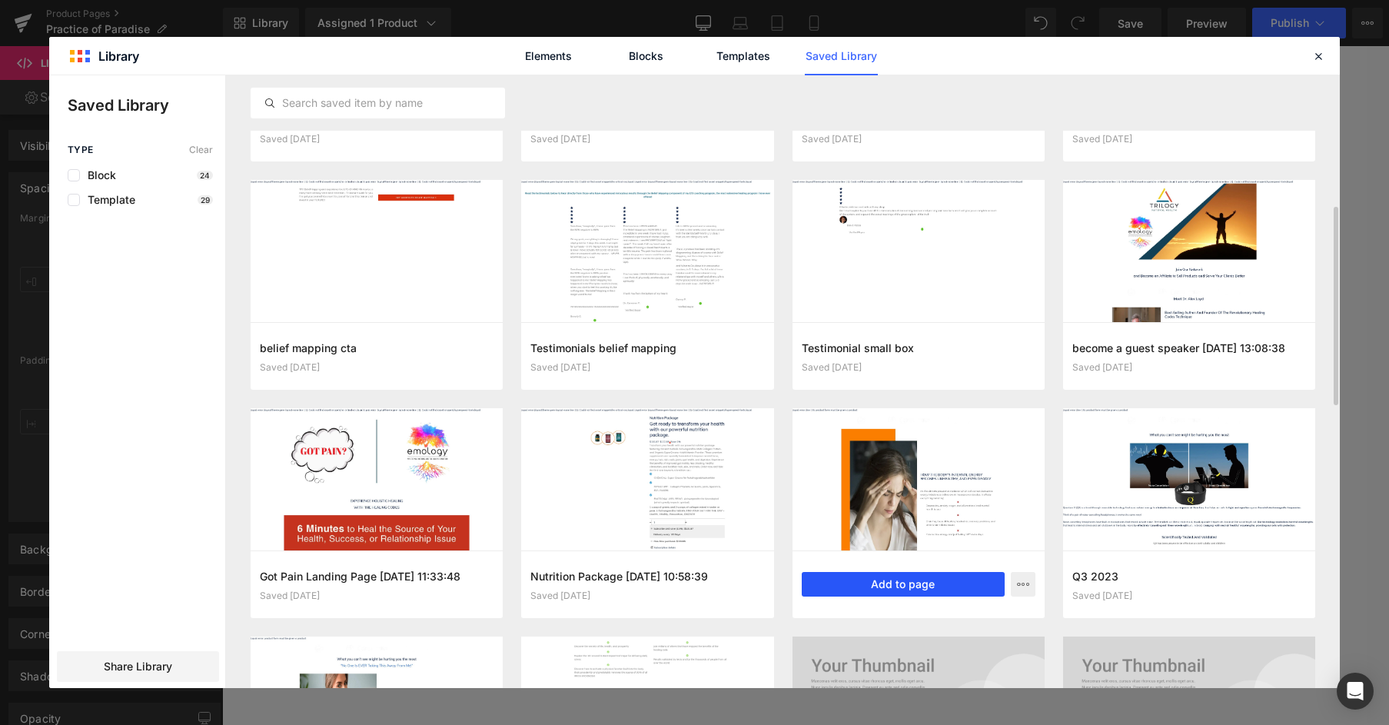
click at [908, 543] on button "Add to page" at bounding box center [903, 584] width 203 height 25
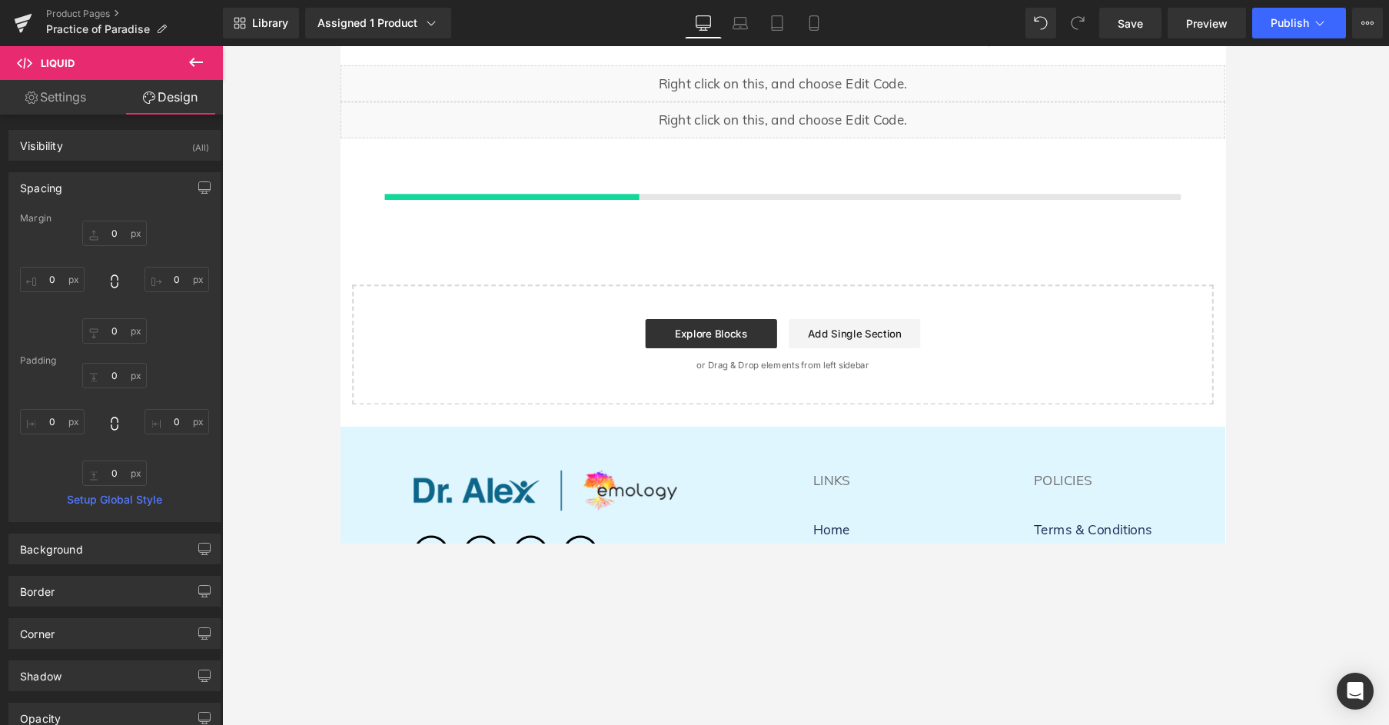
scroll to position [931, 0]
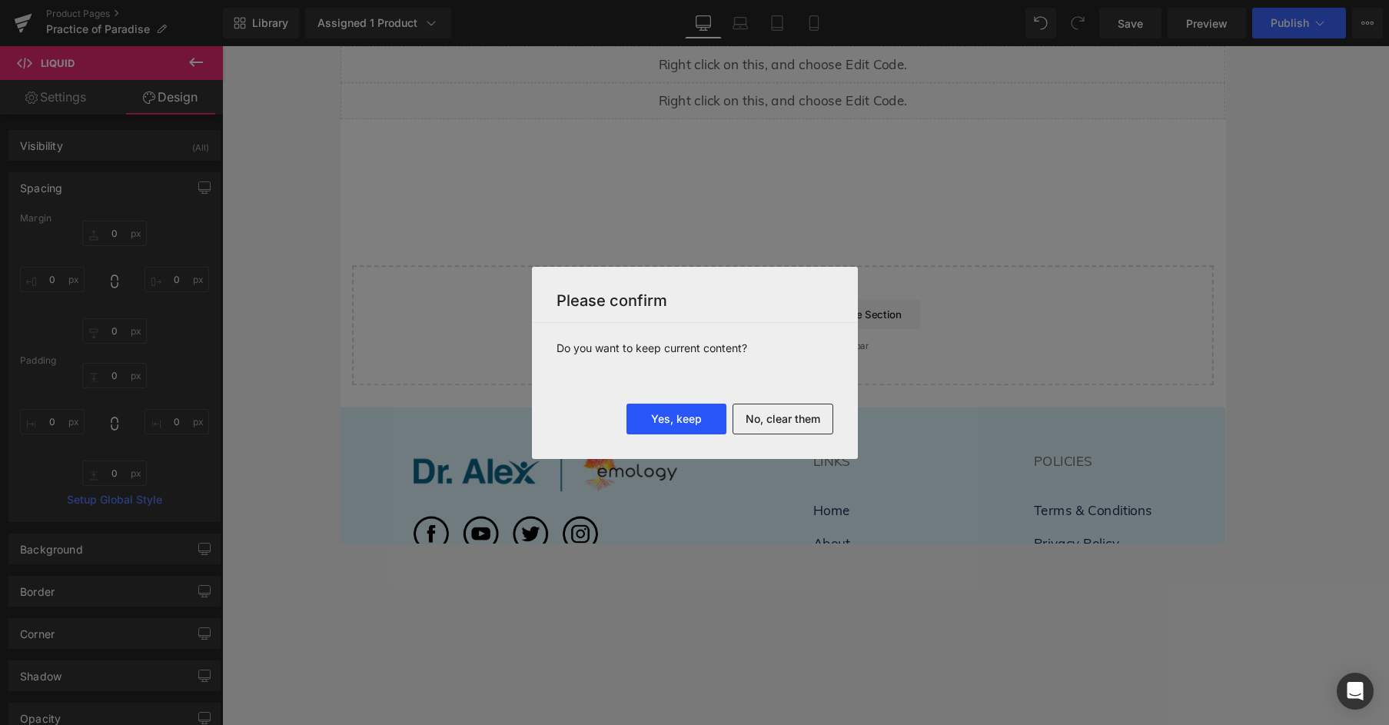
click at [675, 417] on button "Yes, keep" at bounding box center [676, 419] width 100 height 31
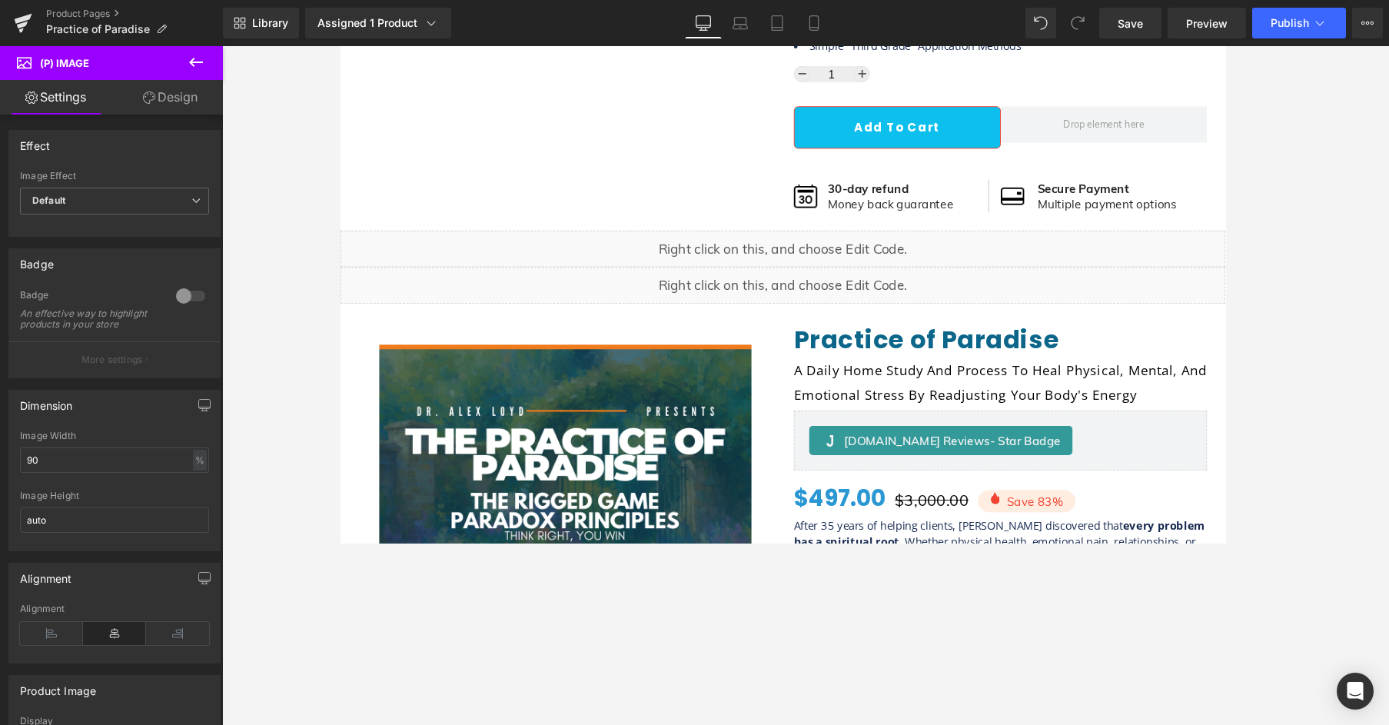
scroll to position [787, 0]
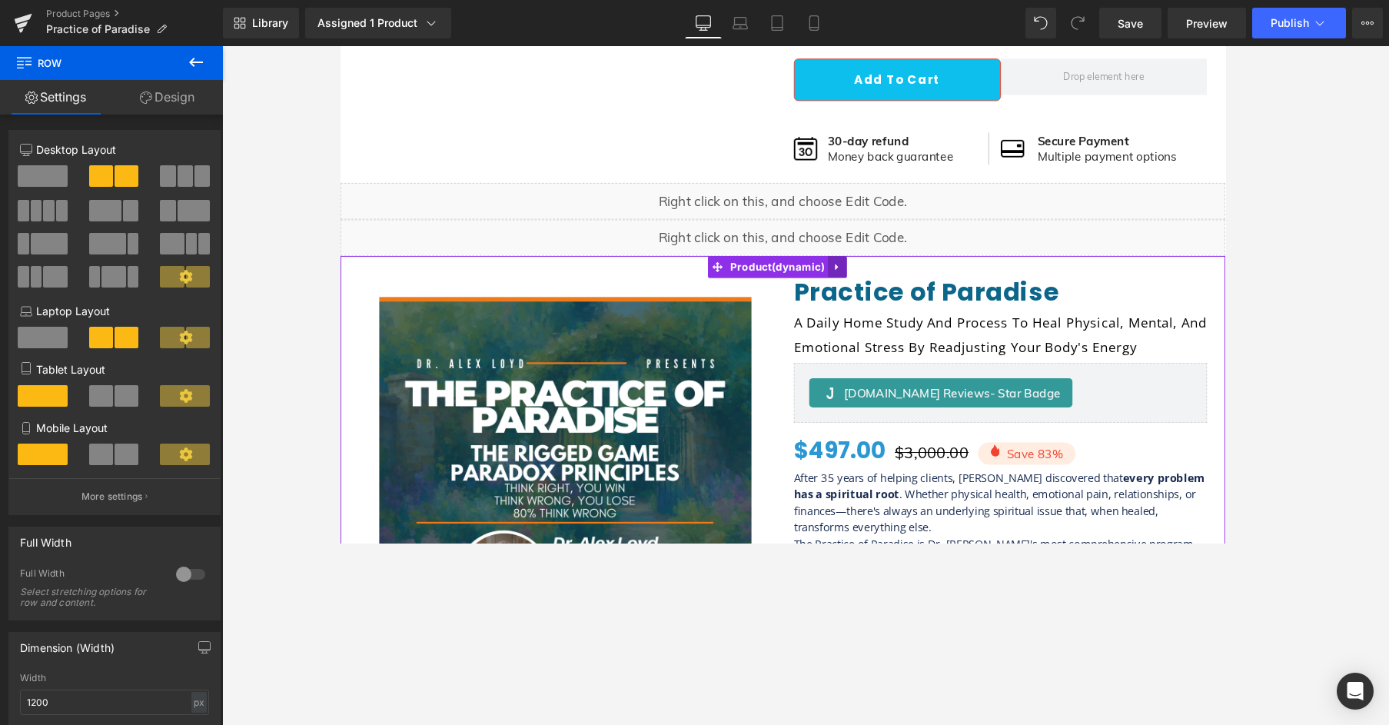
click at [858, 274] on icon at bounding box center [863, 278] width 11 height 12
click at [870, 274] on icon at bounding box center [873, 278] width 11 height 11
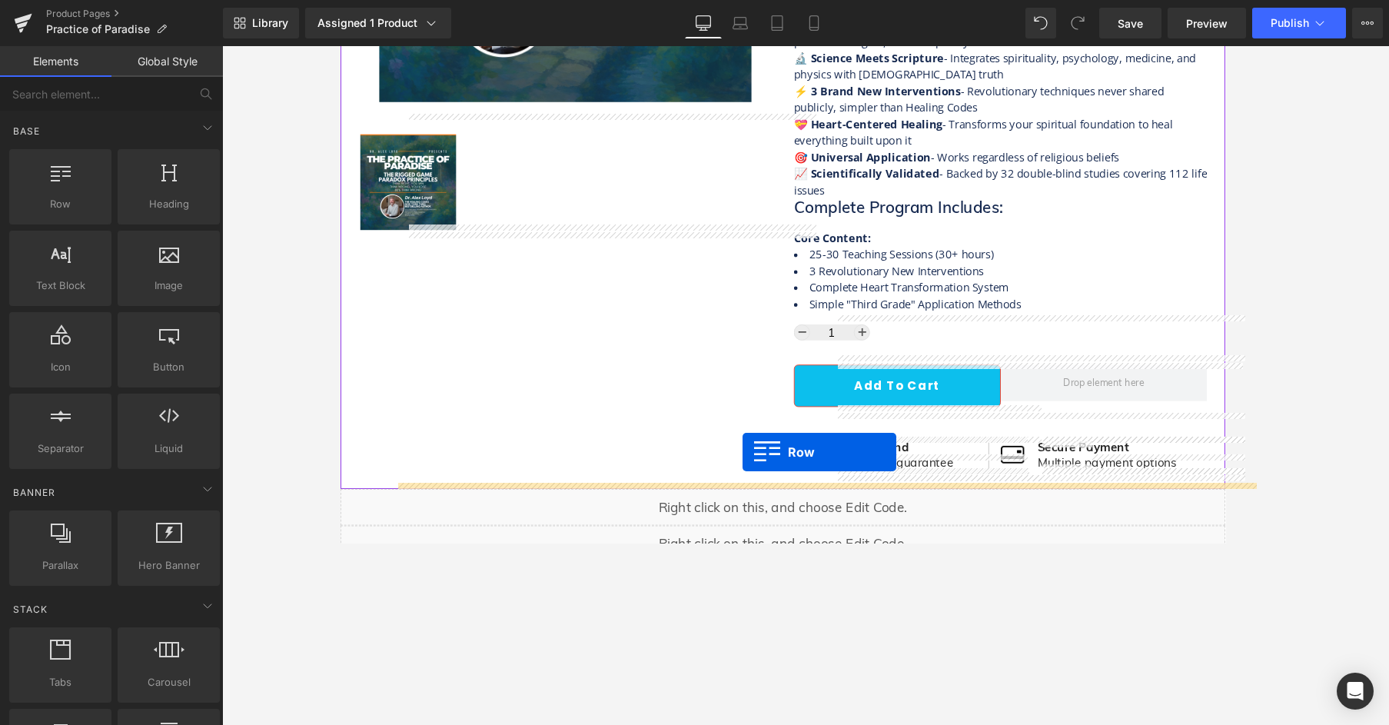
scroll to position [468, 0]
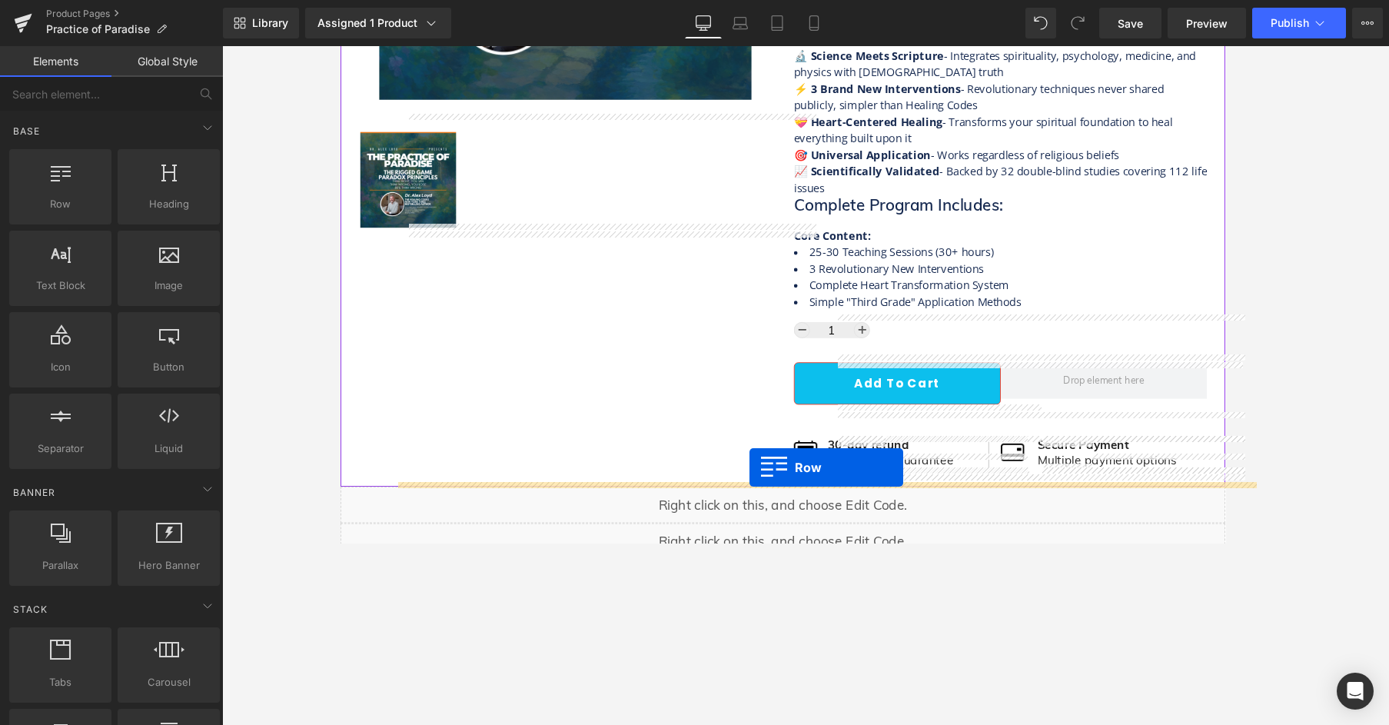
drag, startPoint x: 344, startPoint y: 315, endPoint x: 770, endPoint y: 489, distance: 460.6
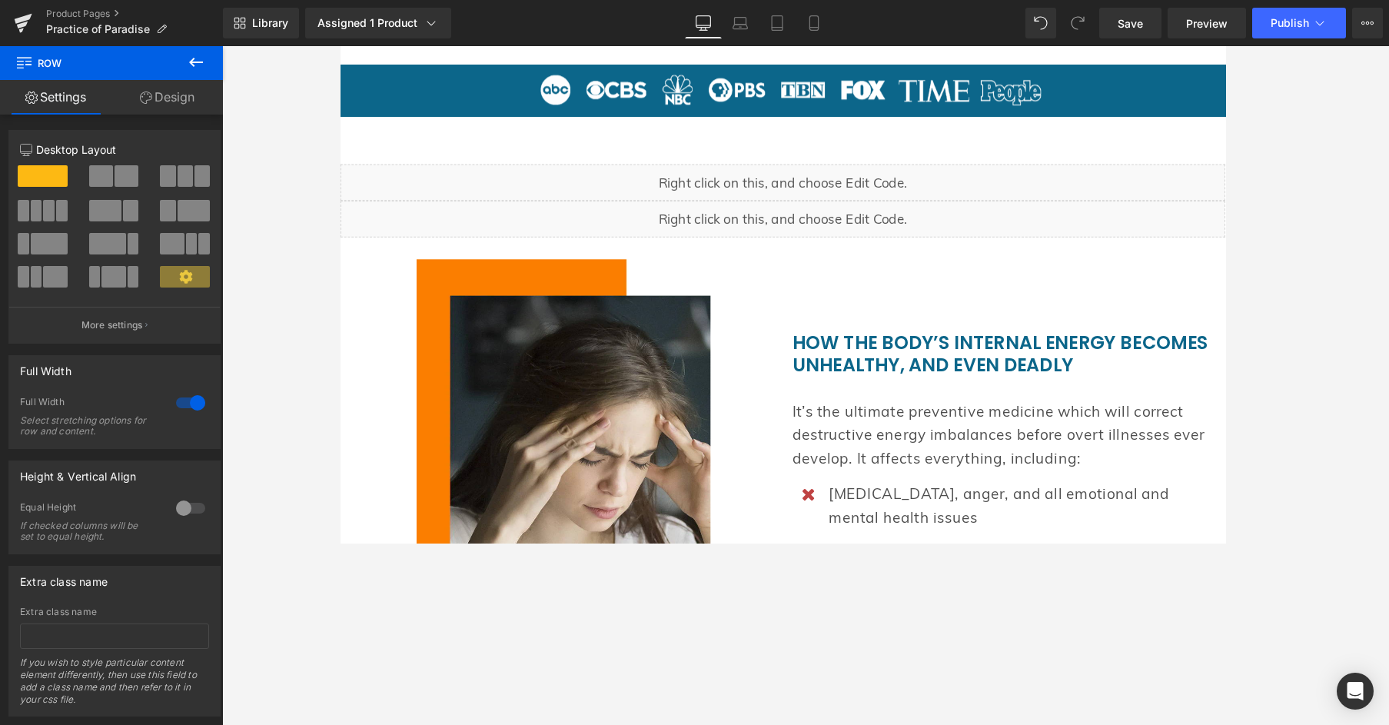
scroll to position [946, 0]
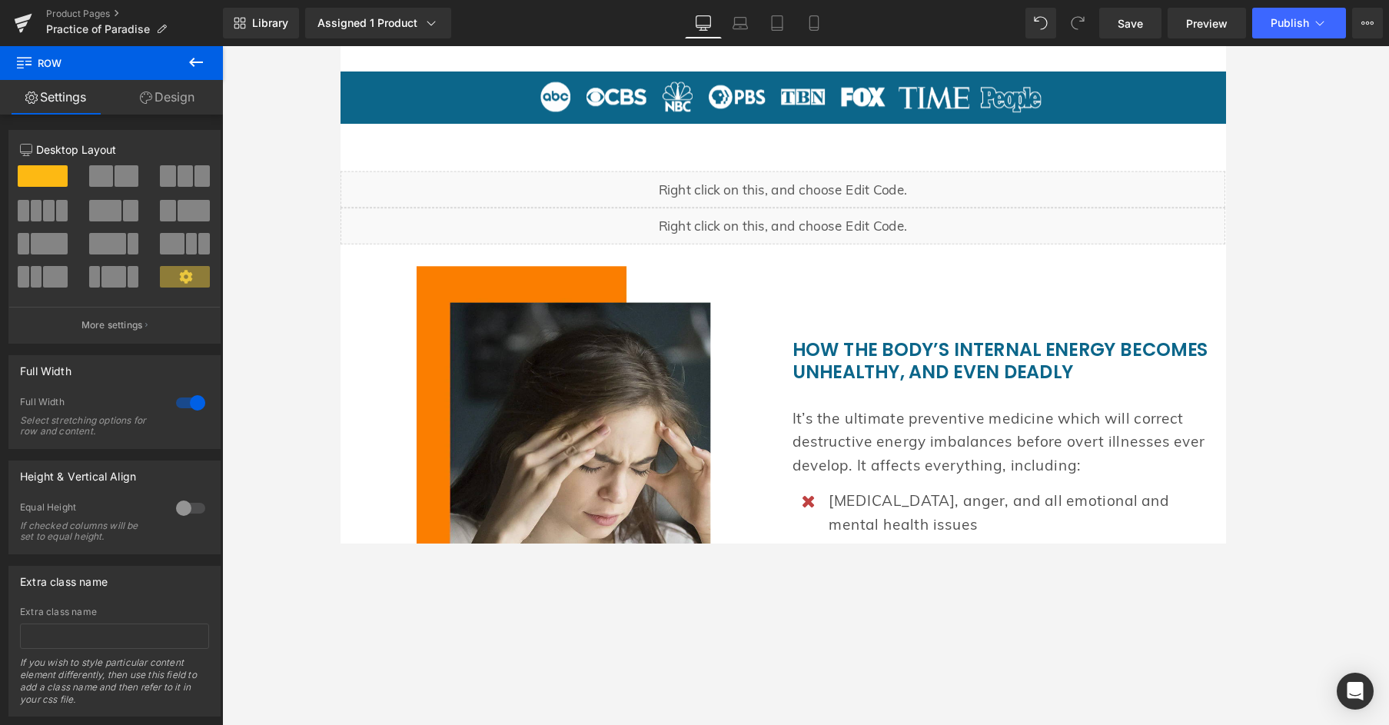
click at [799, 438] on div "Image" at bounding box center [574, 523] width 461 height 492
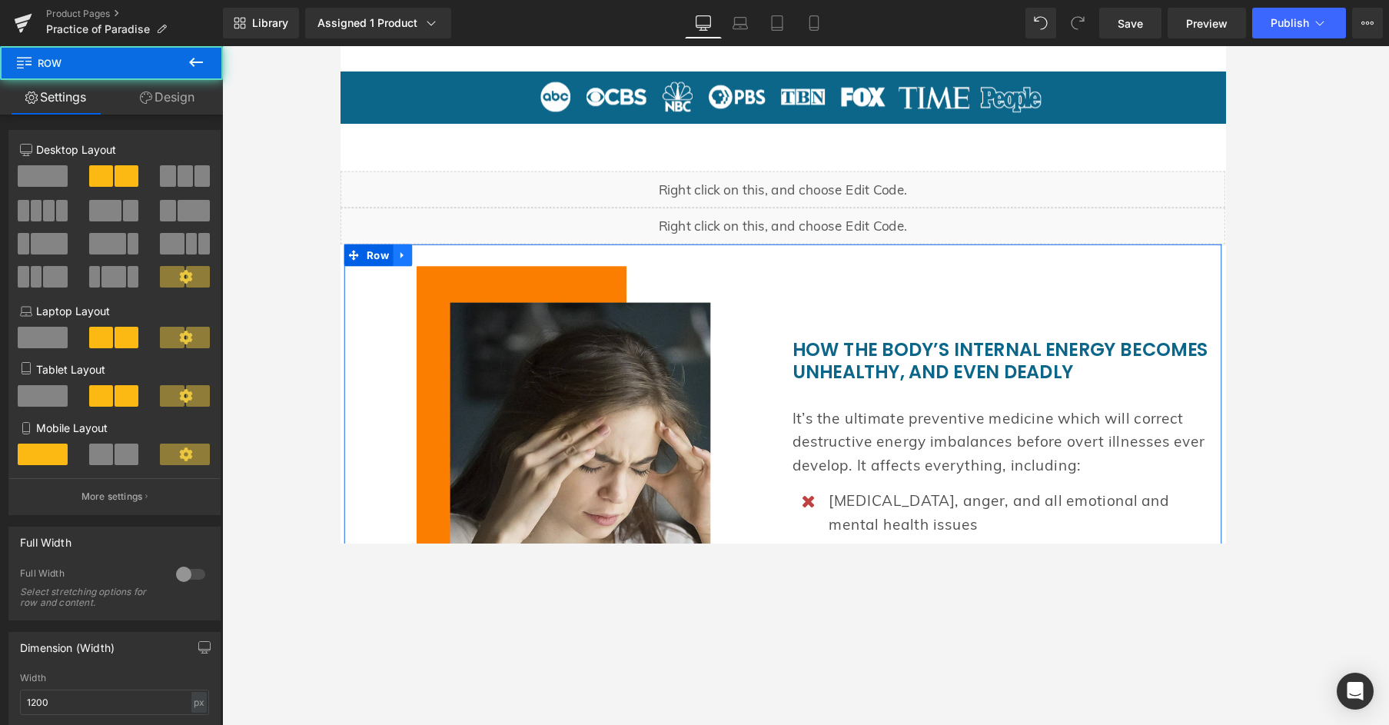
click at [402, 266] on icon at bounding box center [405, 266] width 11 height 12
click at [443, 266] on icon at bounding box center [445, 266] width 11 height 11
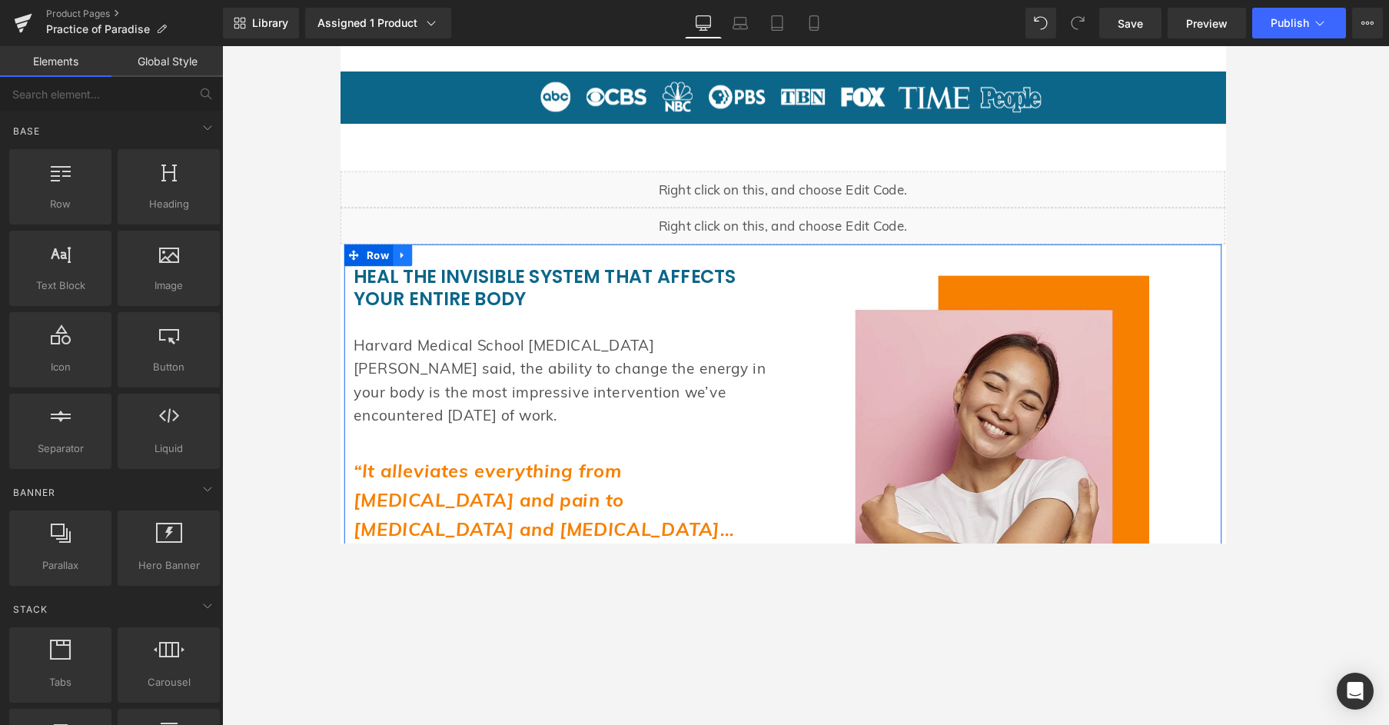
click at [404, 266] on icon at bounding box center [405, 266] width 11 height 12
click at [442, 261] on icon at bounding box center [445, 266] width 11 height 11
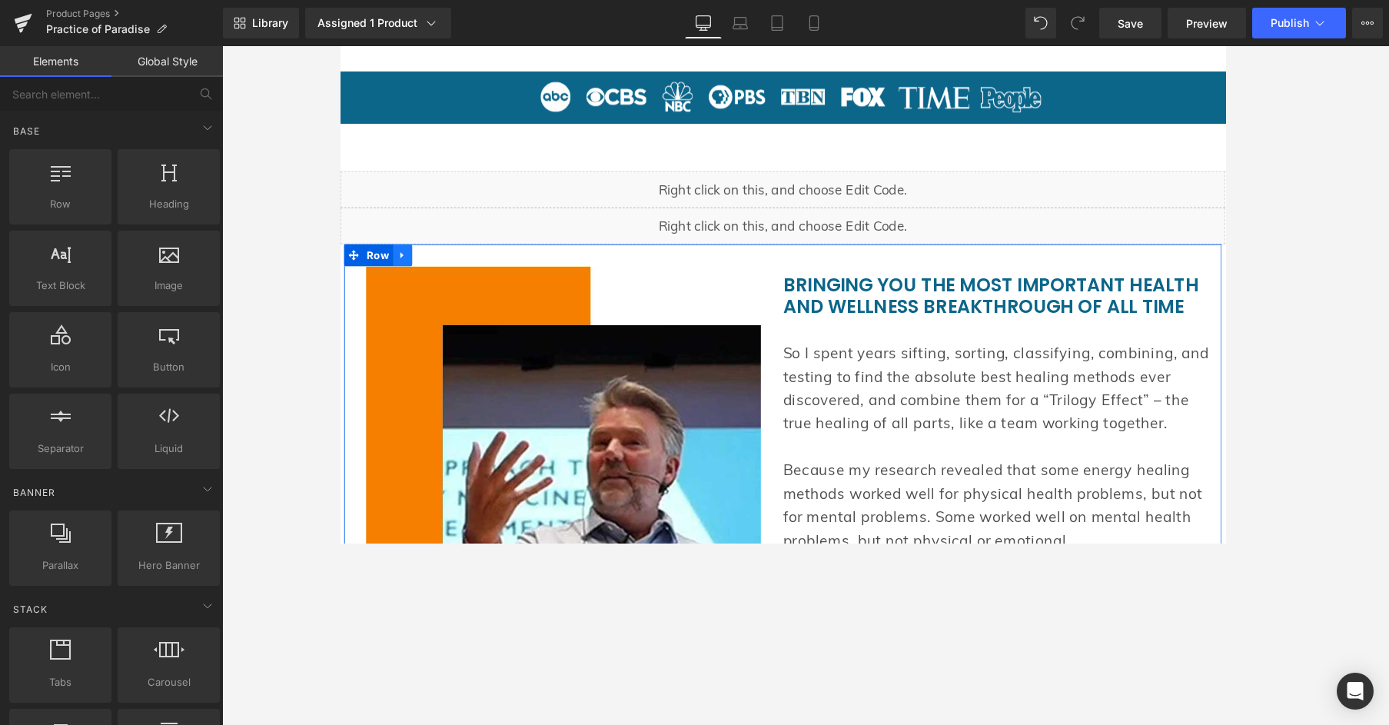
click at [408, 269] on link at bounding box center [406, 265] width 20 height 23
click at [440, 266] on icon at bounding box center [445, 266] width 11 height 11
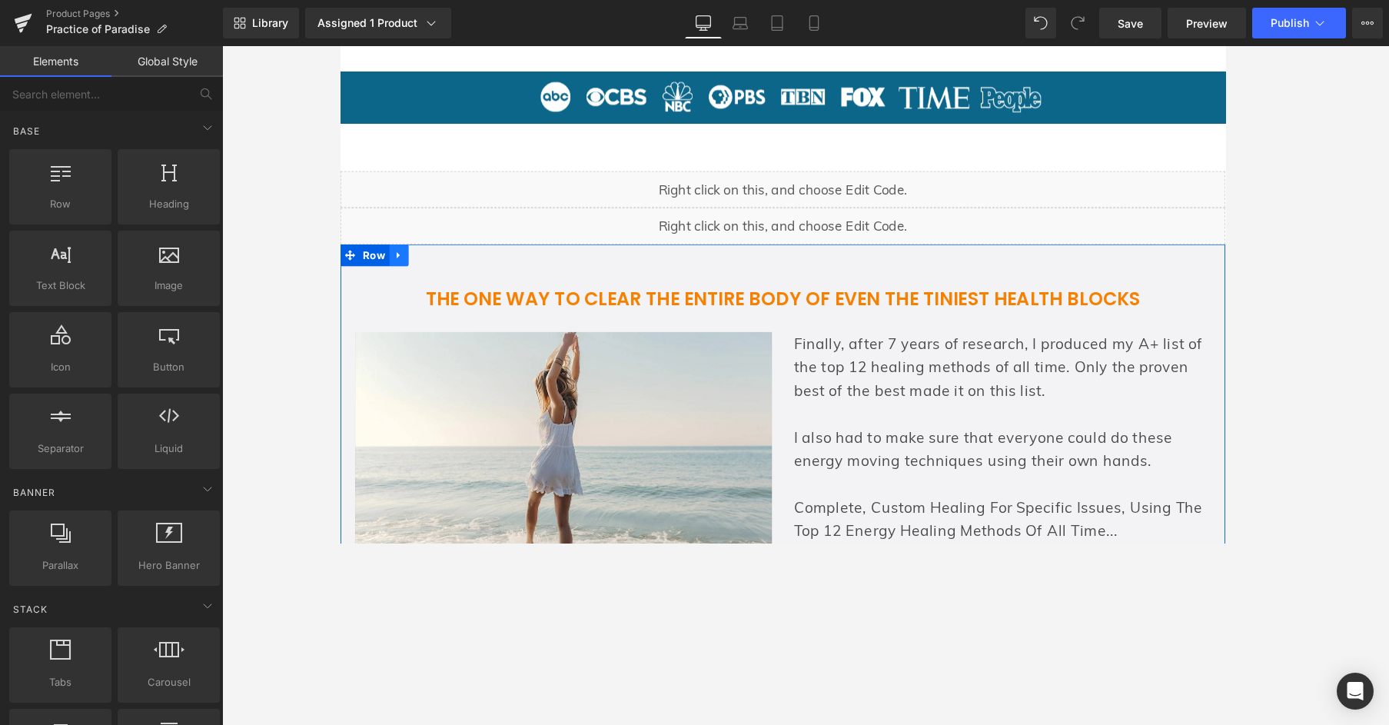
click at [399, 271] on link at bounding box center [402, 265] width 20 height 23
click at [437, 264] on icon at bounding box center [442, 266] width 11 height 11
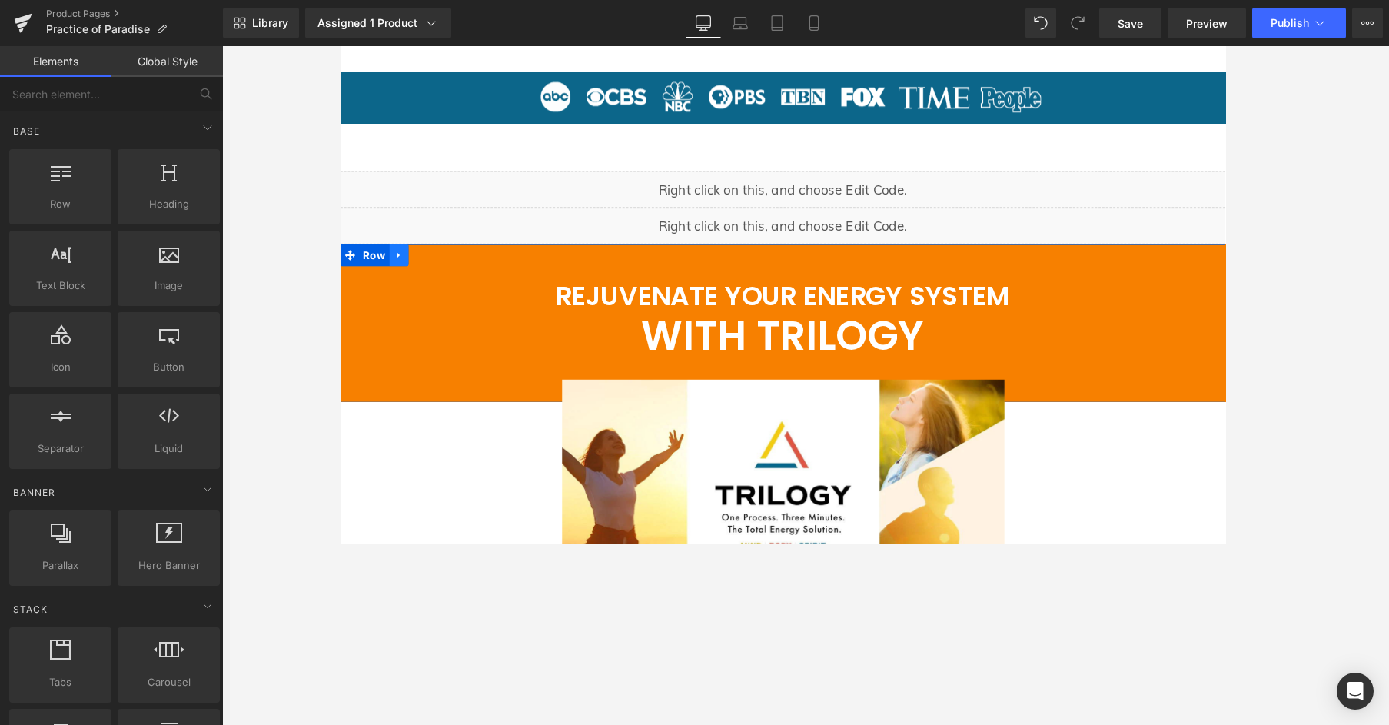
click at [399, 261] on icon at bounding box center [402, 266] width 11 height 12
click at [437, 262] on icon at bounding box center [442, 266] width 11 height 11
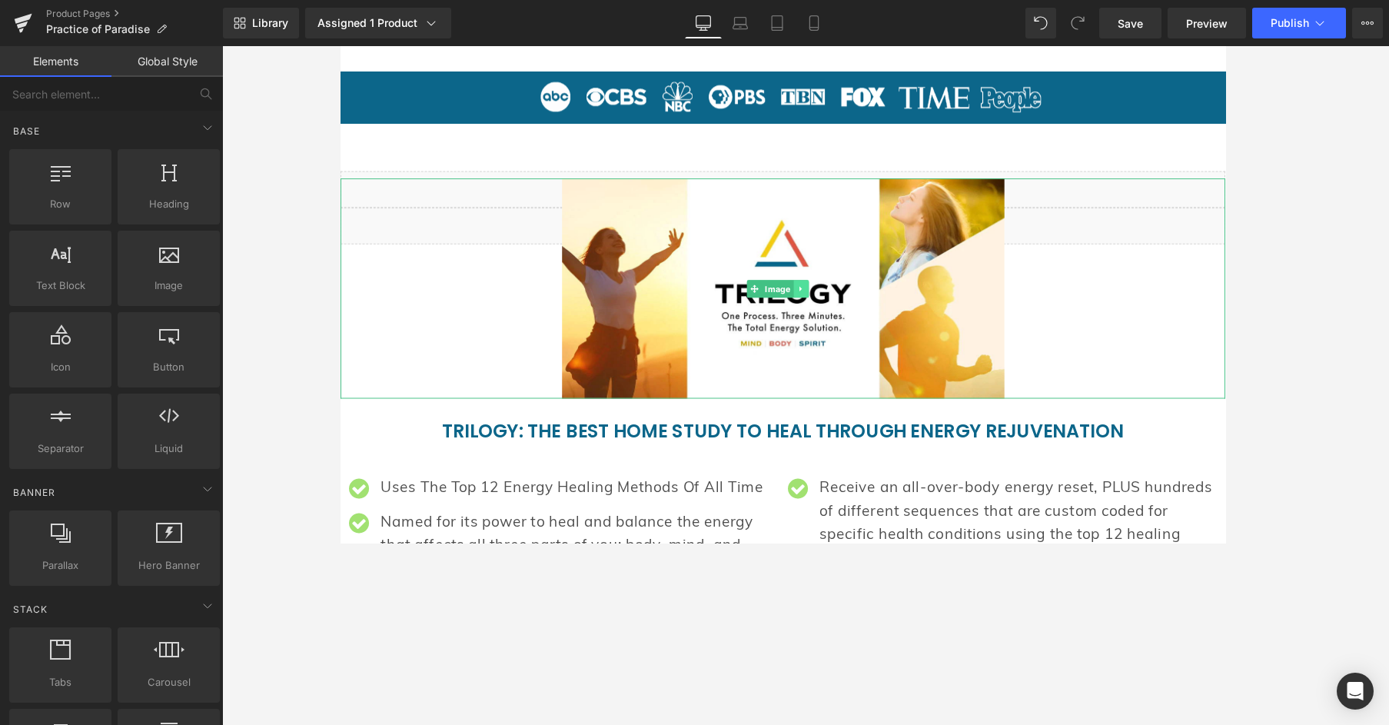
click at [824, 297] on icon at bounding box center [824, 301] width 8 height 9
click at [829, 297] on icon at bounding box center [832, 301] width 8 height 8
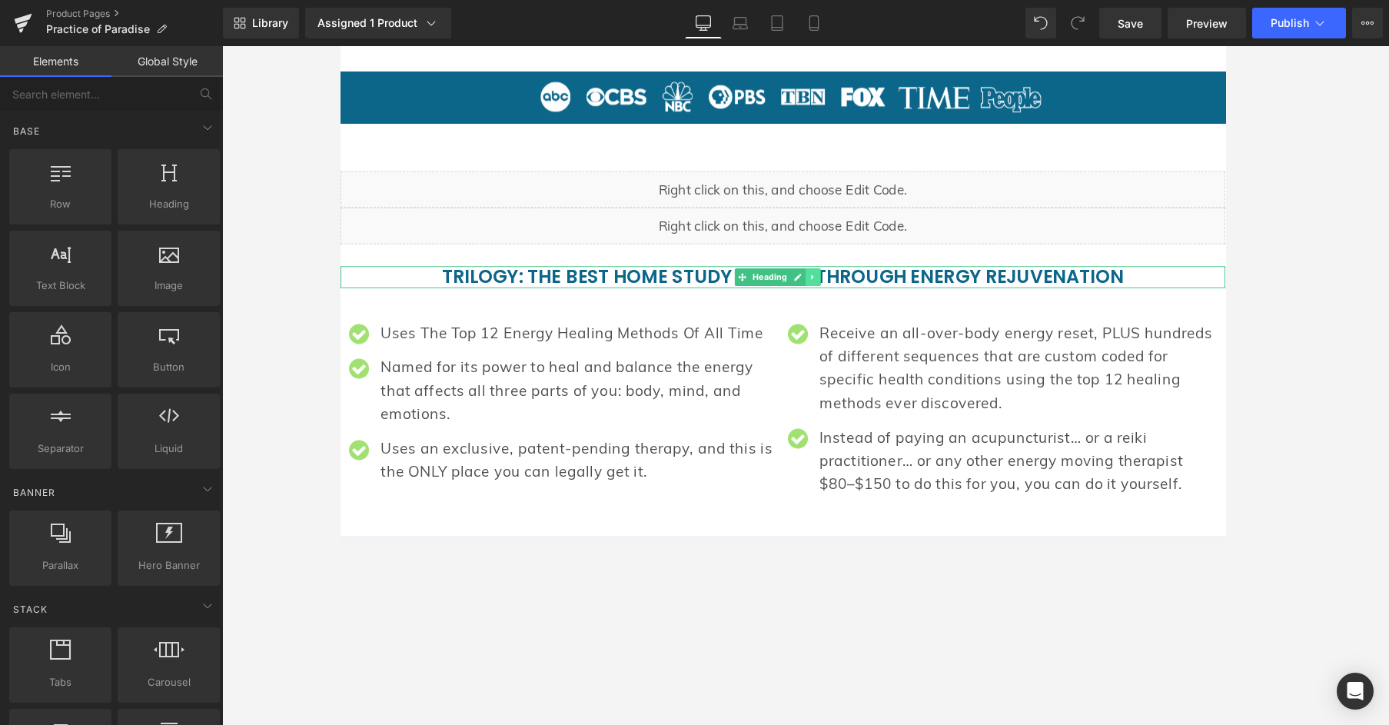
click at [835, 286] on icon at bounding box center [836, 288] width 2 height 5
click at [842, 285] on icon at bounding box center [845, 288] width 8 height 8
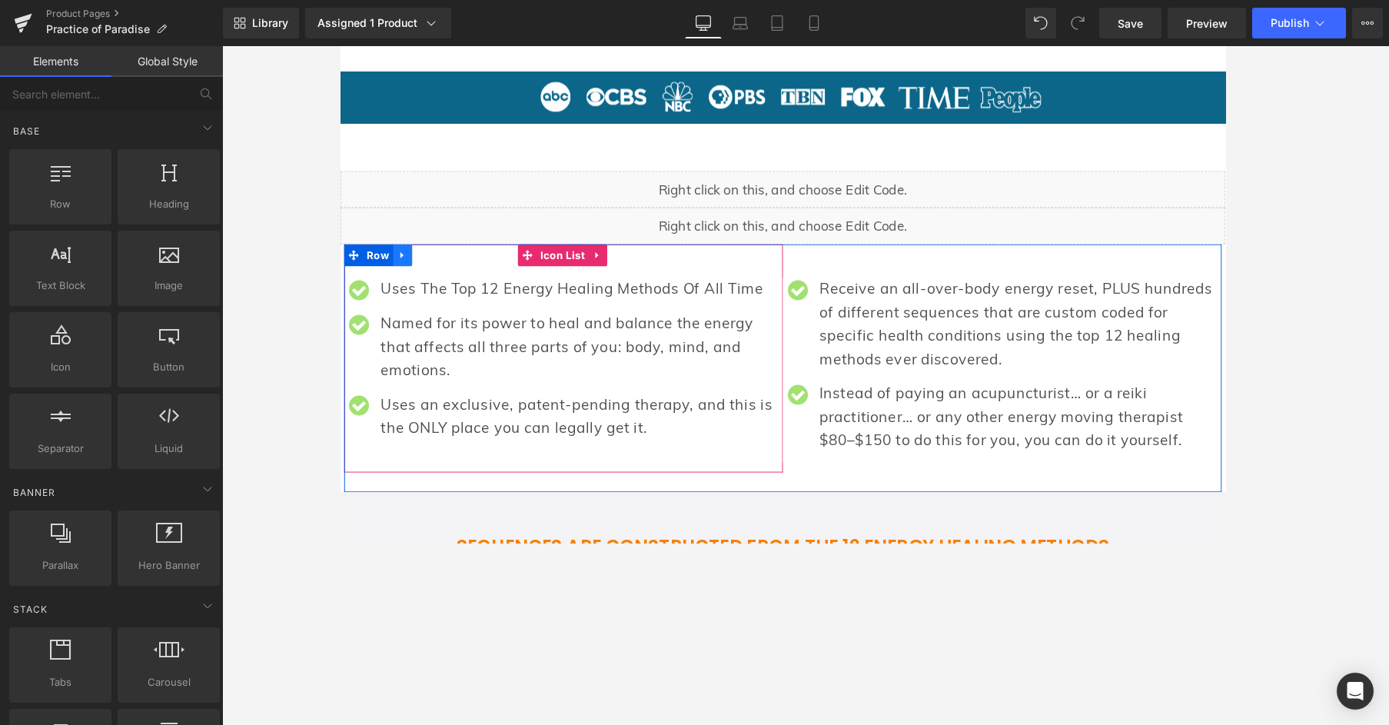
click at [409, 267] on link at bounding box center [406, 265] width 20 height 23
click at [446, 271] on icon at bounding box center [445, 266] width 11 height 12
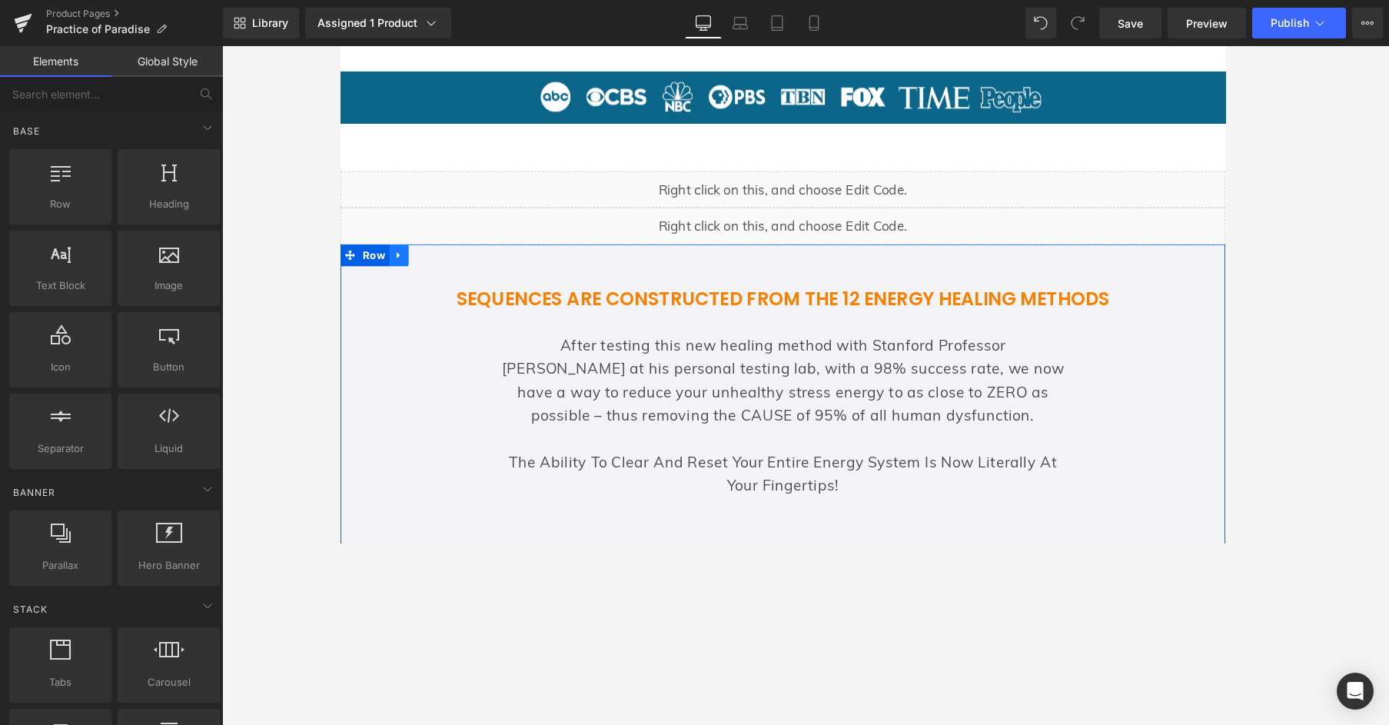
click at [397, 261] on icon at bounding box center [402, 266] width 11 height 12
click at [437, 266] on icon at bounding box center [442, 266] width 11 height 11
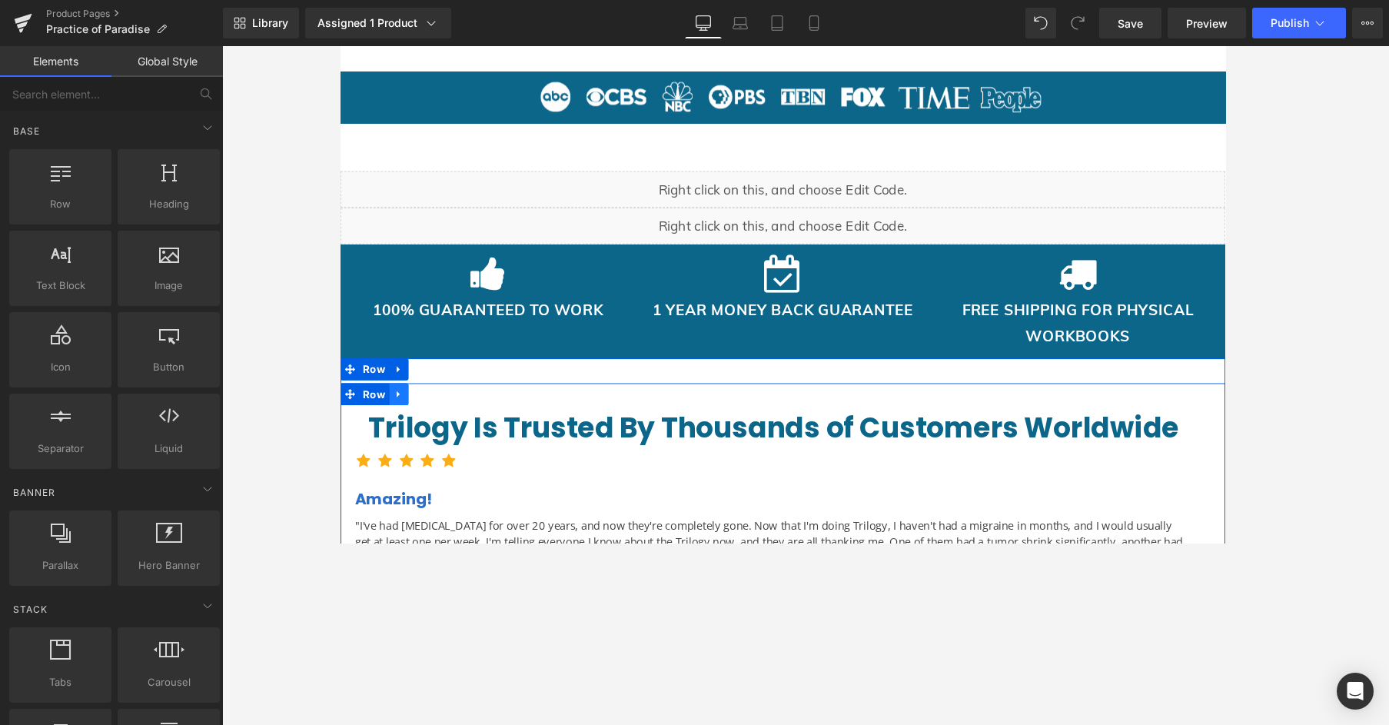
scroll to position [949, 0]
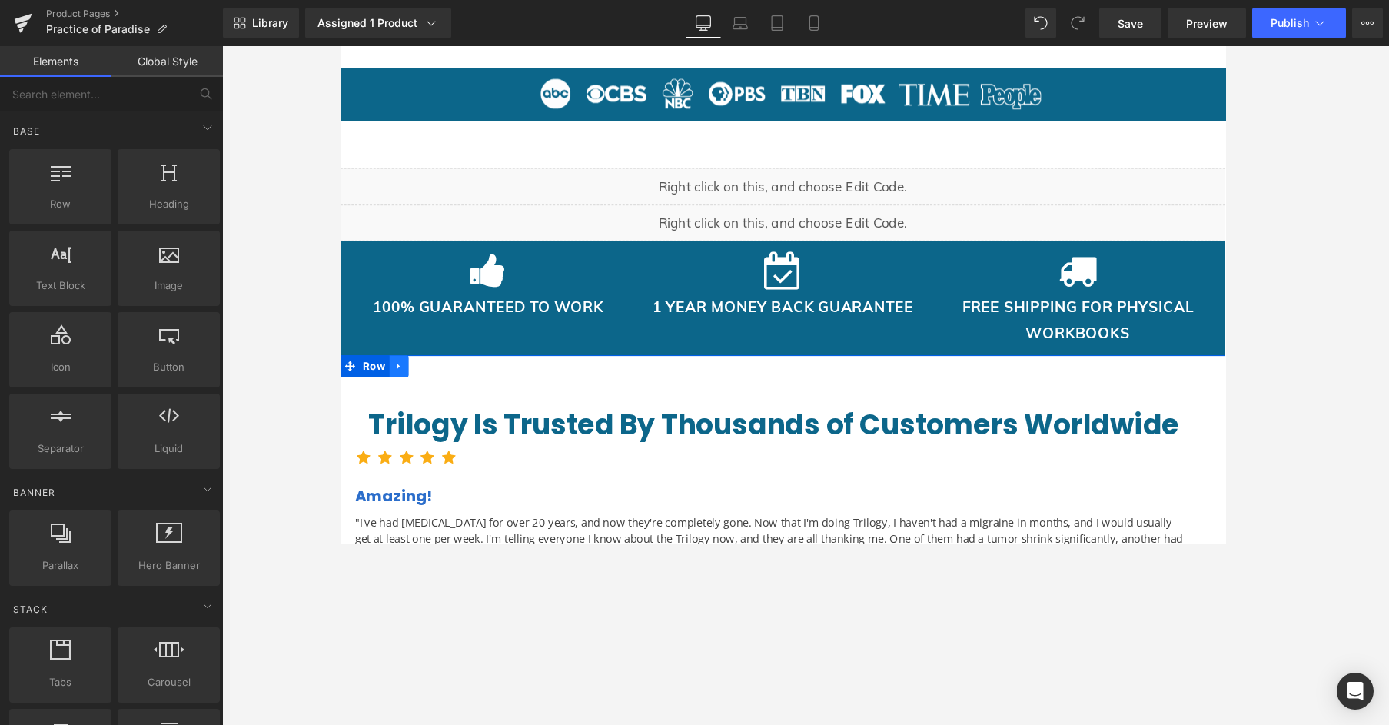
click at [400, 382] on icon at bounding box center [401, 382] width 3 height 7
click at [437, 379] on icon at bounding box center [442, 382] width 11 height 11
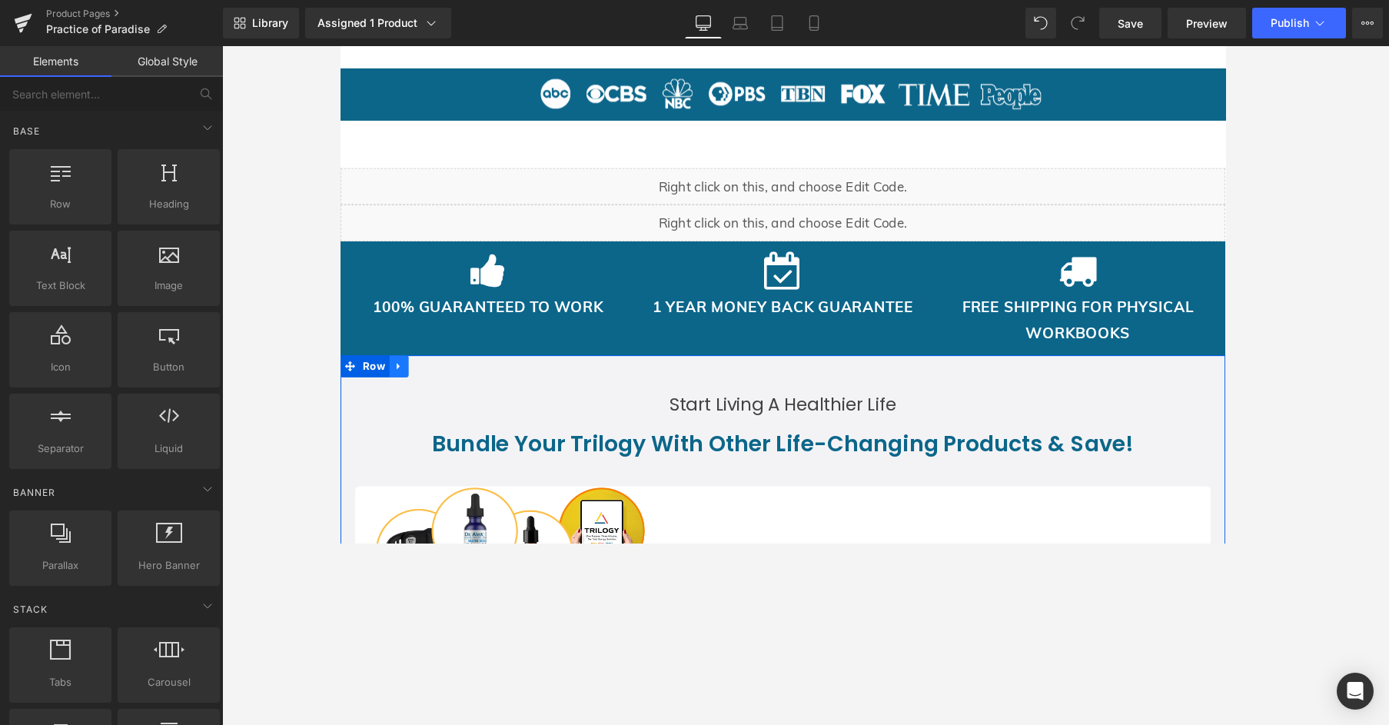
click at [403, 381] on link at bounding box center [402, 382] width 20 height 23
click at [439, 380] on icon at bounding box center [442, 382] width 11 height 11
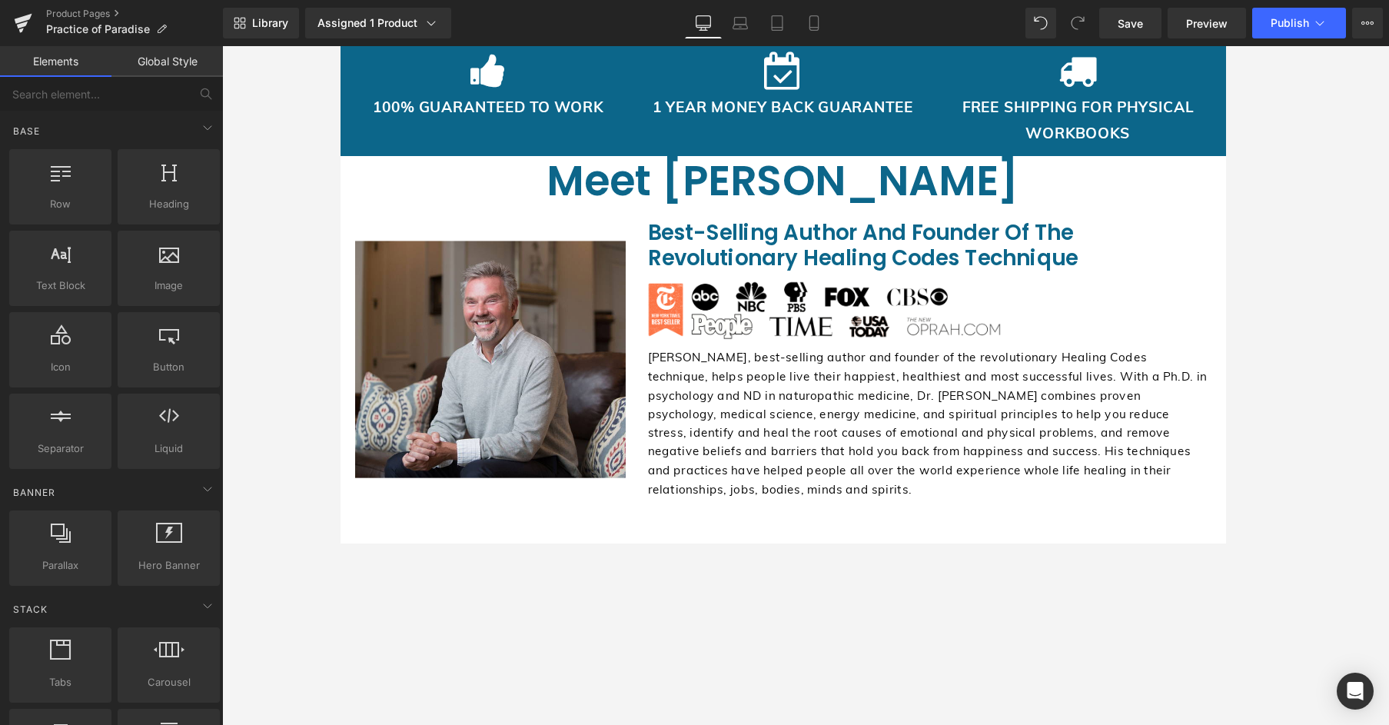
scroll to position [1015, 0]
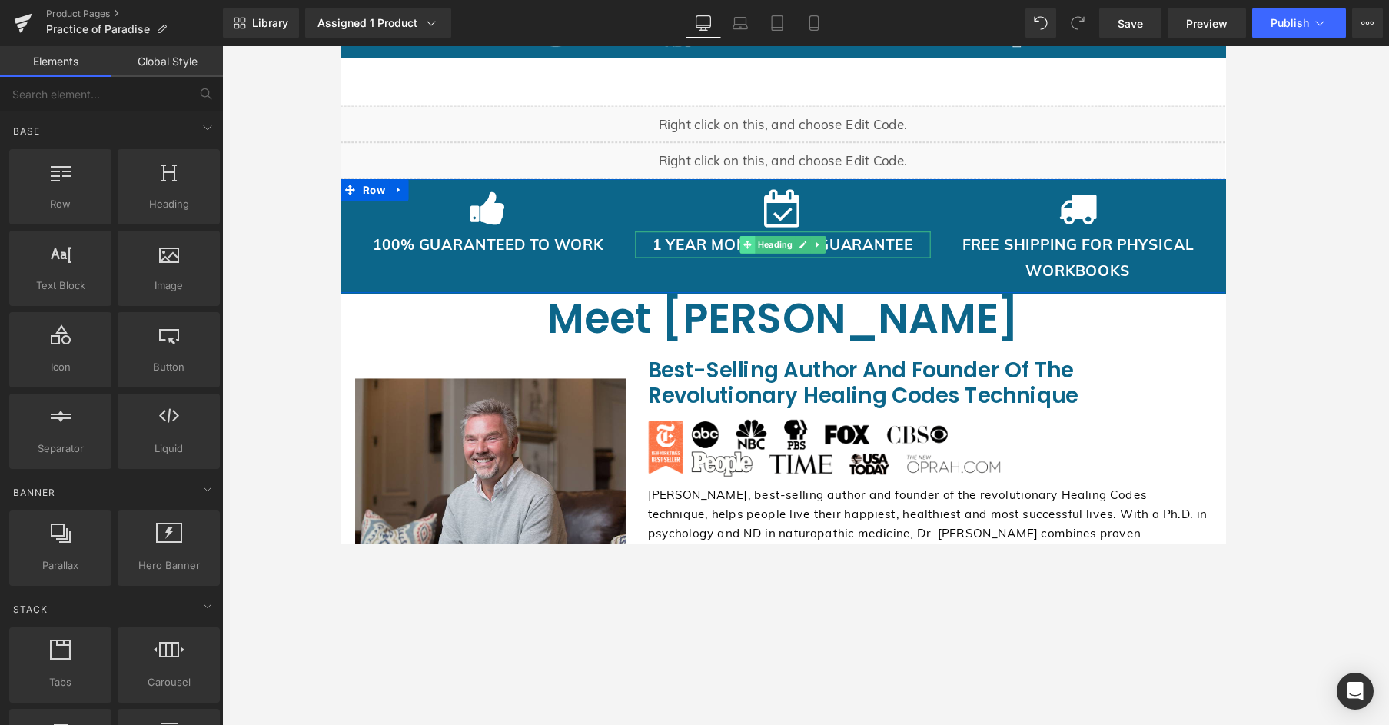
click at [760, 260] on span at bounding box center [768, 255] width 16 height 18
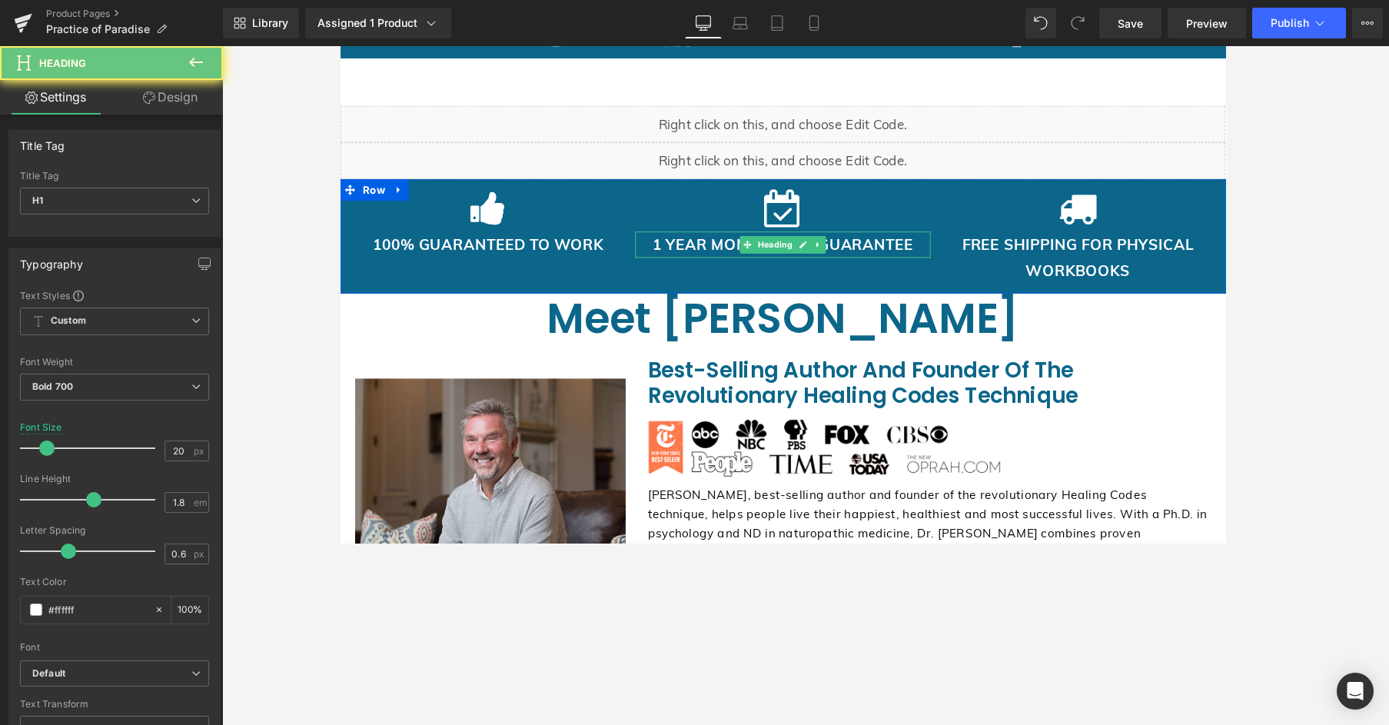
click at [683, 251] on h1 "1 YEAR MONEY BACK GUARANTEE" at bounding box center [805, 255] width 310 height 28
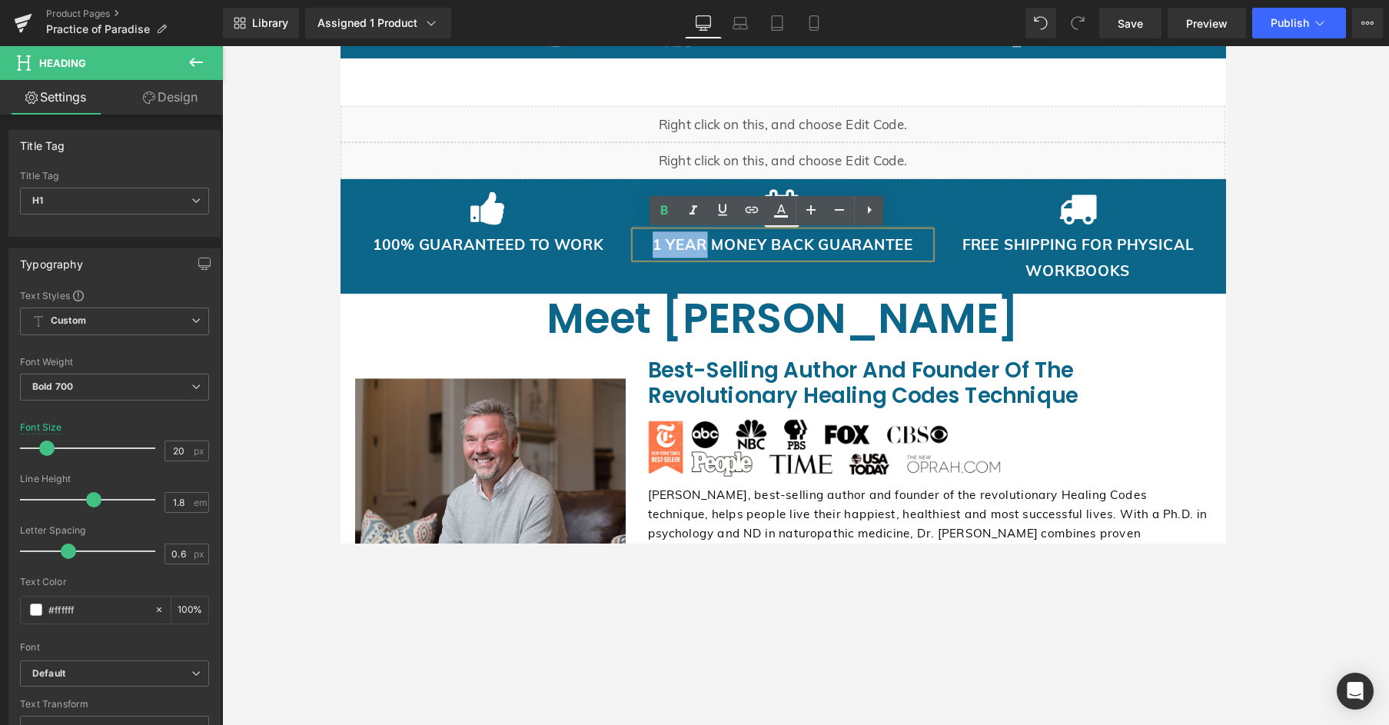
drag, startPoint x: 666, startPoint y: 254, endPoint x: 722, endPoint y: 258, distance: 56.2
click at [719, 247] on h1 "1 YEAR MONEY BACK GUARANTEE" at bounding box center [805, 255] width 310 height 28
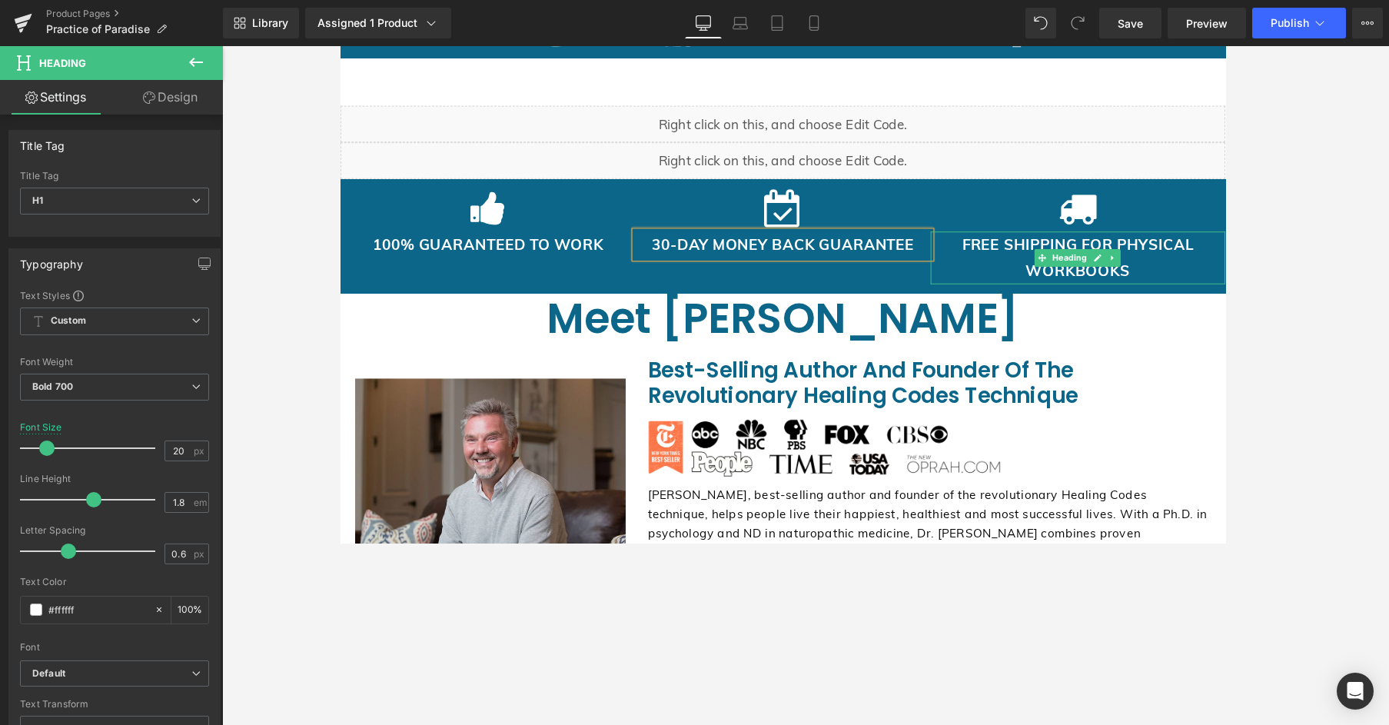
click at [1106, 250] on h1 "FREE SHIPPING FOR PHYSICAL WORKBOOKS" at bounding box center [1116, 268] width 310 height 55
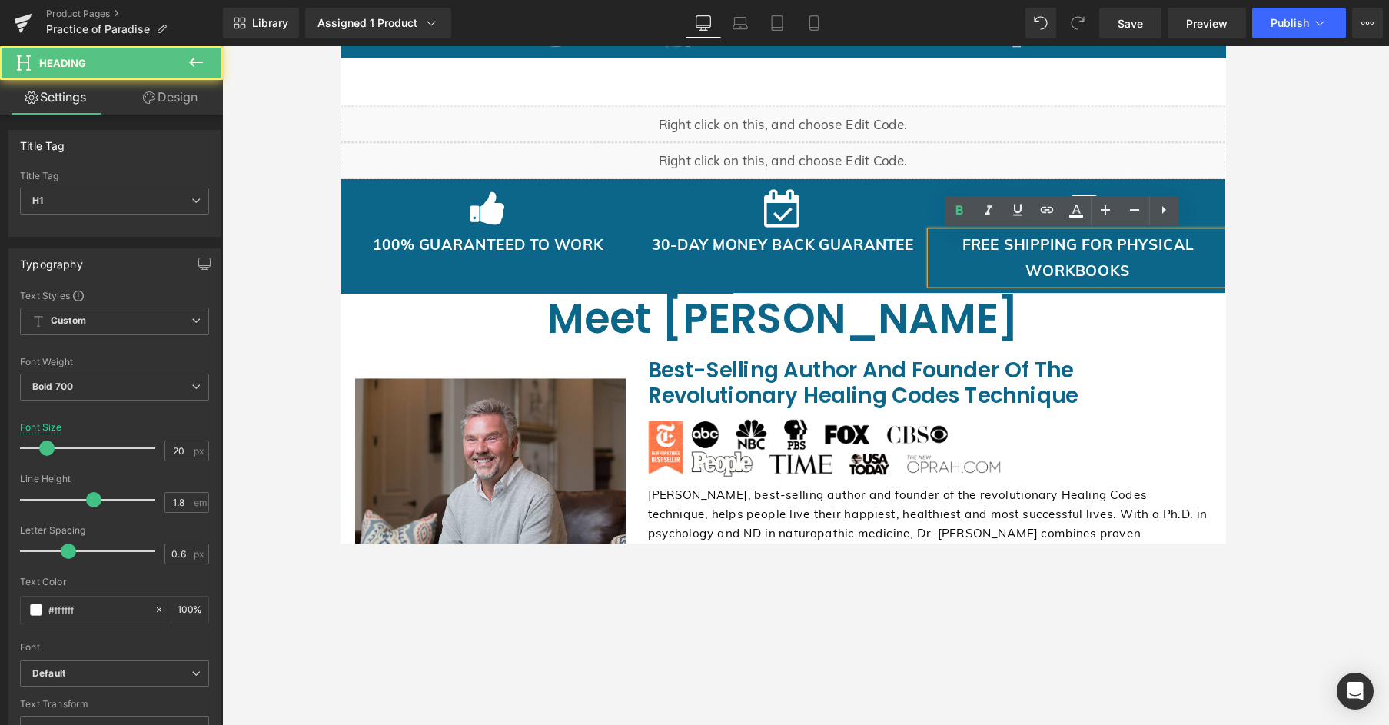
click at [1106, 263] on h1 "FREE SHIPPING FOR PHYSICAL WORKBOOKS" at bounding box center [1116, 268] width 310 height 55
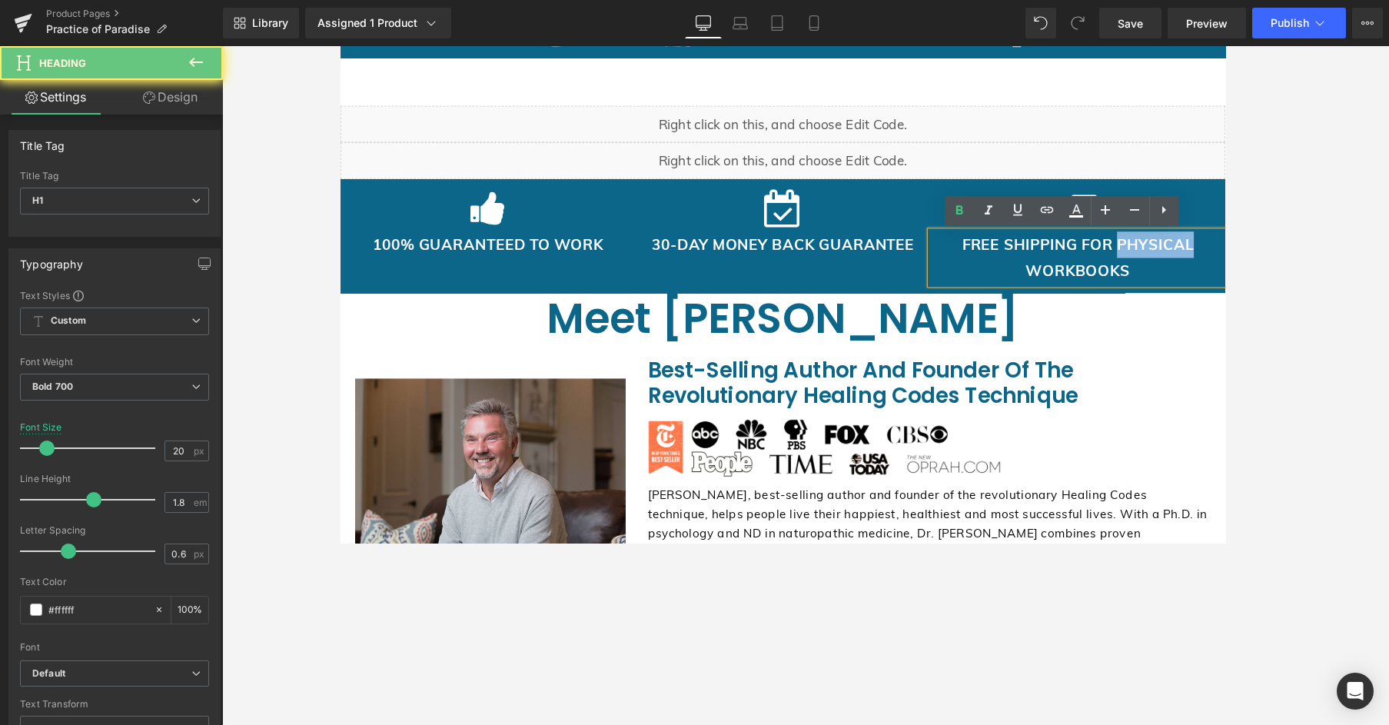
click at [1106, 263] on h1 "FREE SHIPPING FOR PHYSICAL WORKBOOKS" at bounding box center [1116, 268] width 310 height 55
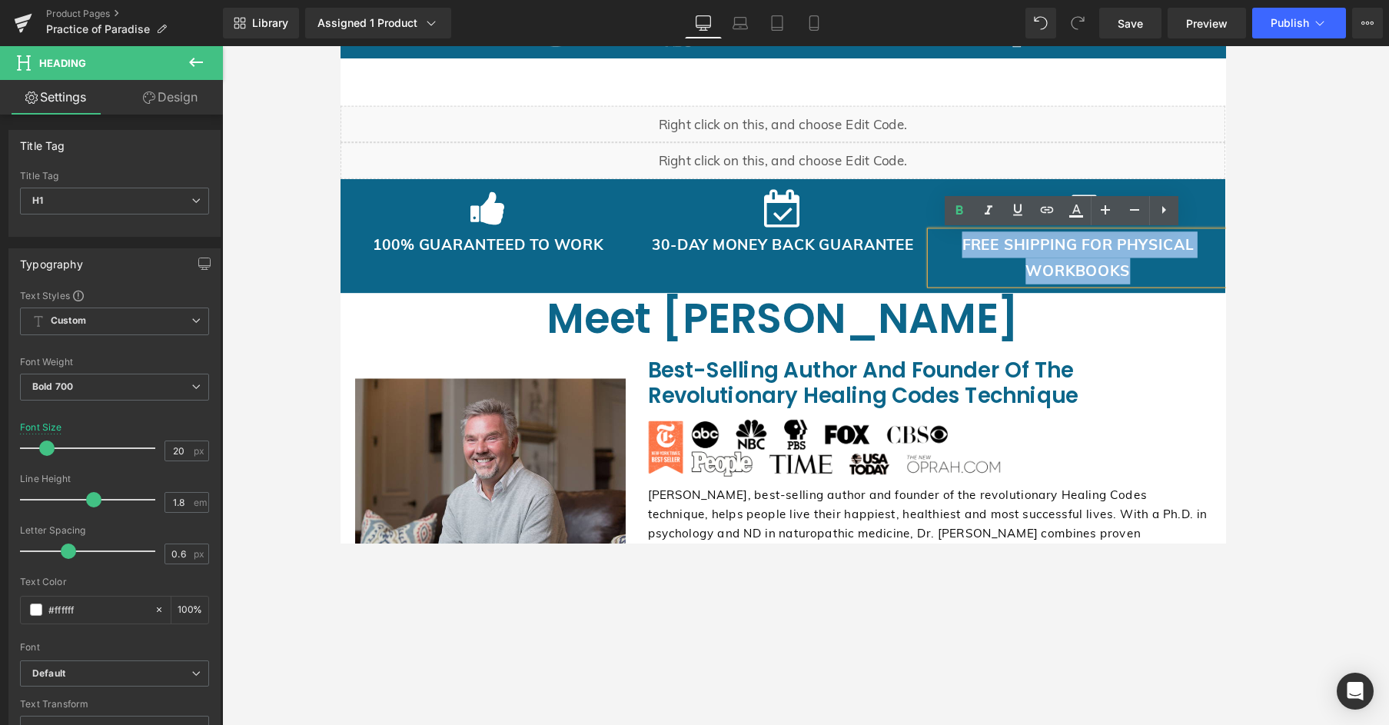
click at [1106, 263] on h1 "FREE SHIPPING FOR PHYSICAL WORKBOOKS" at bounding box center [1116, 268] width 310 height 55
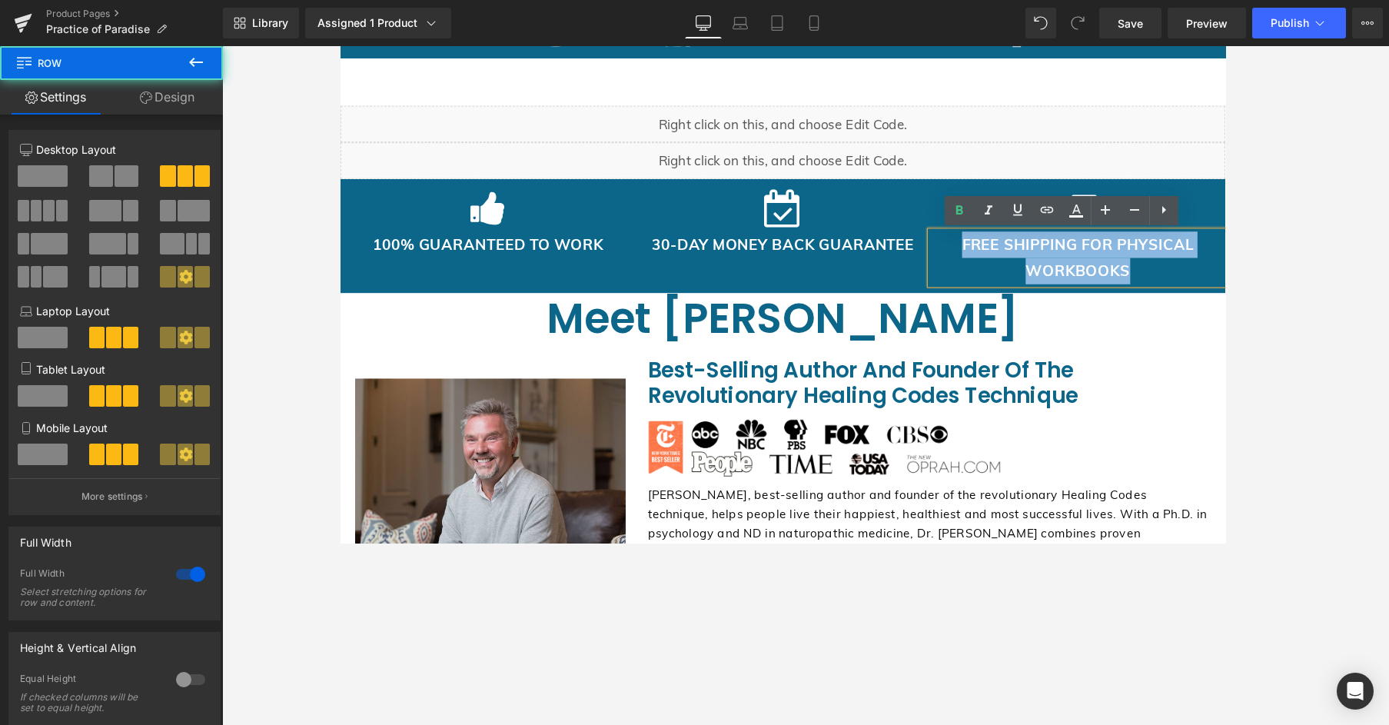
click at [942, 186] on div "Icon 100% GUARANTEED TO WORK Heading Icon 30-DAY MONEY BACK GUARANTEE Heading I…" at bounding box center [806, 246] width 930 height 120
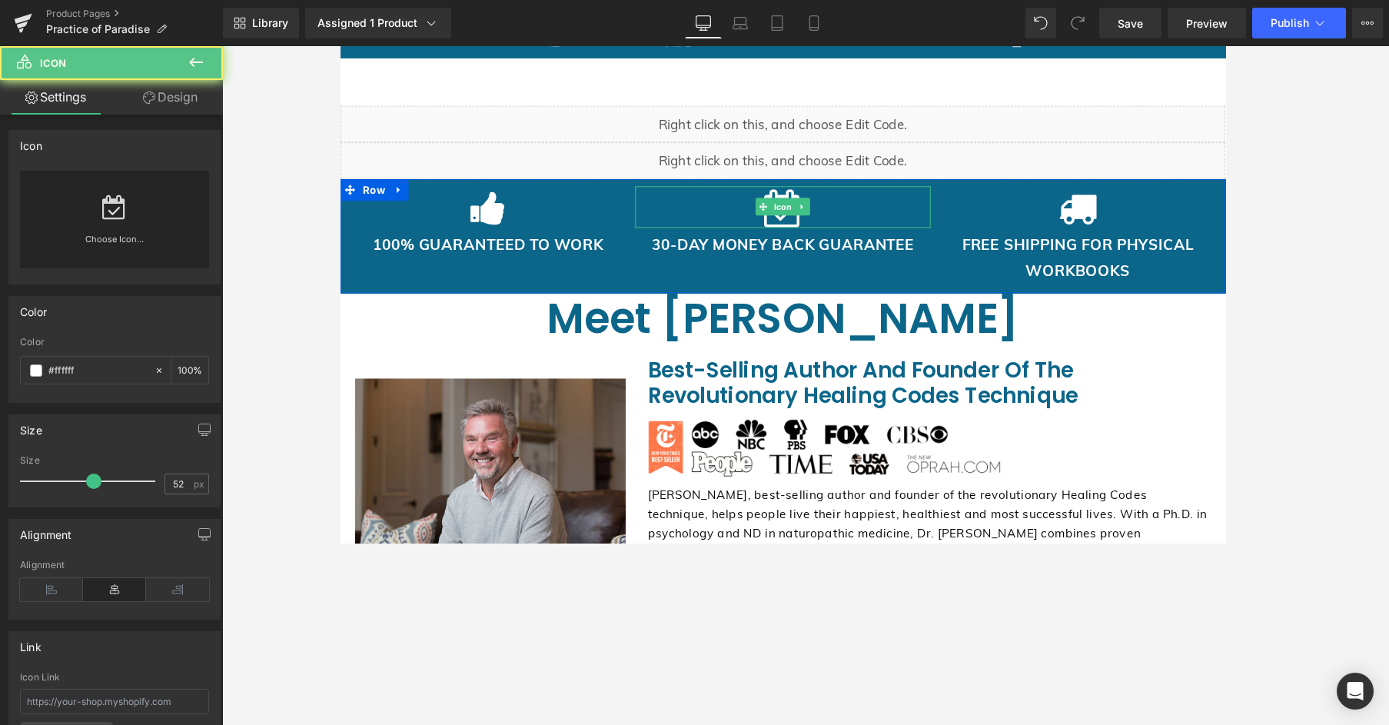
click at [942, 198] on div at bounding box center [805, 216] width 310 height 44
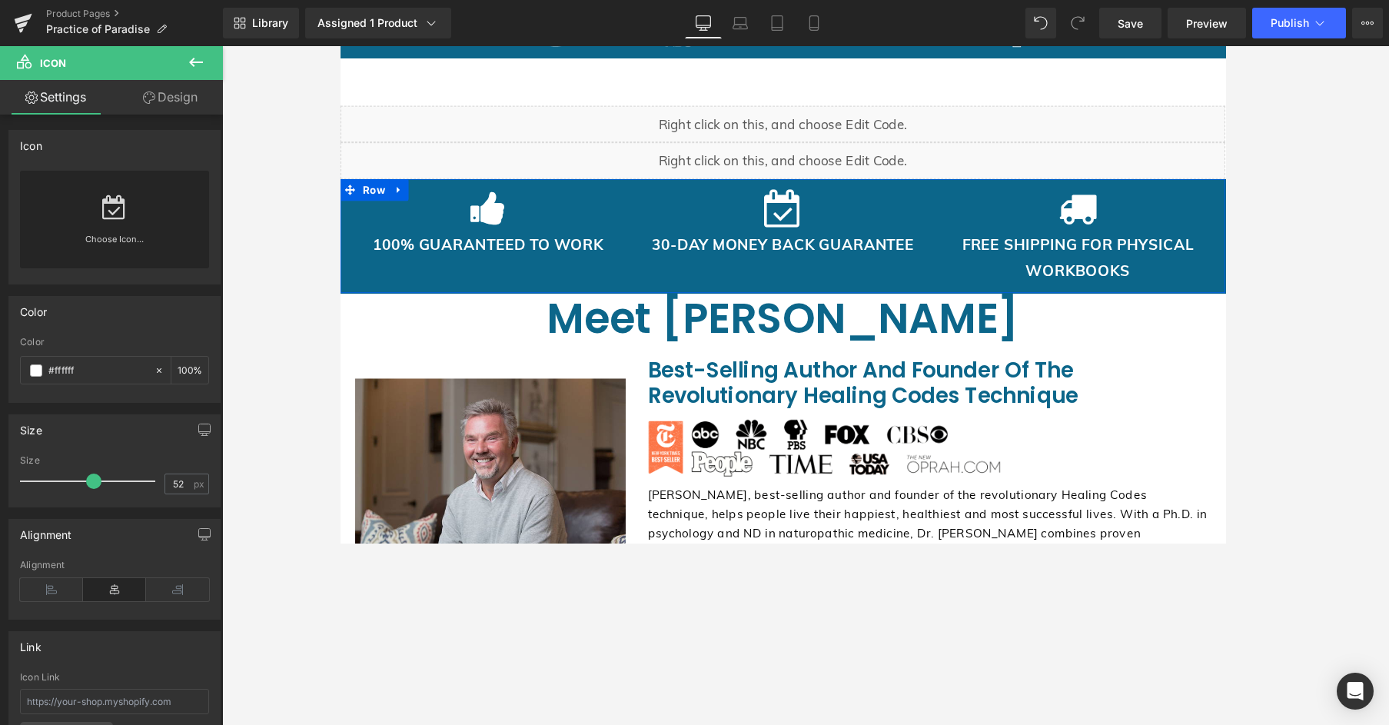
click at [882, 283] on div "Icon 100% GUARANTEED TO WORK Heading Icon 30-DAY MONEY BACK GUARANTEE Heading I…" at bounding box center [806, 246] width 930 height 120
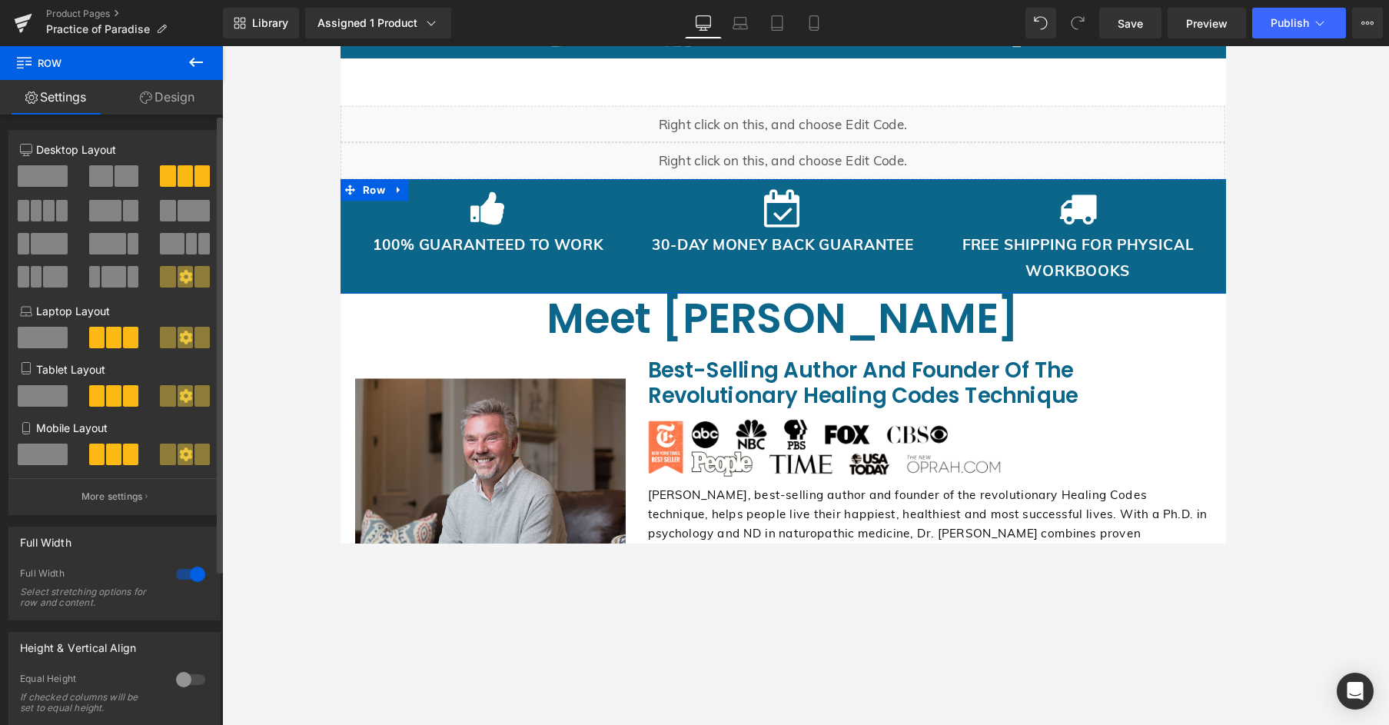
click at [109, 177] on span at bounding box center [101, 176] width 24 height 22
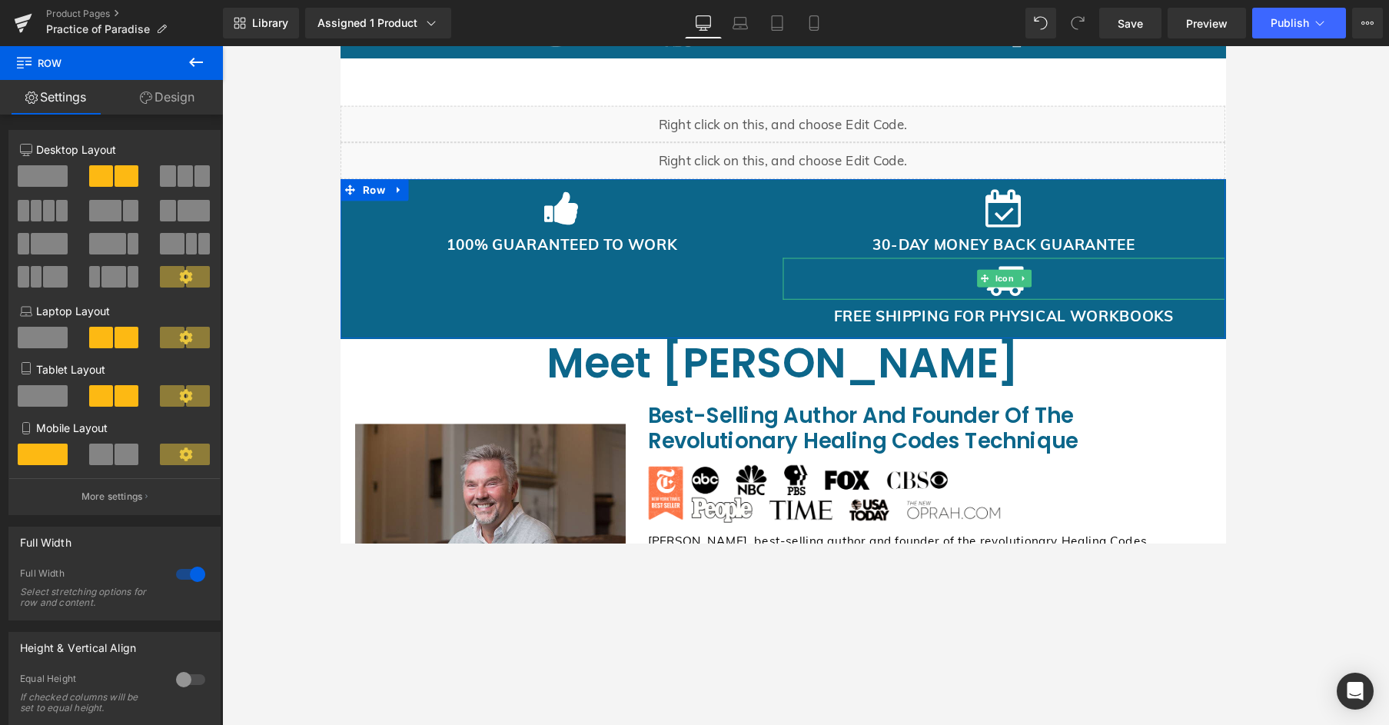
click at [1058, 305] on div at bounding box center [1038, 291] width 465 height 44
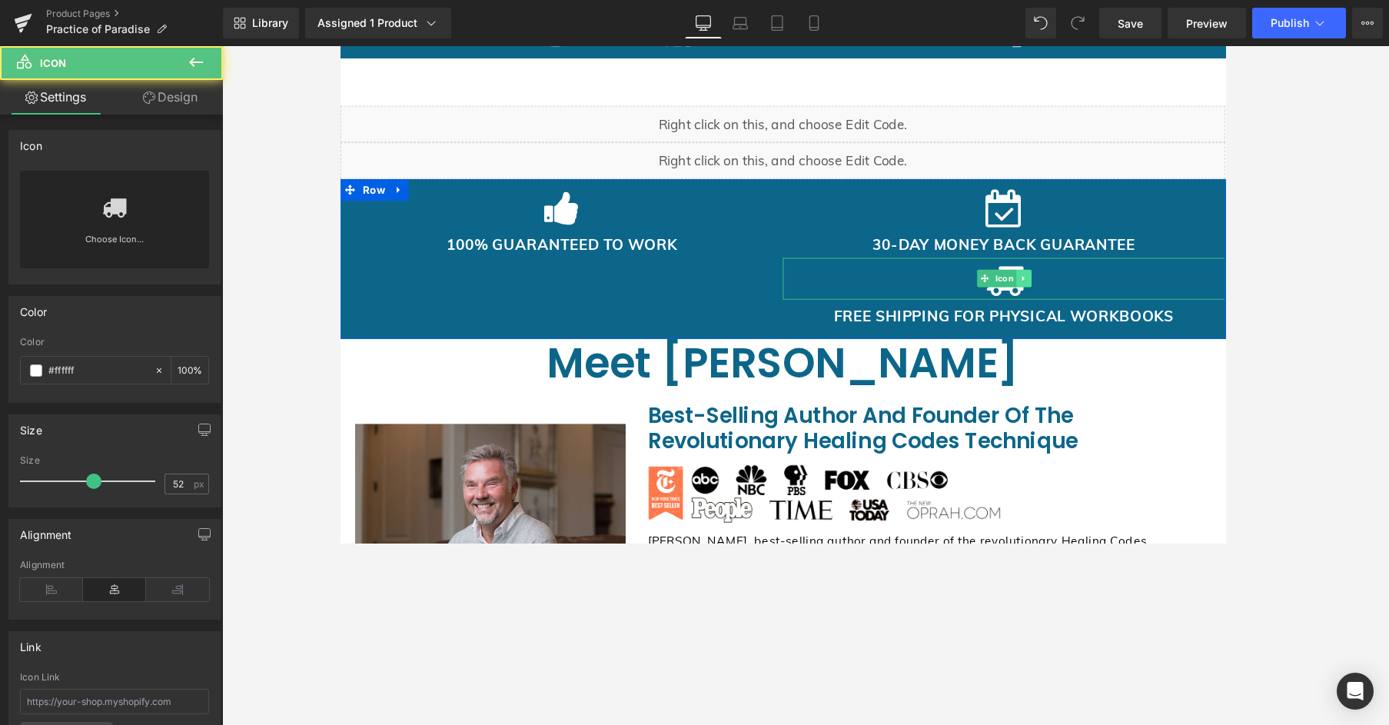
click at [1057, 289] on icon at bounding box center [1058, 290] width 2 height 5
click at [1062, 290] on icon at bounding box center [1066, 291] width 8 height 8
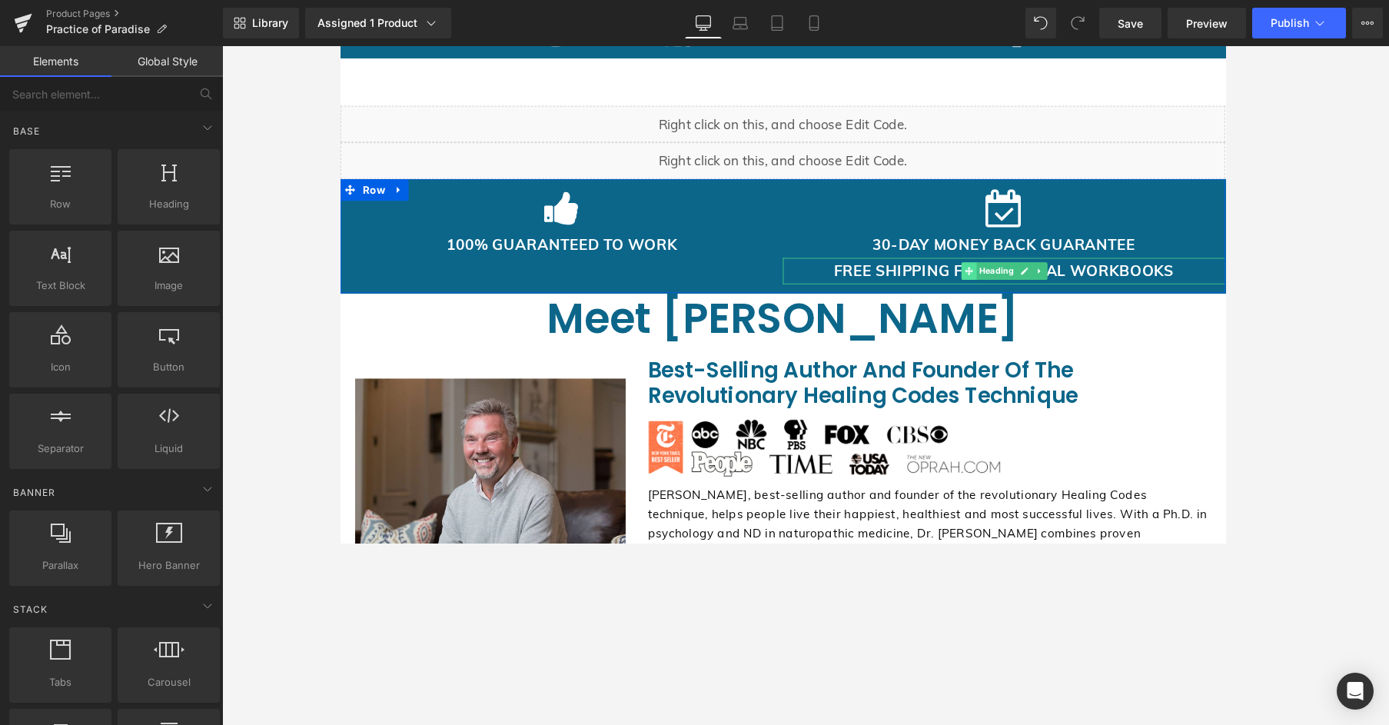
click at [993, 289] on span at bounding box center [1001, 283] width 16 height 18
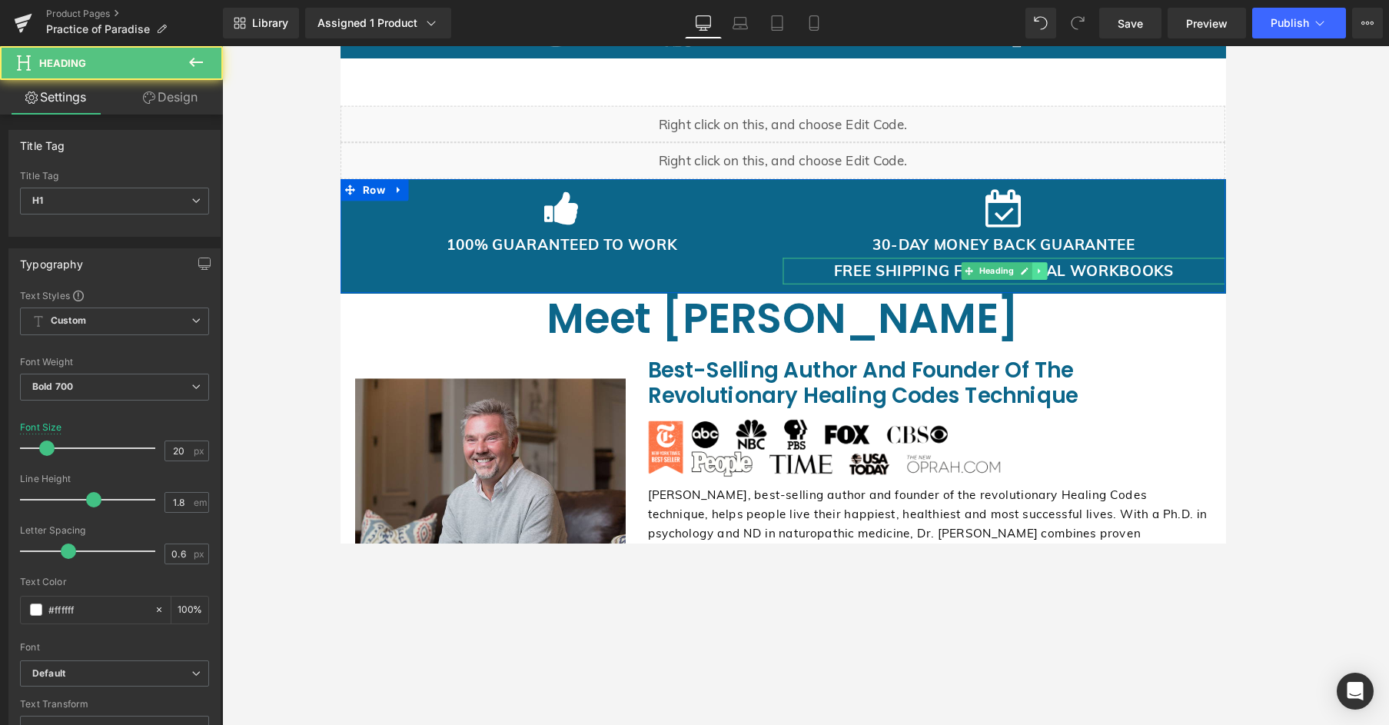
click at [1072, 282] on icon at bounding box center [1075, 282] width 8 height 9
click at [1079, 281] on icon at bounding box center [1083, 282] width 8 height 9
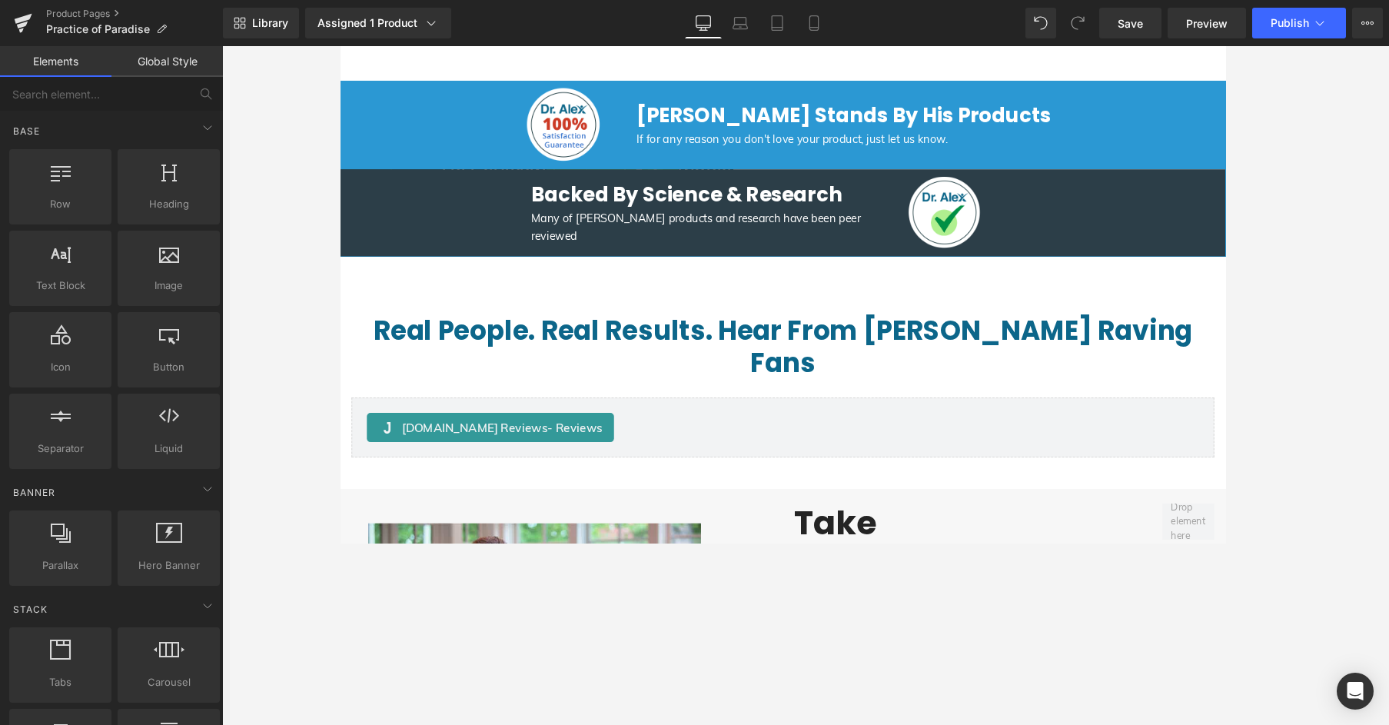
scroll to position [1630, 0]
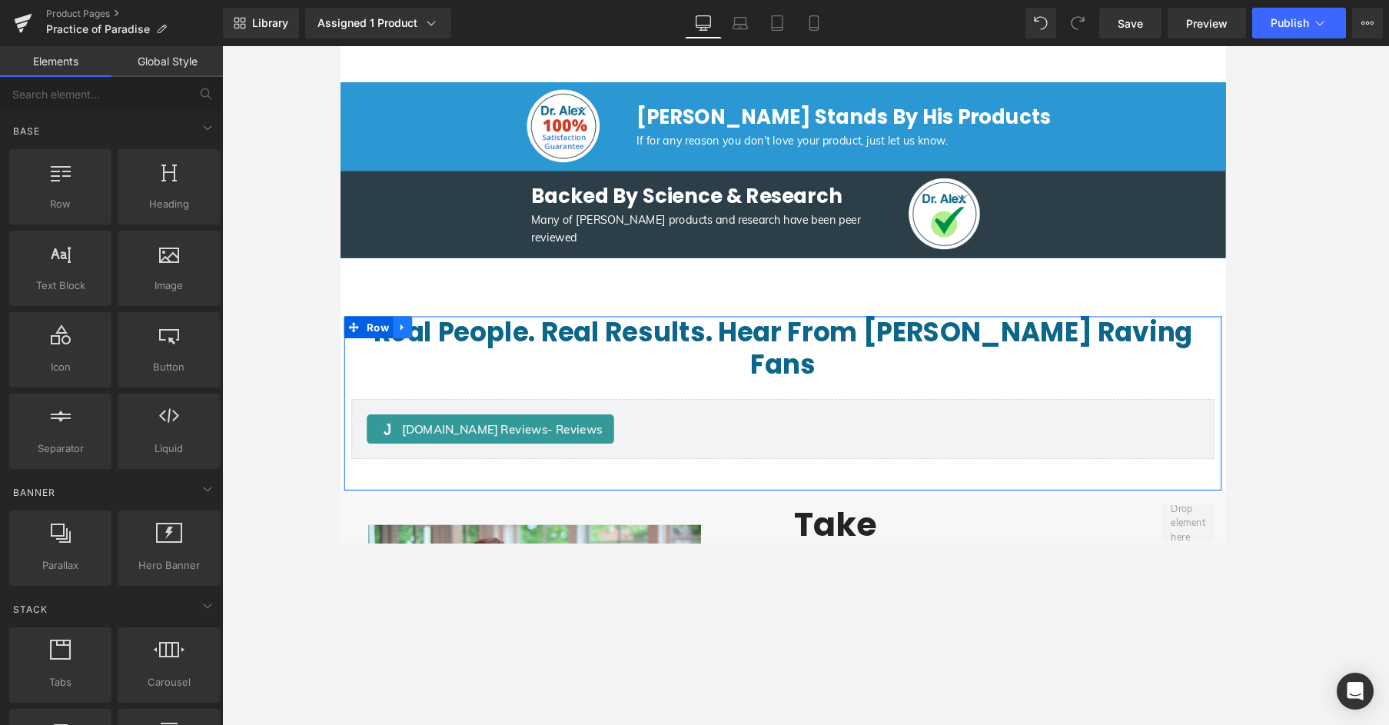
click at [402, 343] on icon at bounding box center [405, 343] width 11 height 12
click at [442, 342] on icon at bounding box center [445, 342] width 11 height 11
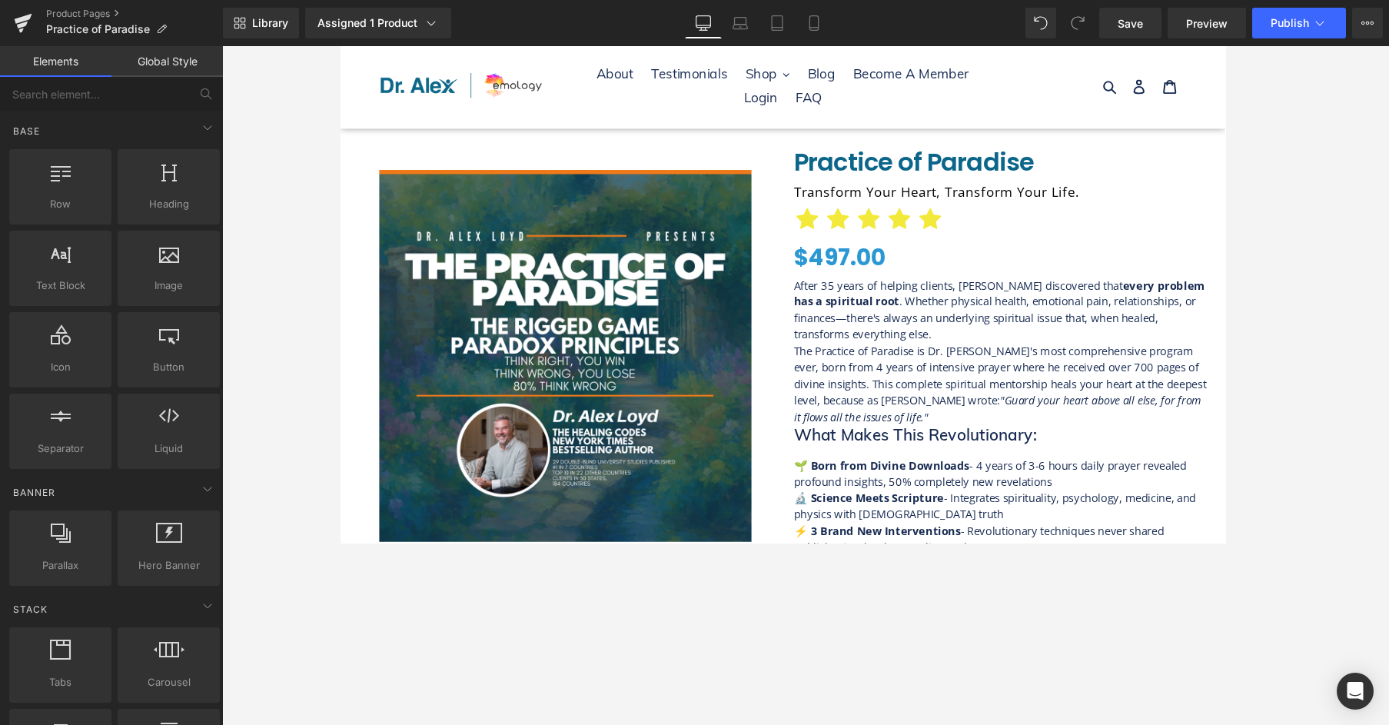
scroll to position [0, 0]
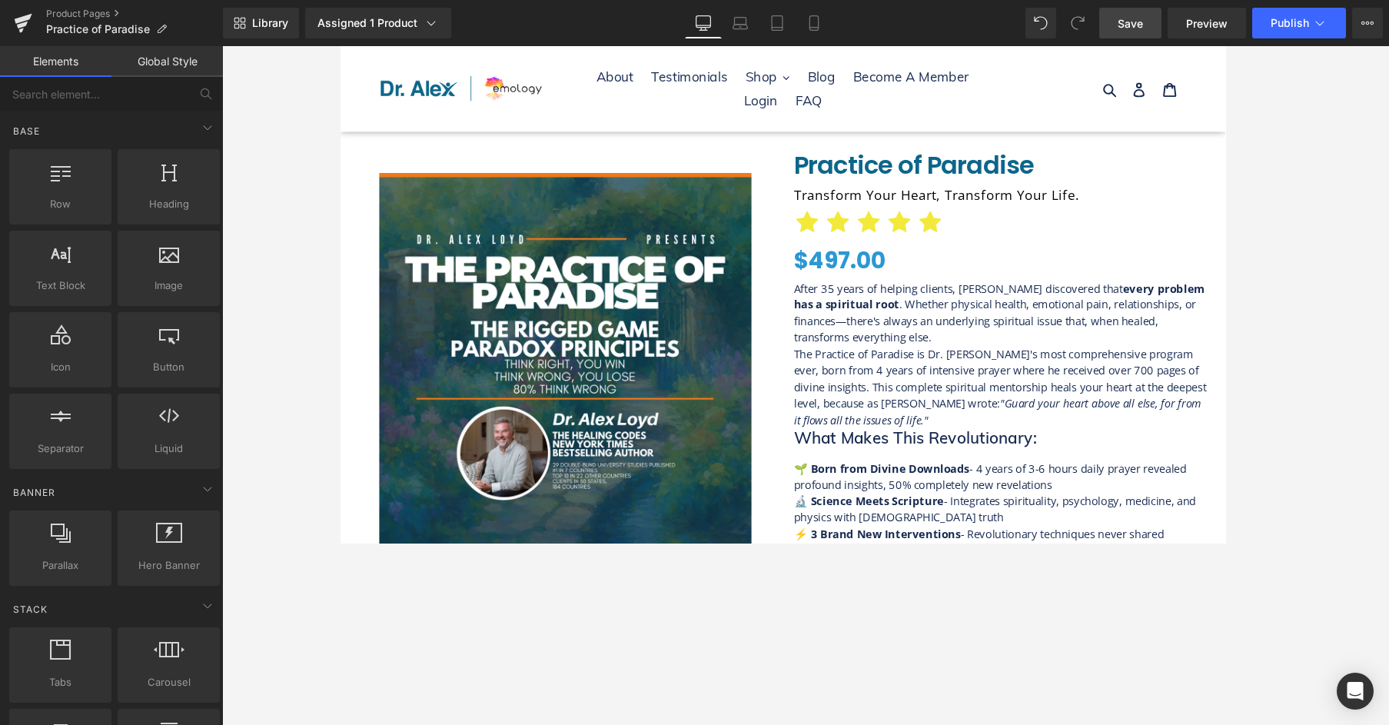
click at [1106, 24] on span "Save" at bounding box center [1130, 23] width 25 height 16
click at [1106, 26] on span "Preview" at bounding box center [1207, 23] width 42 height 16
click at [1106, 29] on span "Save" at bounding box center [1130, 23] width 25 height 16
click at [1106, 15] on span "Preview" at bounding box center [1207, 23] width 42 height 16
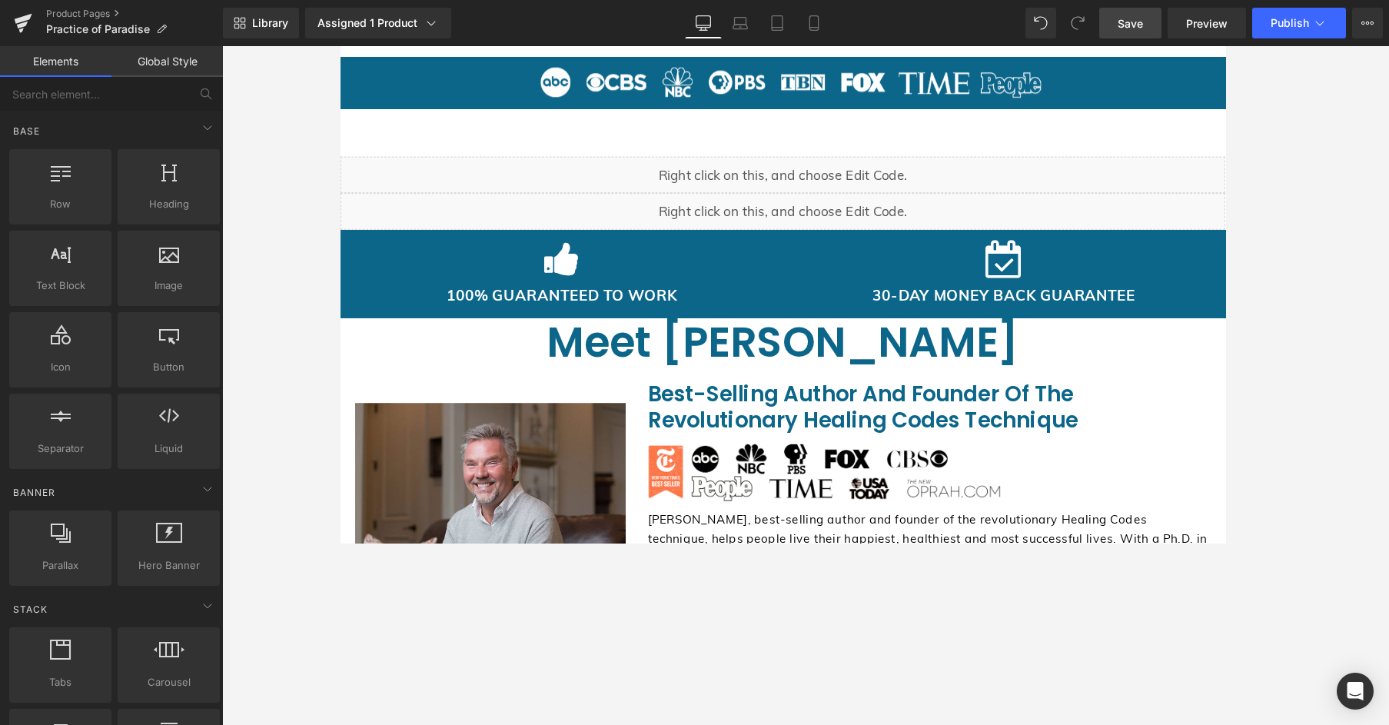
scroll to position [958, 0]
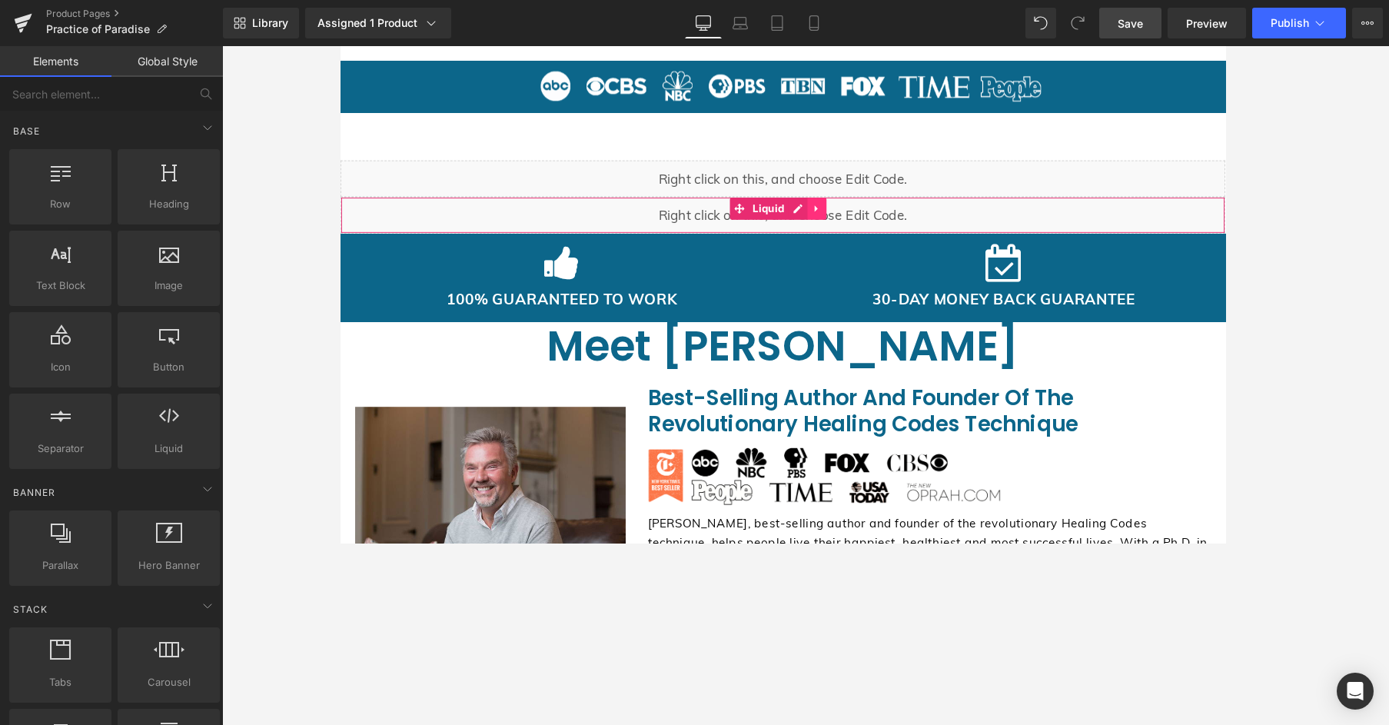
click at [843, 221] on icon at bounding box center [841, 217] width 11 height 12
click at [823, 221] on link at bounding box center [832, 216] width 20 height 23
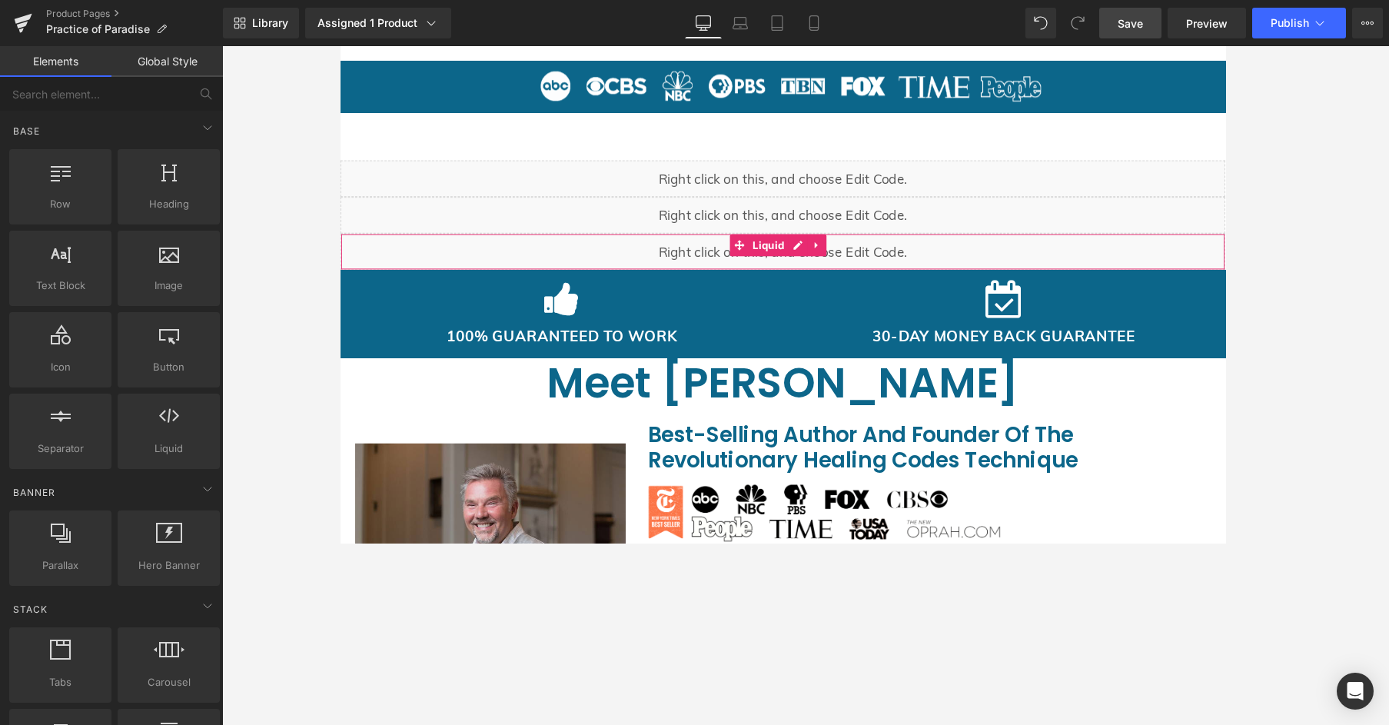
click at [803, 257] on span "Liquid" at bounding box center [790, 255] width 42 height 23
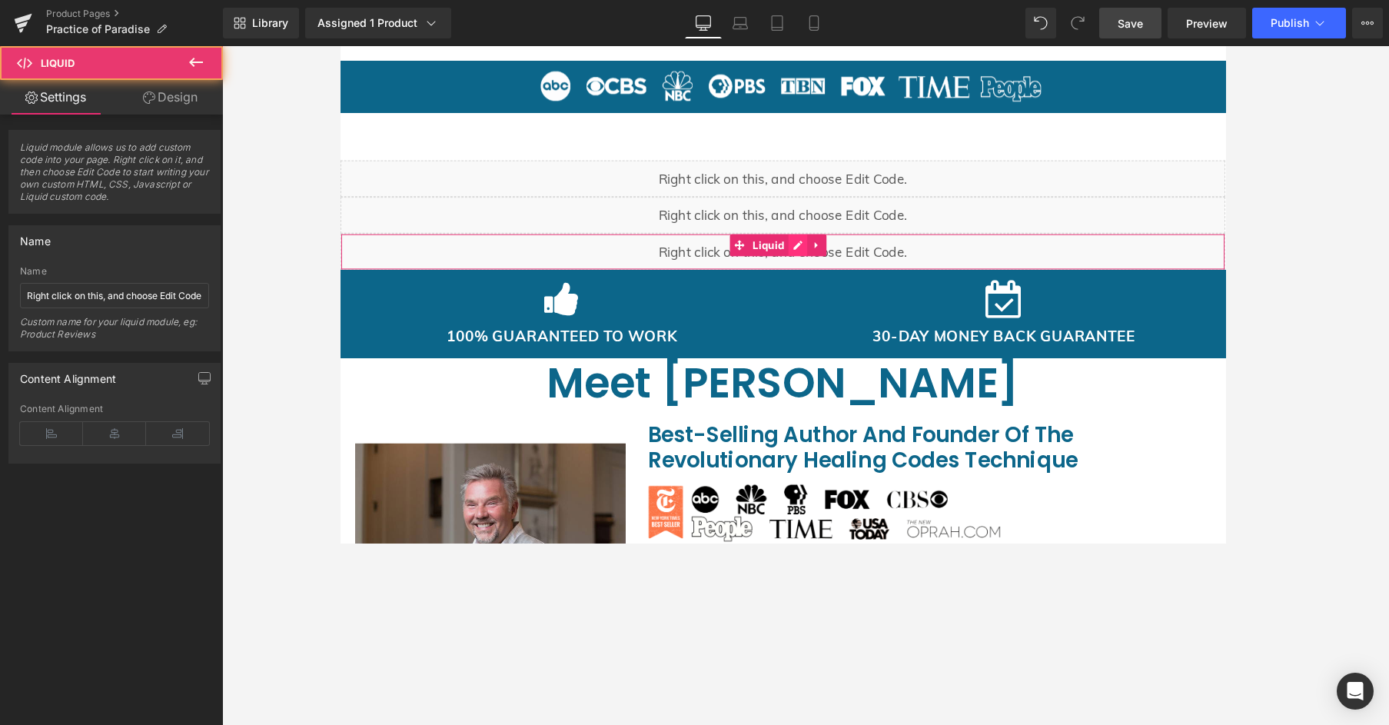
click at [816, 254] on div "Liquid" at bounding box center [806, 262] width 930 height 38
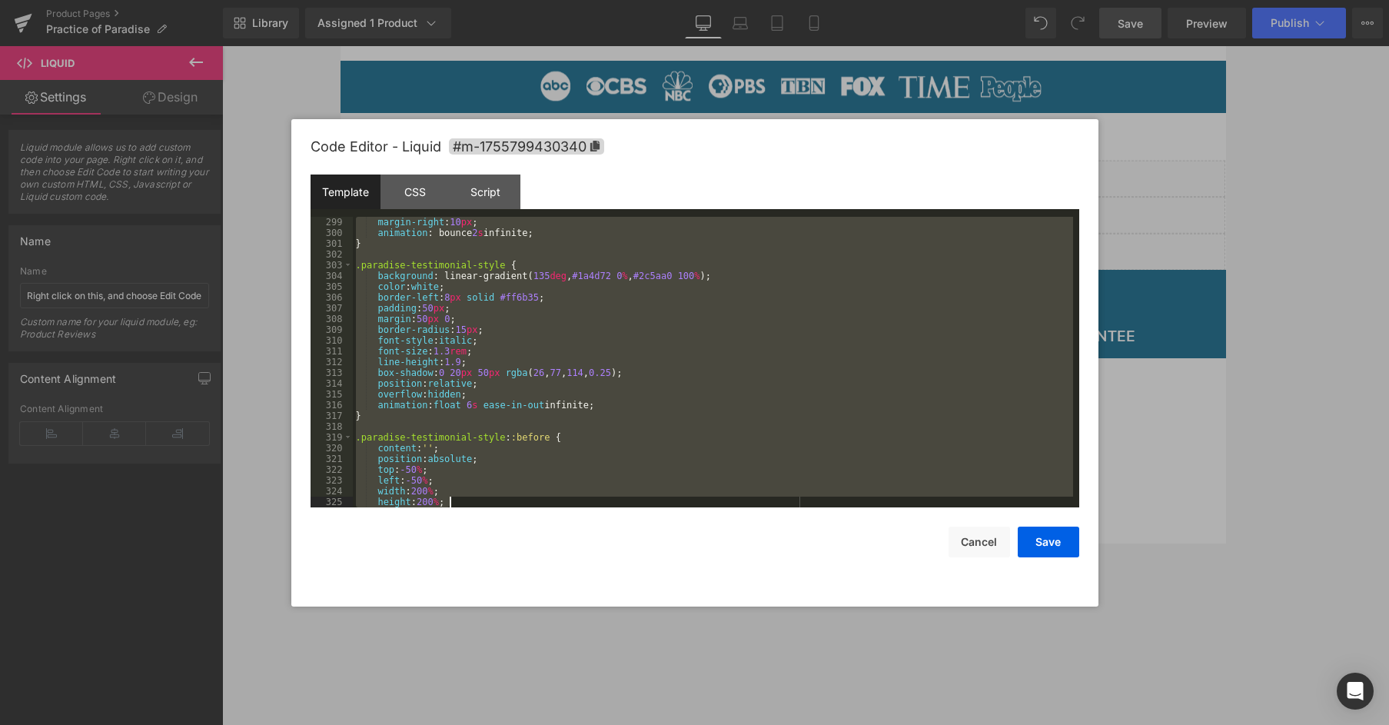
scroll to position [4993, 0]
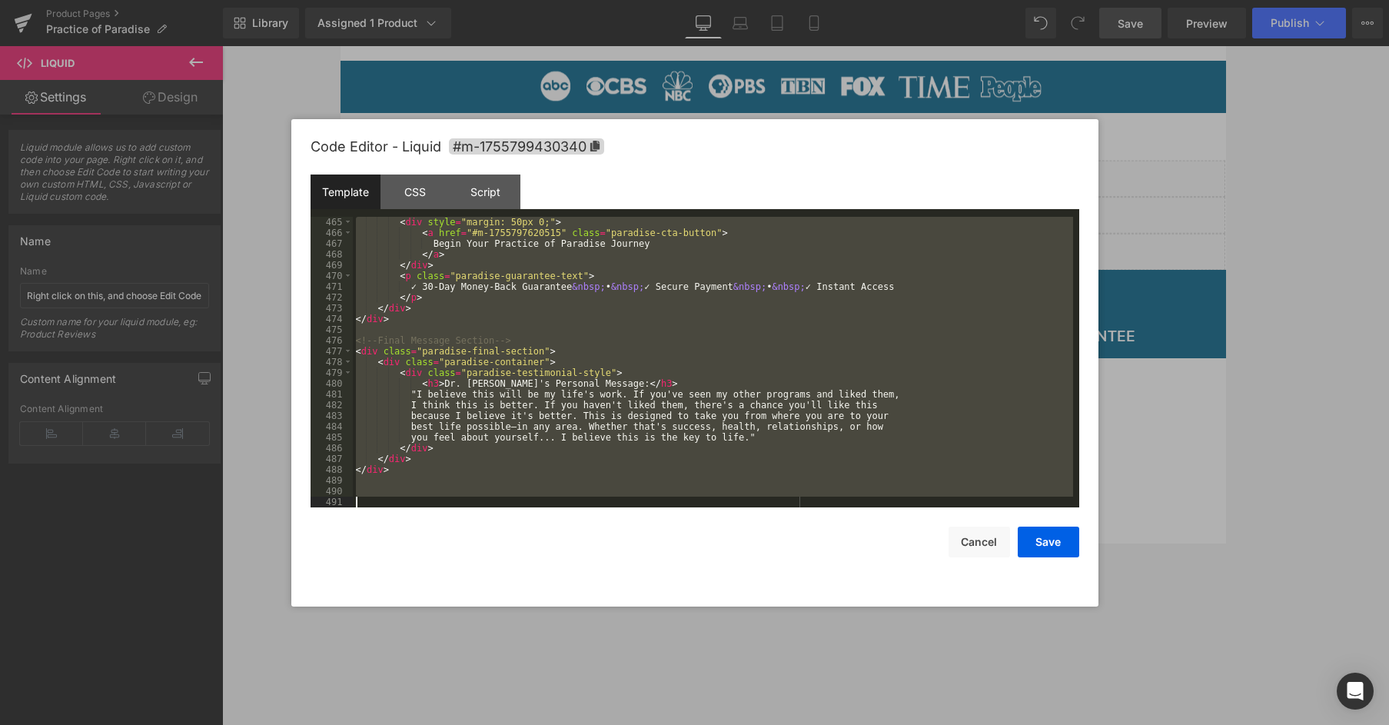
drag, startPoint x: 358, startPoint y: 223, endPoint x: 699, endPoint y: 714, distance: 597.7
click at [673, 543] on html "Liquid You are previewing how the will restyle your page. You can not edit Elem…" at bounding box center [694, 362] width 1389 height 725
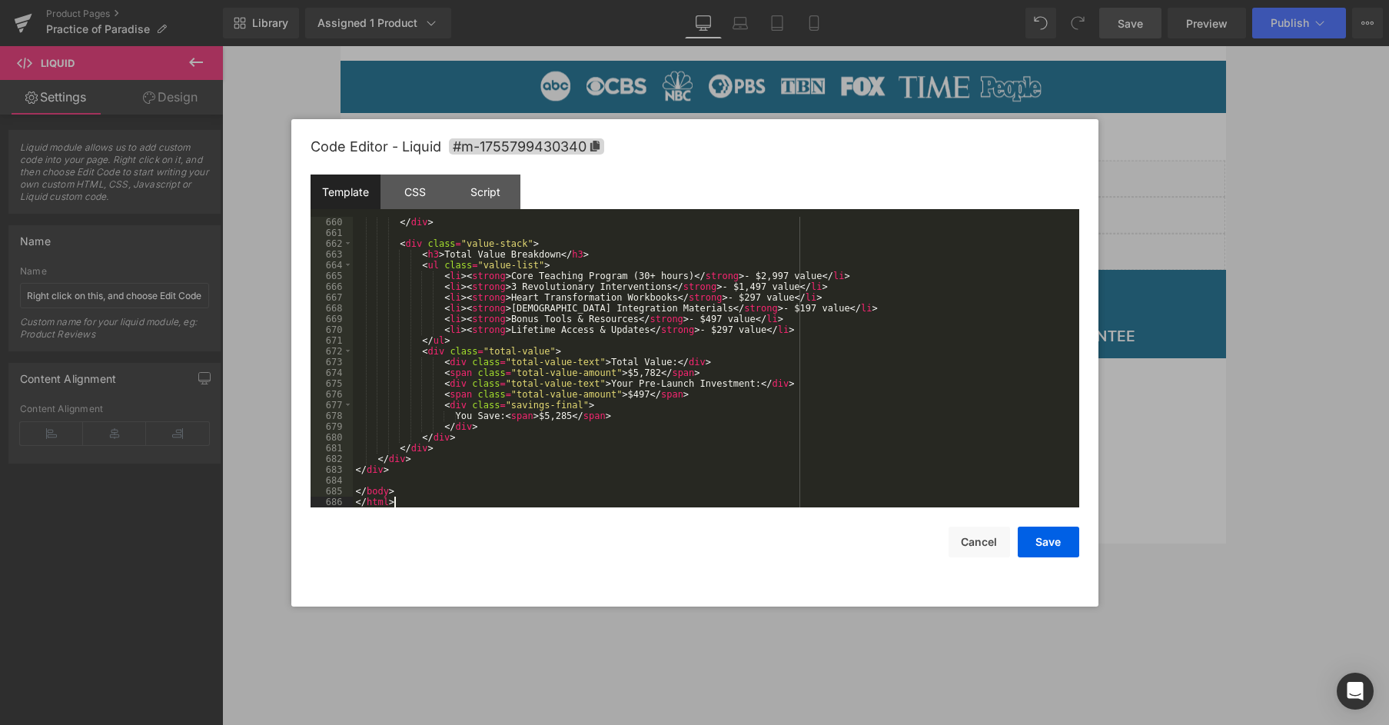
scroll to position [7092, 0]
click at [1034, 542] on button "Save" at bounding box center [1048, 542] width 61 height 31
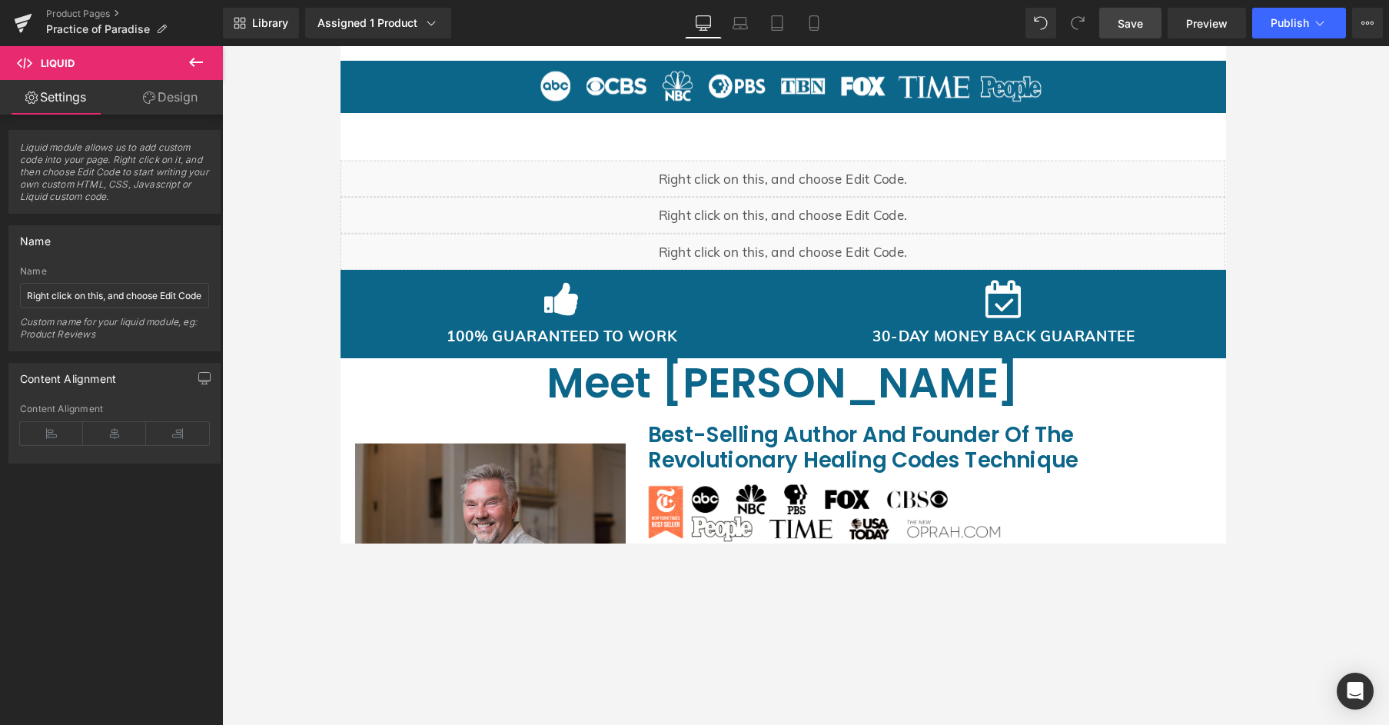
click at [1106, 29] on link "Save" at bounding box center [1130, 23] width 62 height 31
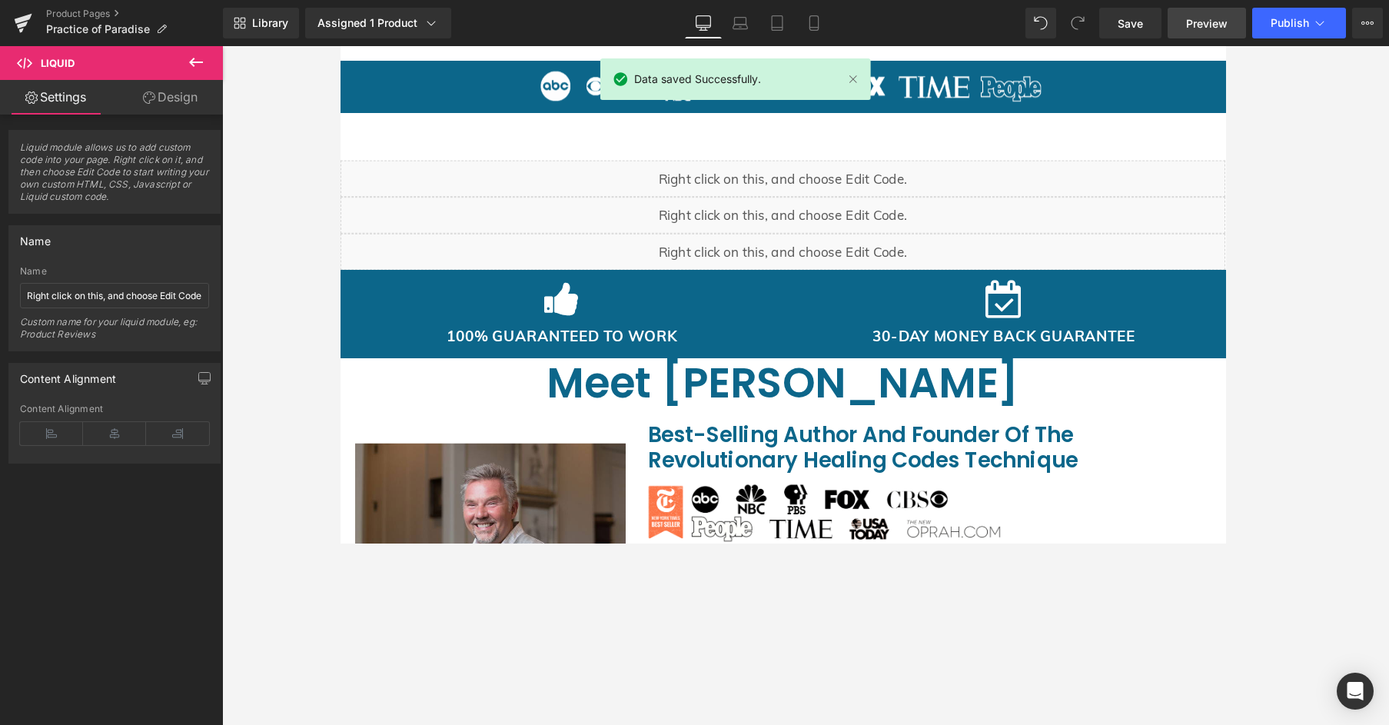
click at [1106, 21] on span "Preview" at bounding box center [1207, 23] width 42 height 16
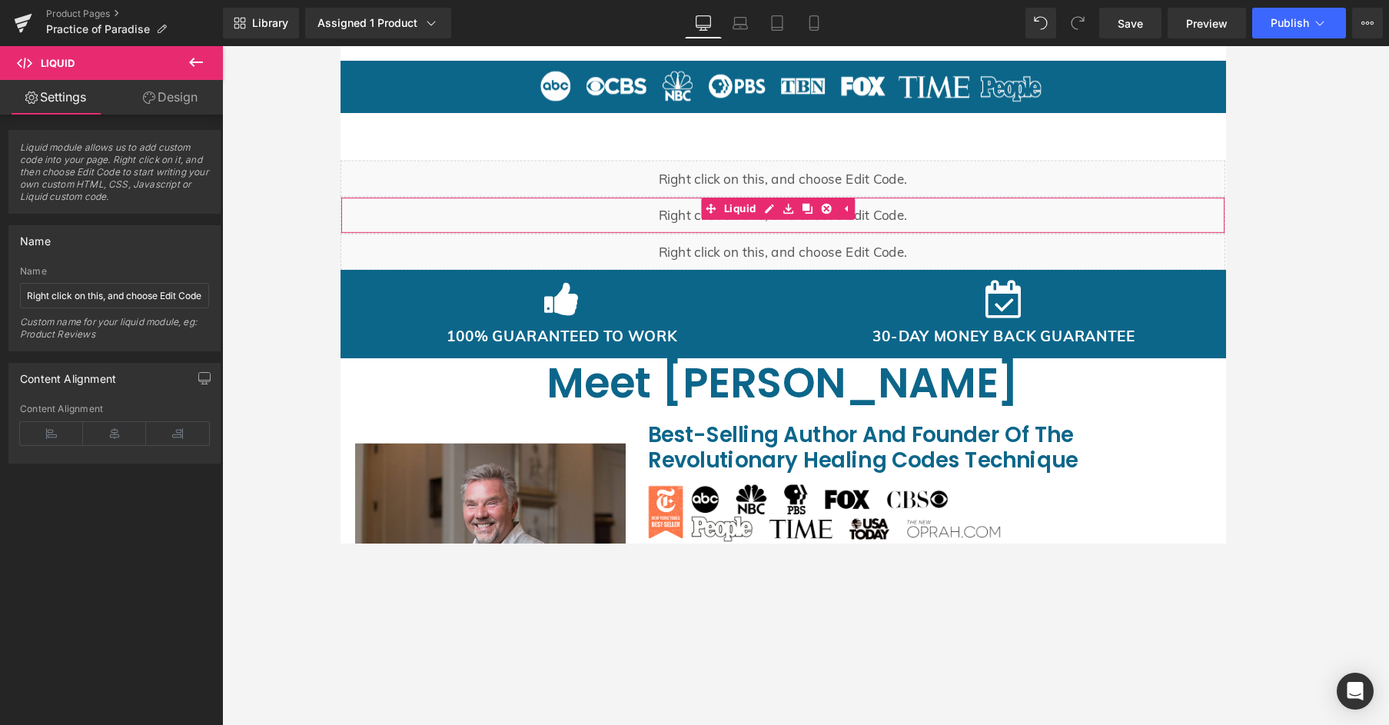
click at [557, 270] on div "Liquid" at bounding box center [806, 262] width 930 height 38
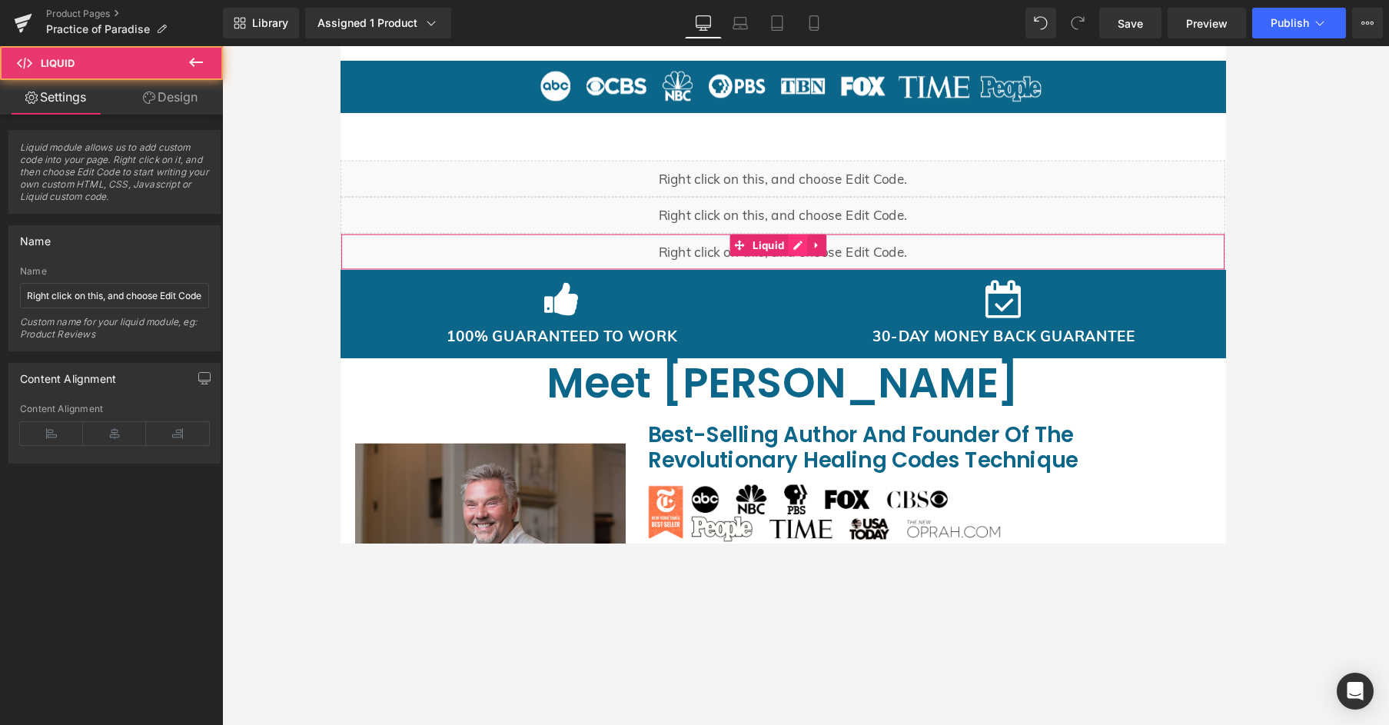
click at [822, 256] on div "Liquid" at bounding box center [806, 262] width 930 height 38
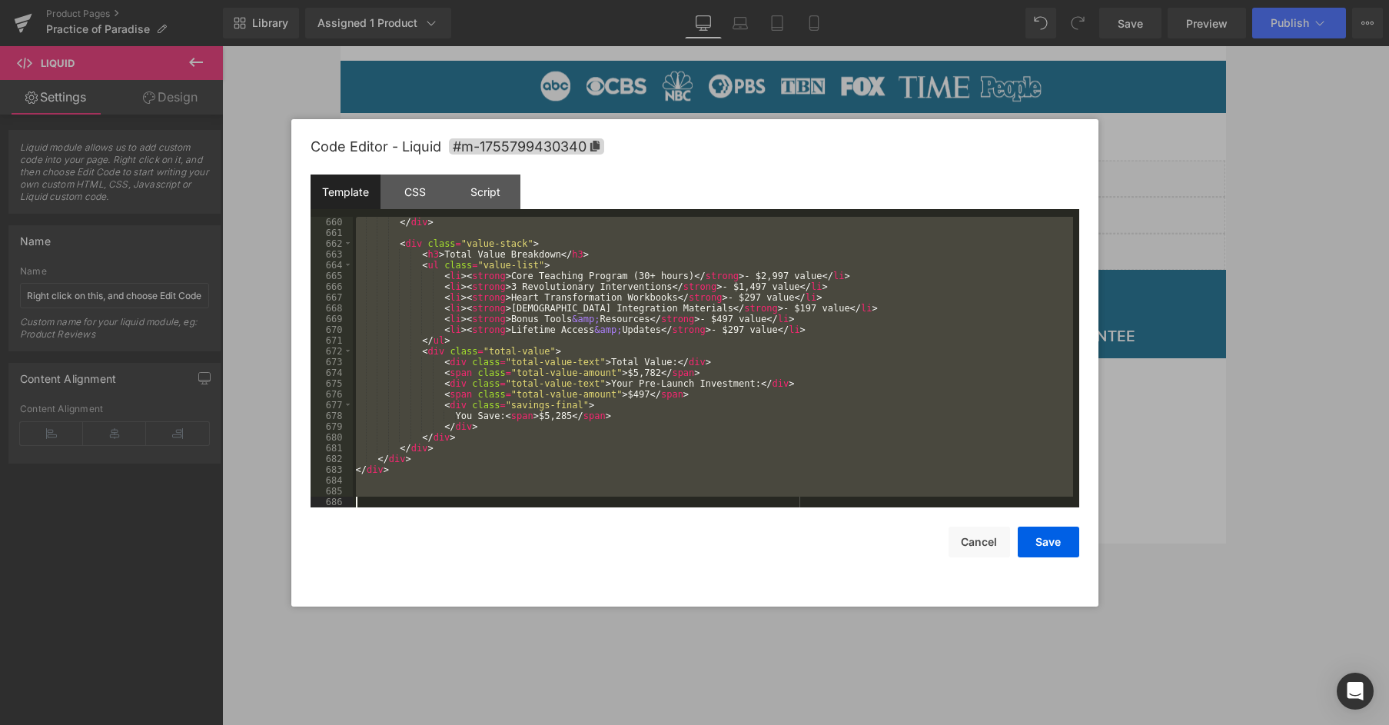
drag, startPoint x: 355, startPoint y: 218, endPoint x: 490, endPoint y: 743, distance: 542.7
click at [490, 543] on html "Liquid You are previewing how the will restyle your page. You can not edit Elem…" at bounding box center [694, 362] width 1389 height 725
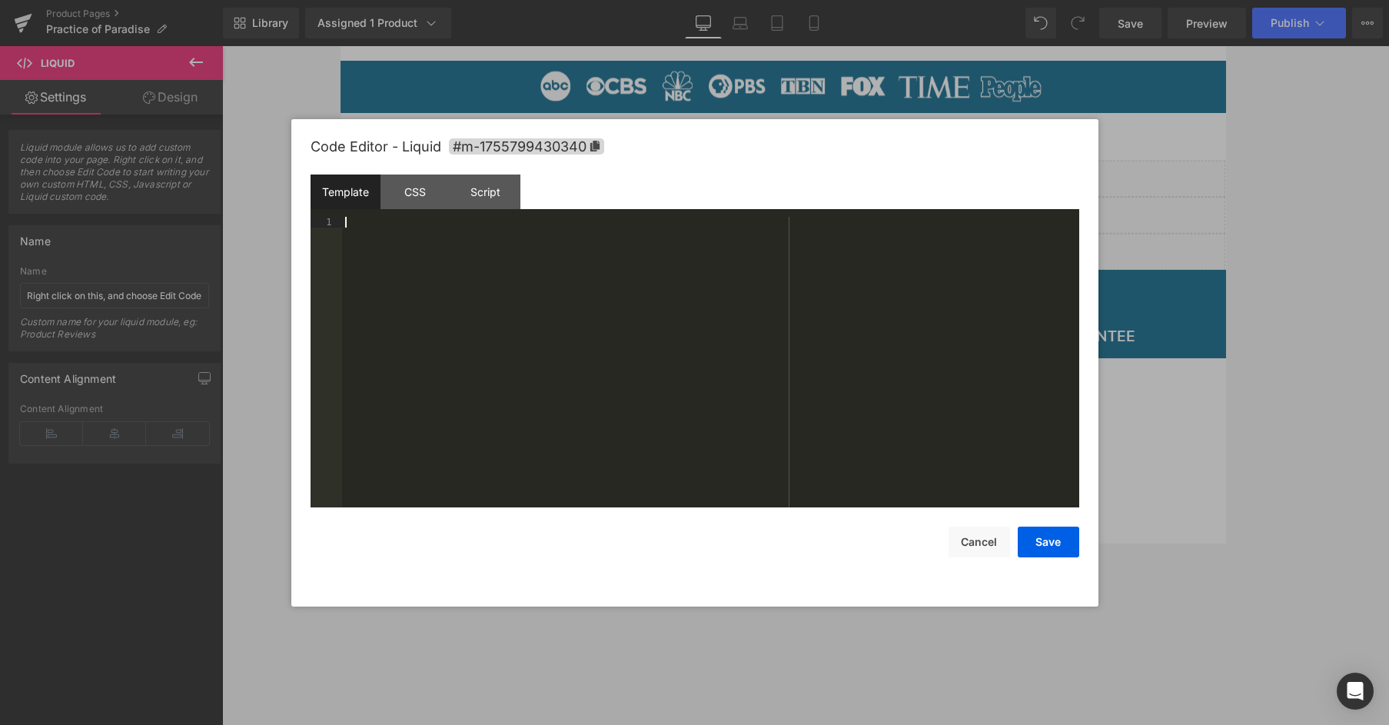
scroll to position [7070, 0]
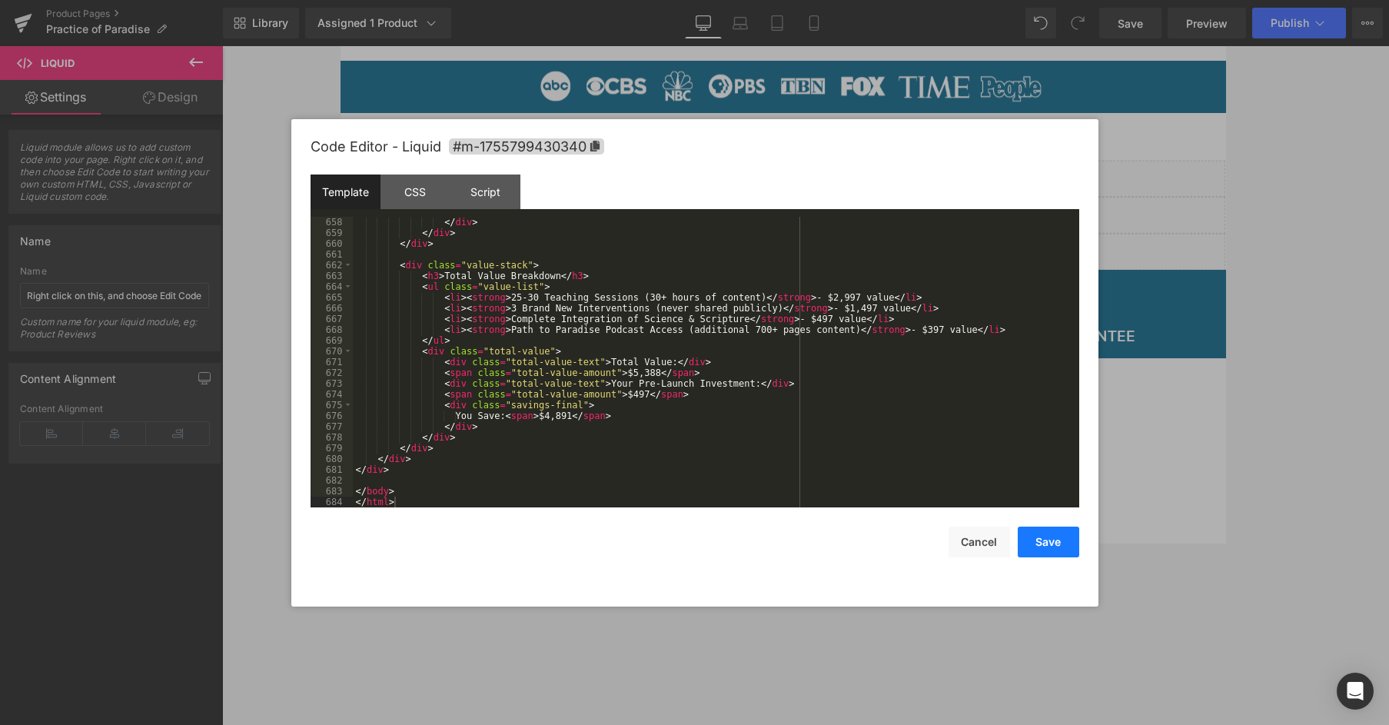
click at [1062, 537] on button "Save" at bounding box center [1048, 542] width 61 height 31
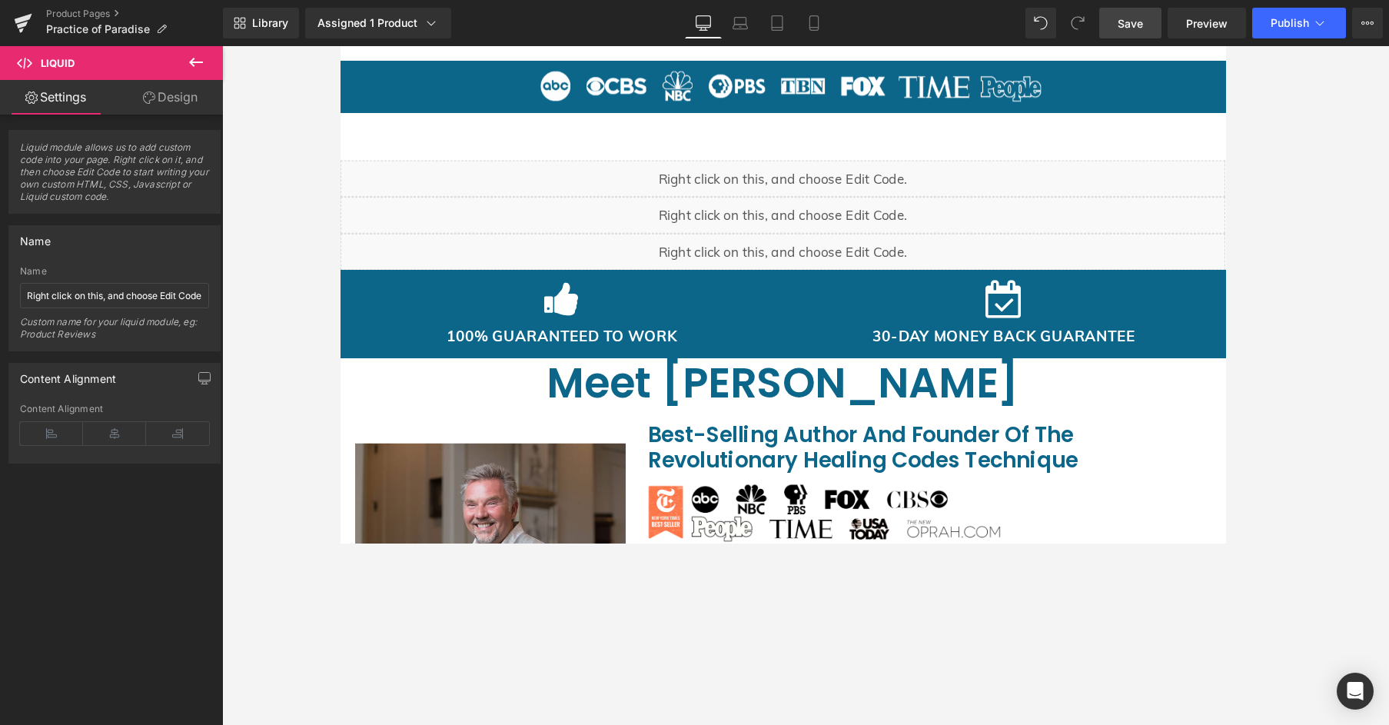
click at [1106, 24] on link "Save" at bounding box center [1130, 23] width 62 height 31
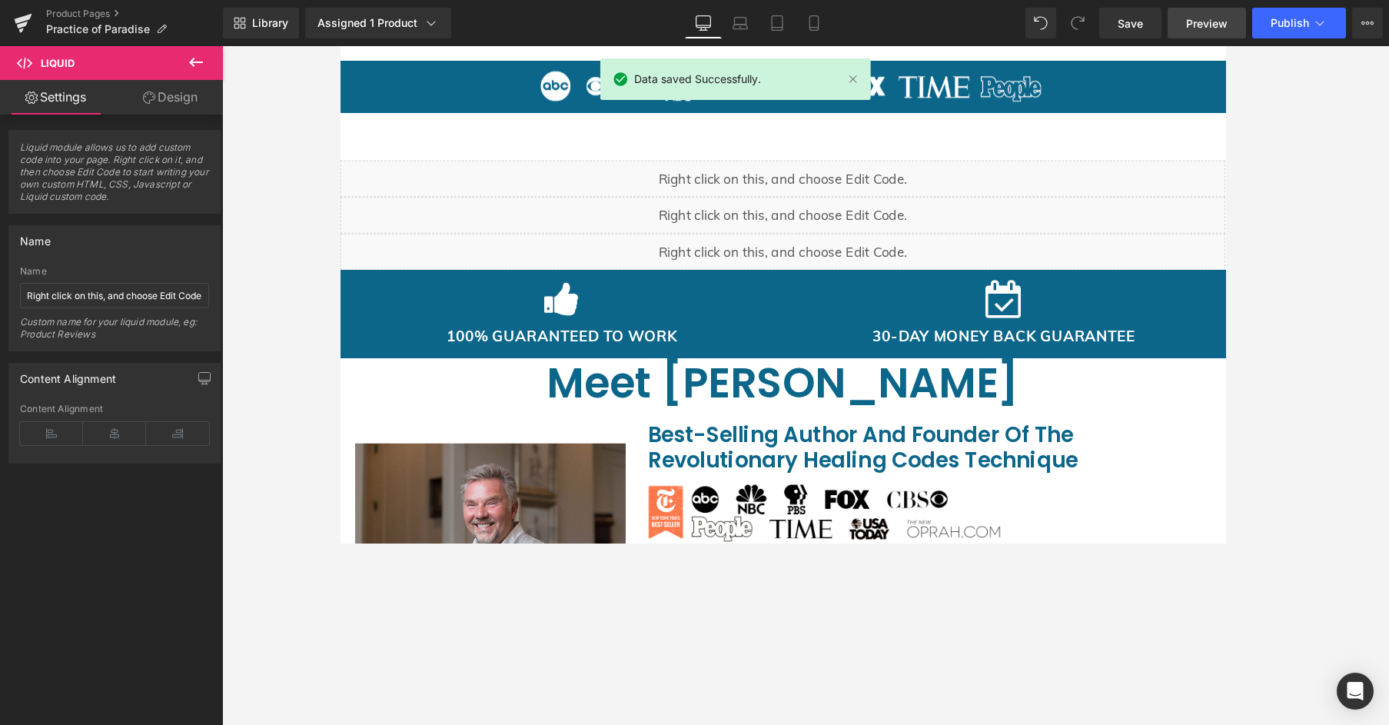
click at [1106, 22] on span "Preview" at bounding box center [1207, 23] width 42 height 16
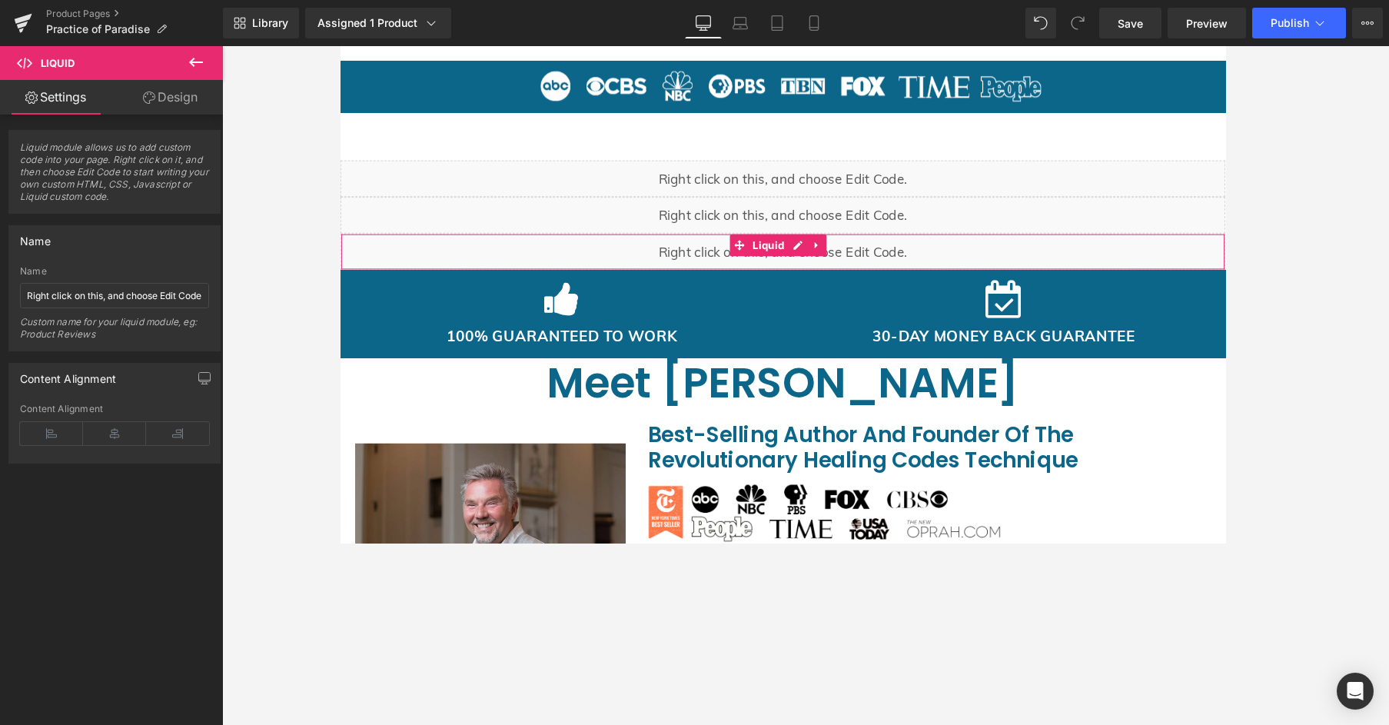
click at [972, 268] on div "Liquid" at bounding box center [806, 262] width 930 height 38
click at [818, 258] on div "Liquid" at bounding box center [806, 262] width 930 height 38
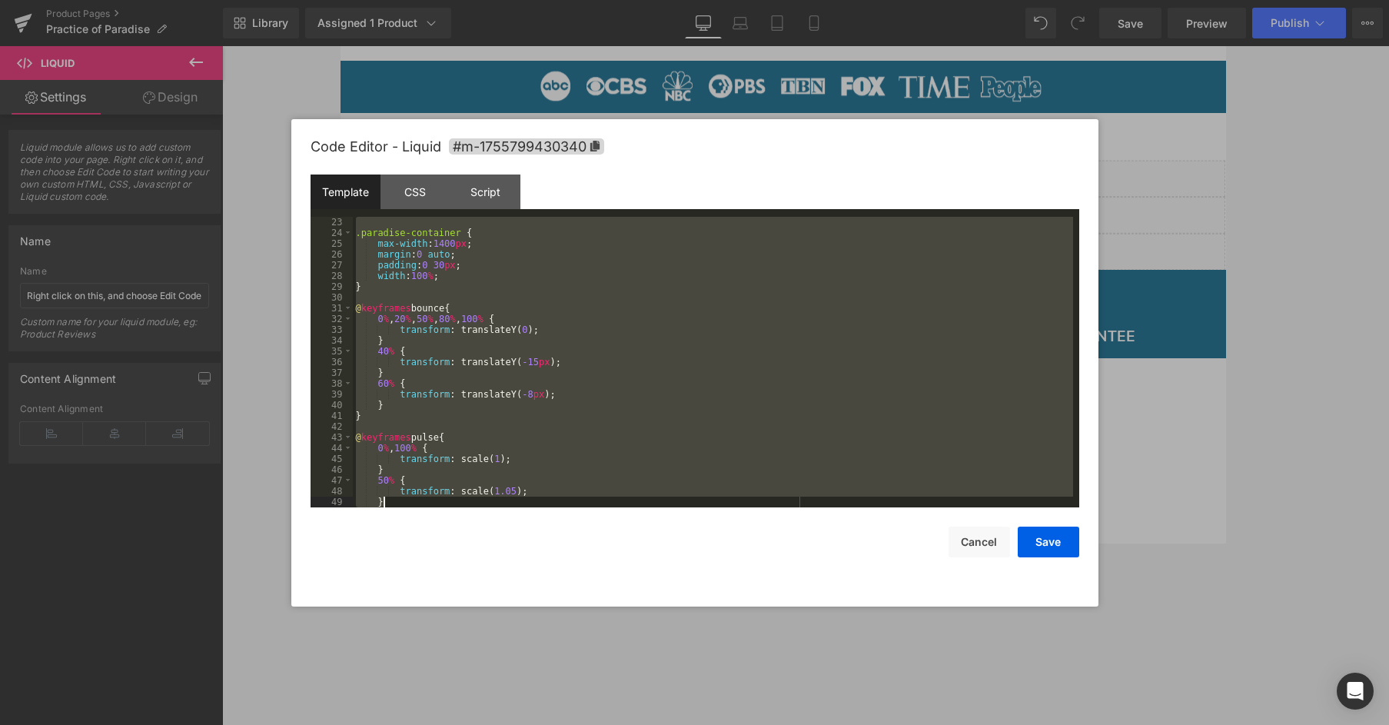
drag, startPoint x: 364, startPoint y: 223, endPoint x: 488, endPoint y: 441, distance: 251.3
click at [477, 528] on div "Code Editor - Liquid #m-1755799430340 Template CSS Script Data 23 24 25 26 27 2…" at bounding box center [695, 362] width 769 height 487
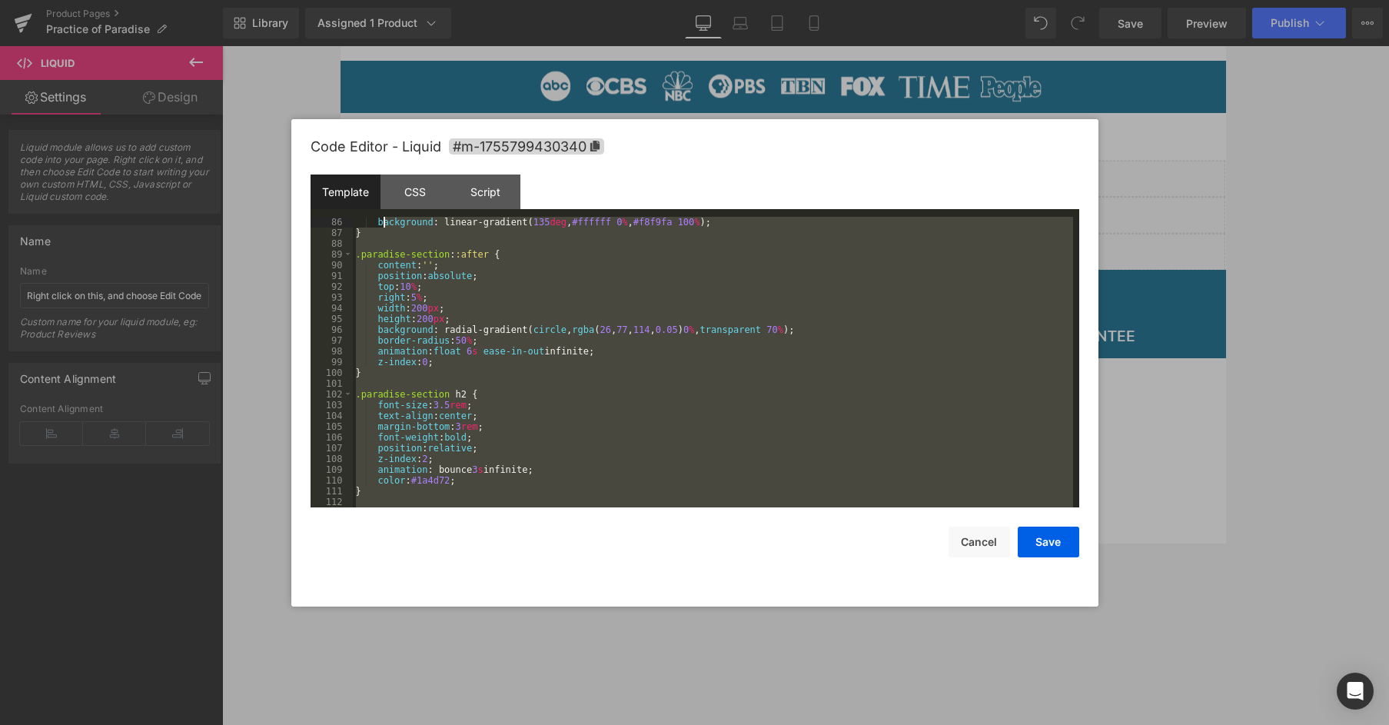
scroll to position [0, 0]
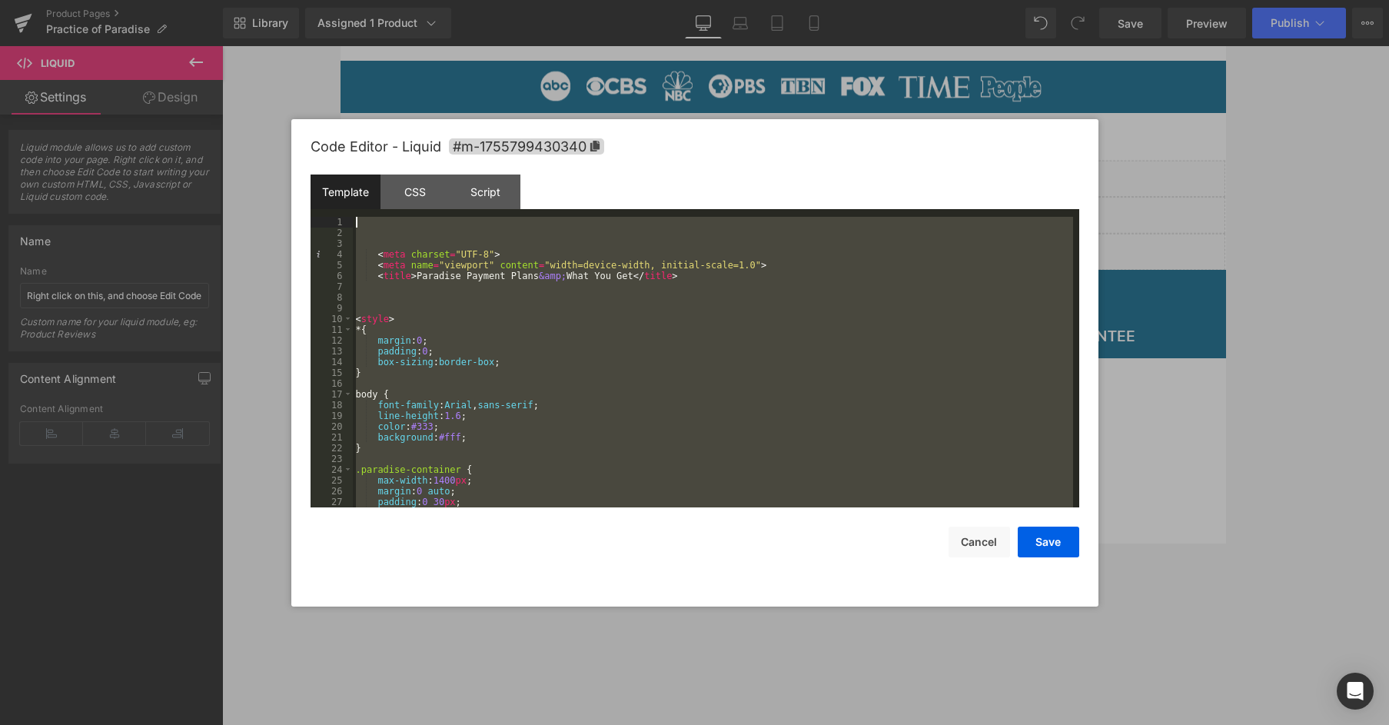
drag, startPoint x: 362, startPoint y: 461, endPoint x: 377, endPoint y: -86, distance: 547.5
click at [377, 0] on html "Liquid You are previewing how the will restyle your page. You can not edit Elem…" at bounding box center [694, 362] width 1389 height 725
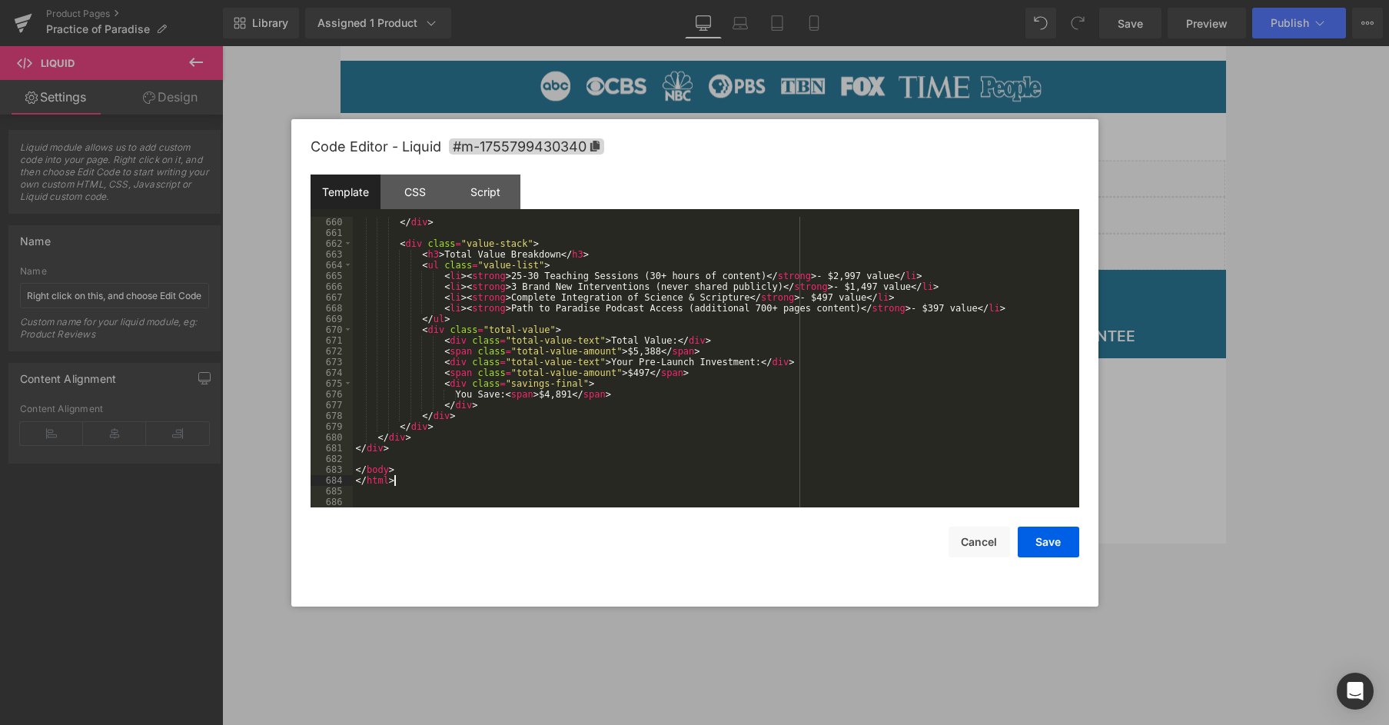
scroll to position [7092, 0]
click at [1046, 539] on button "Save" at bounding box center [1048, 542] width 61 height 31
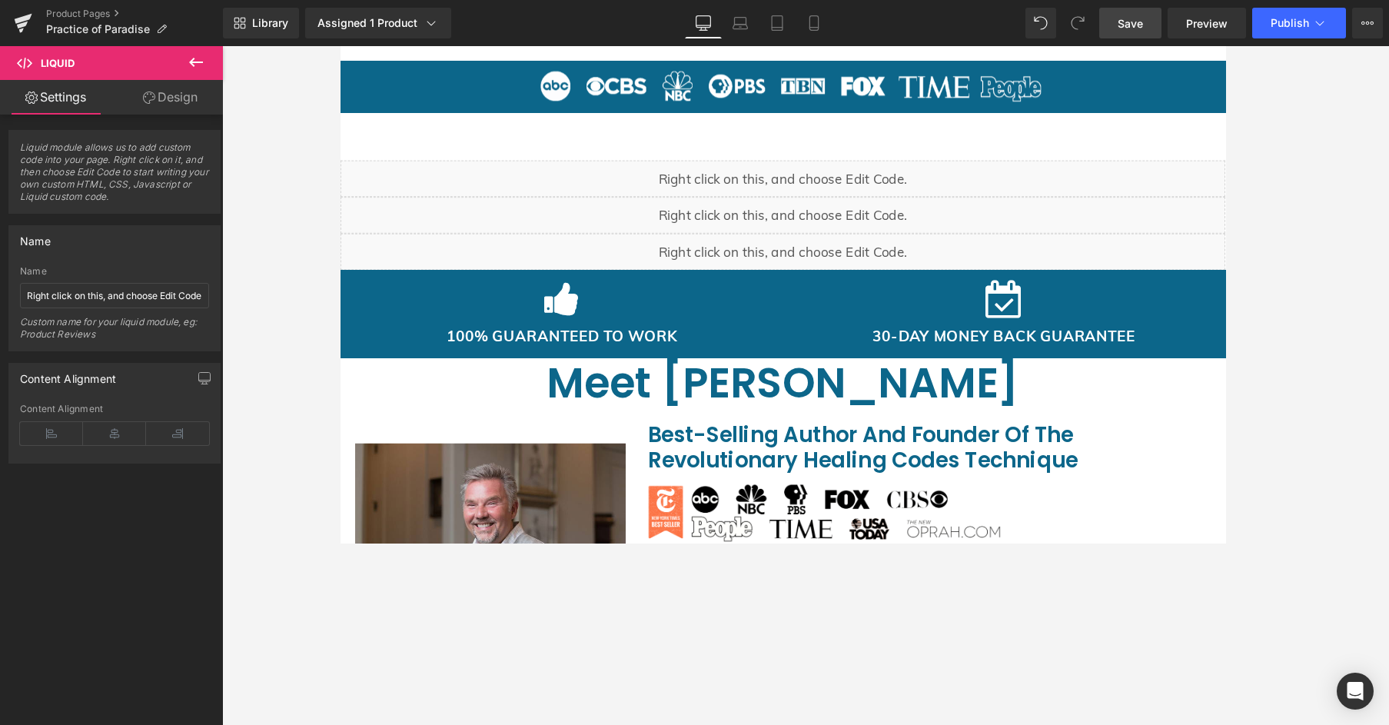
click at [1106, 25] on link "Save" at bounding box center [1130, 23] width 62 height 31
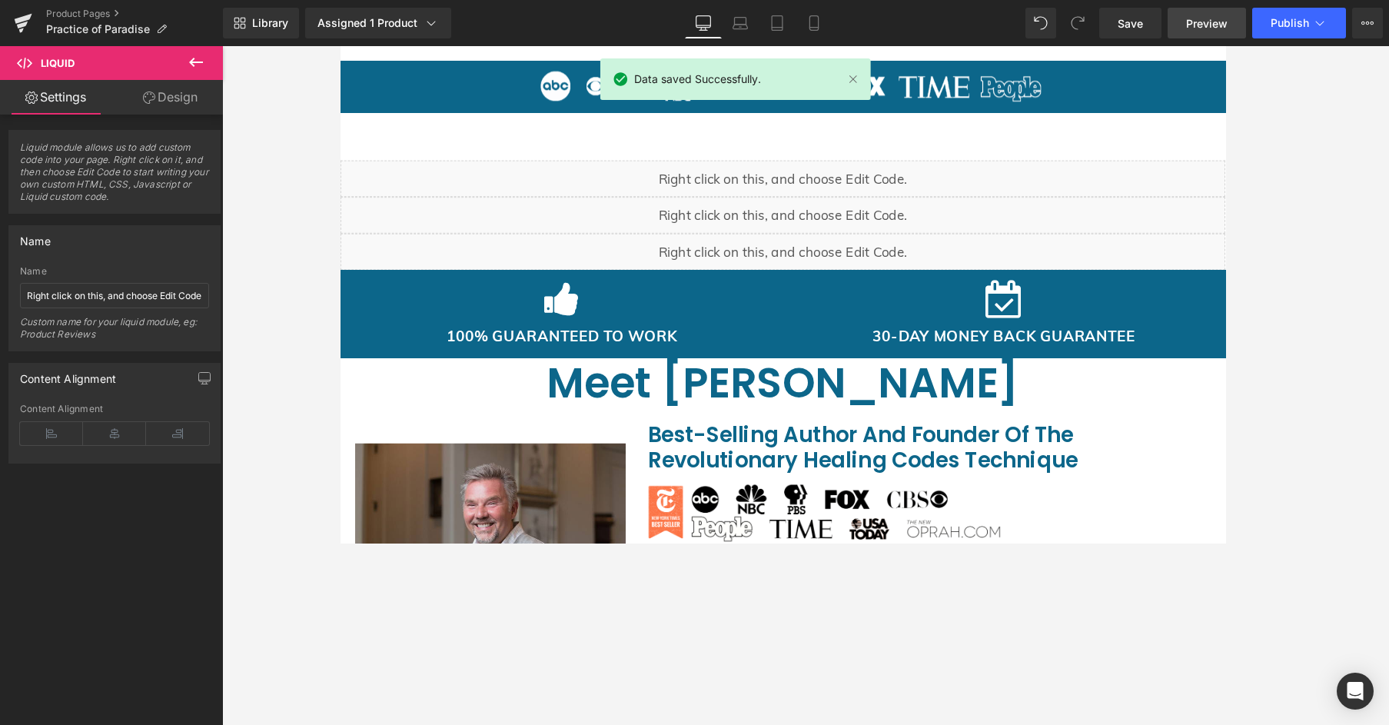
click at [1106, 18] on span "Preview" at bounding box center [1207, 23] width 42 height 16
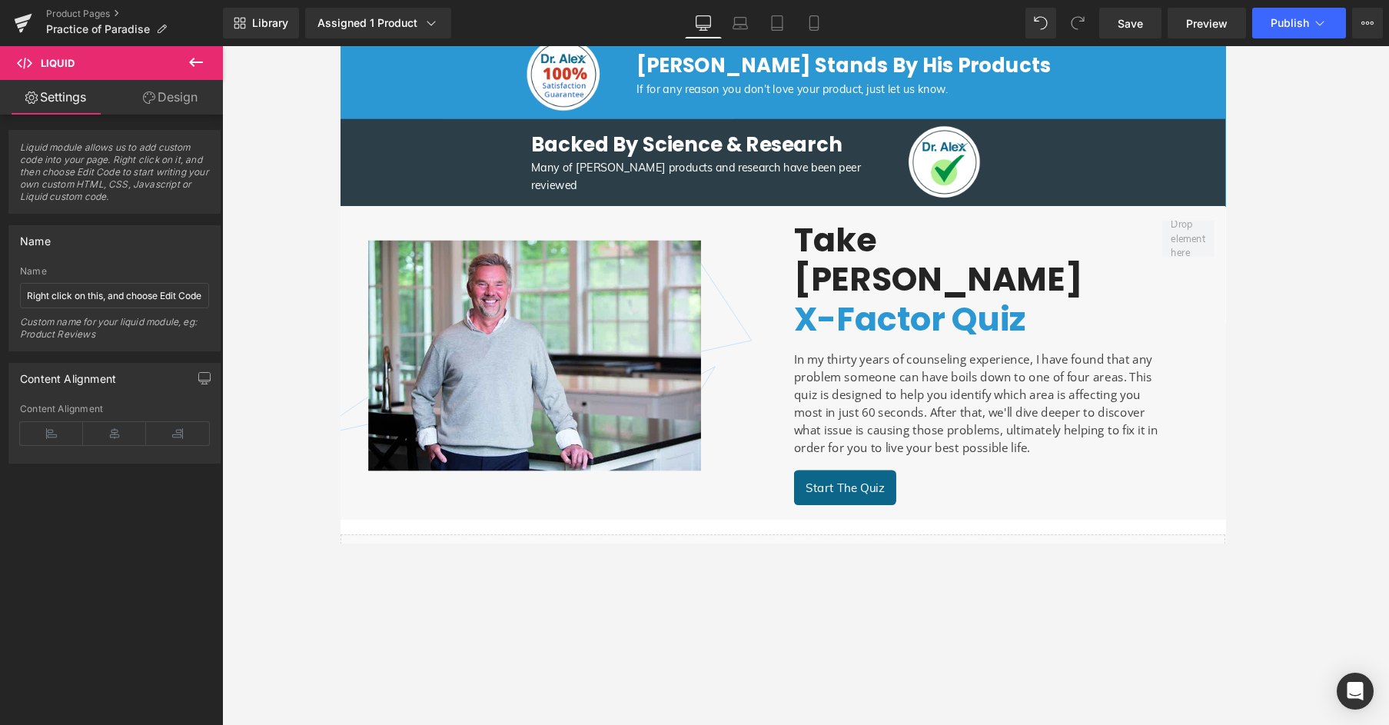
scroll to position [1726, 0]
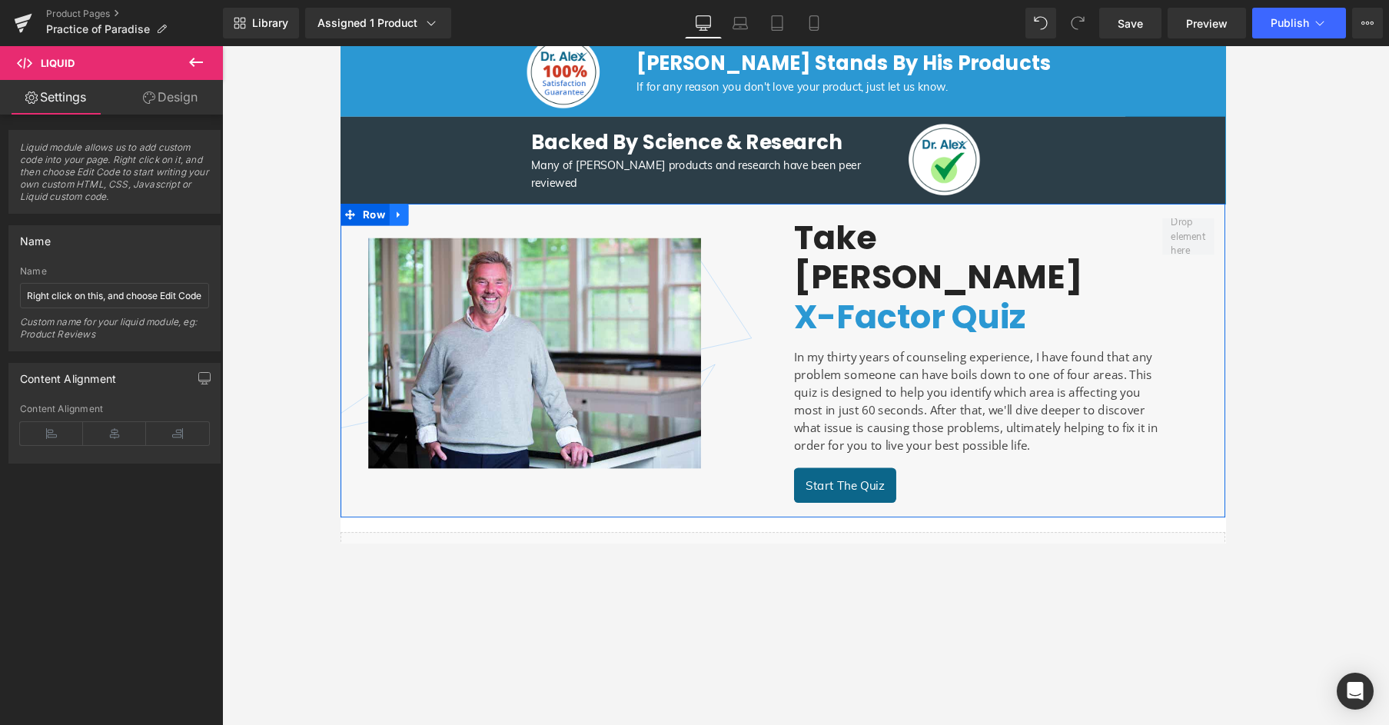
click at [397, 218] on icon at bounding box center [402, 224] width 11 height 12
click at [441, 221] on link at bounding box center [442, 223] width 20 height 23
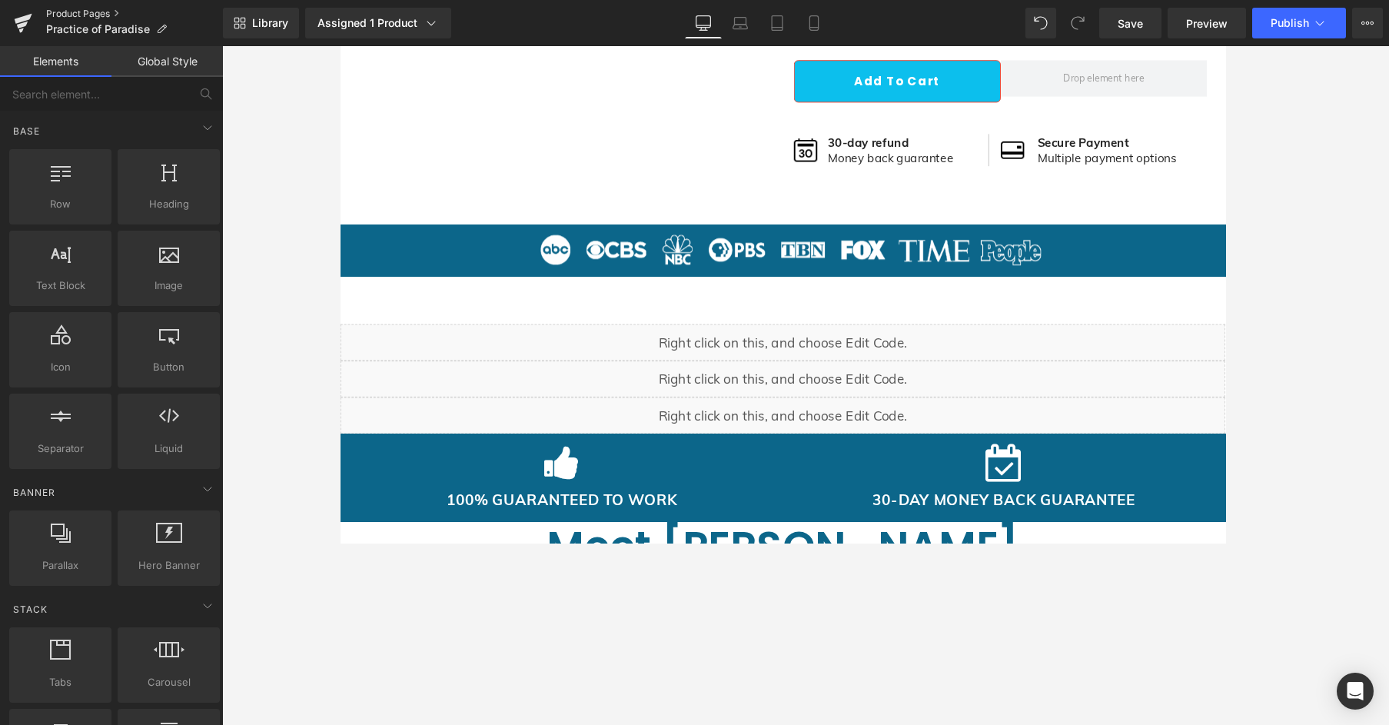
scroll to position [7092, 0]
